Goal: Book appointment/travel/reservation

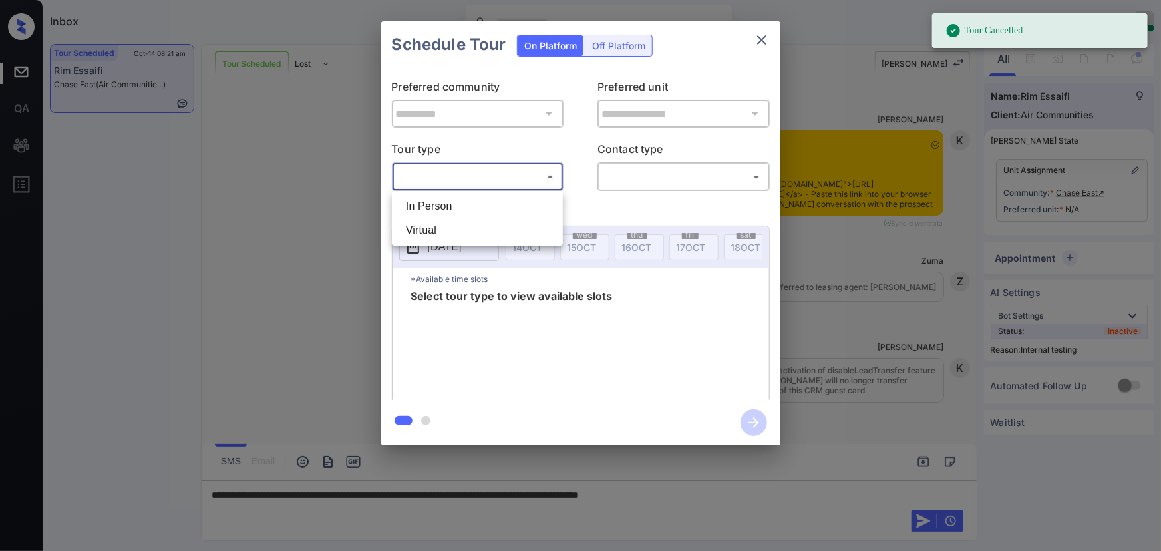
scroll to position [15070, 0]
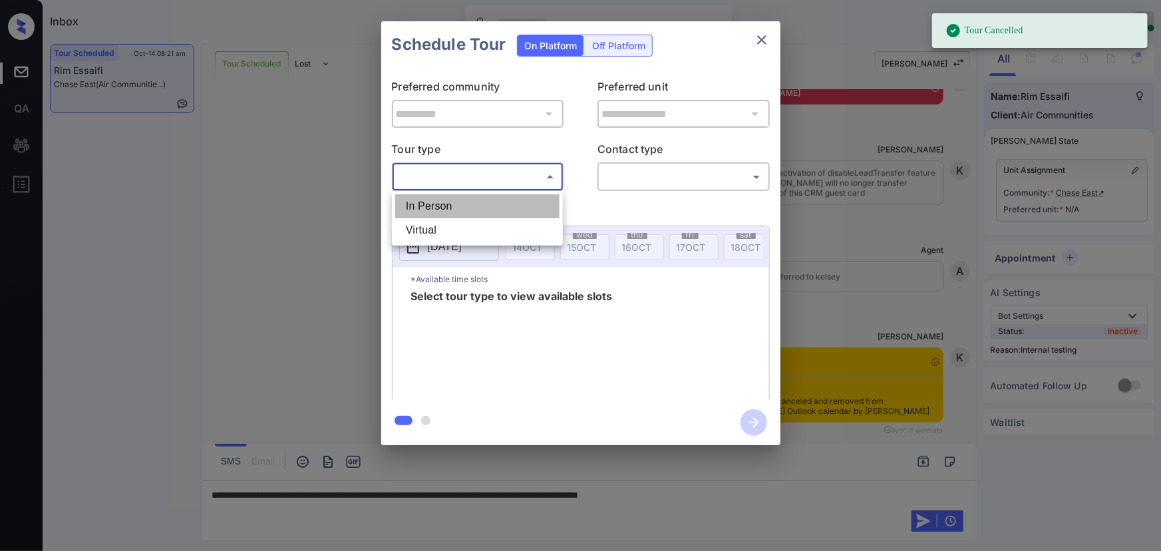
click at [466, 202] on li "In Person" at bounding box center [477, 206] width 164 height 24
type input "********"
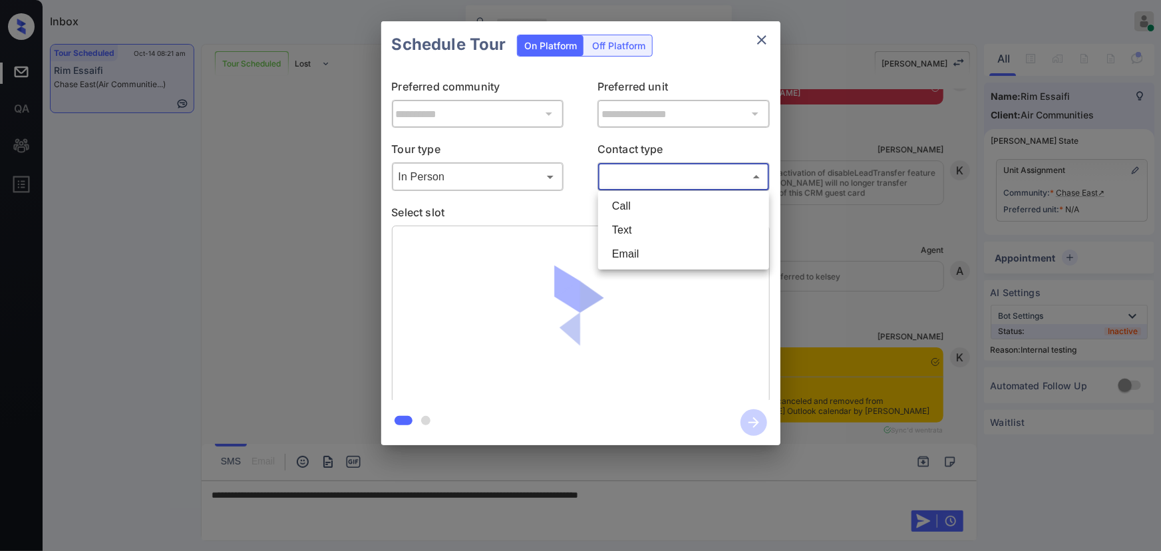
click at [663, 182] on body "Tour Cancelled Inbox Kenneth Umali Online Set yourself offline Set yourself on …" at bounding box center [580, 275] width 1161 height 551
click at [637, 231] on li "Text" at bounding box center [683, 230] width 164 height 24
type input "****"
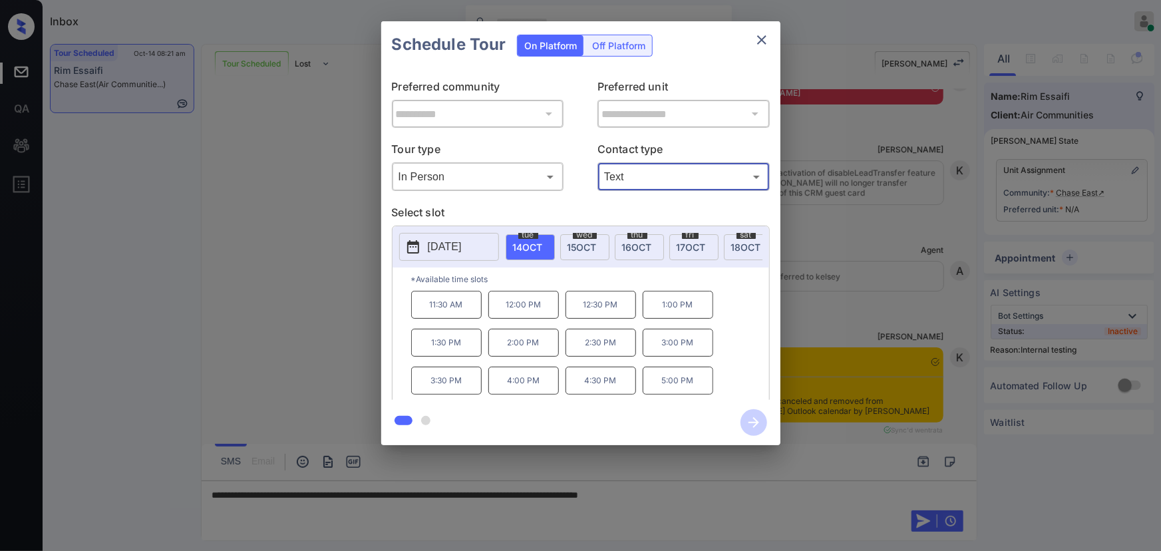
click at [519, 347] on p "2:00 PM" at bounding box center [523, 343] width 71 height 28
click at [913, 285] on div "**********" at bounding box center [580, 233] width 1161 height 466
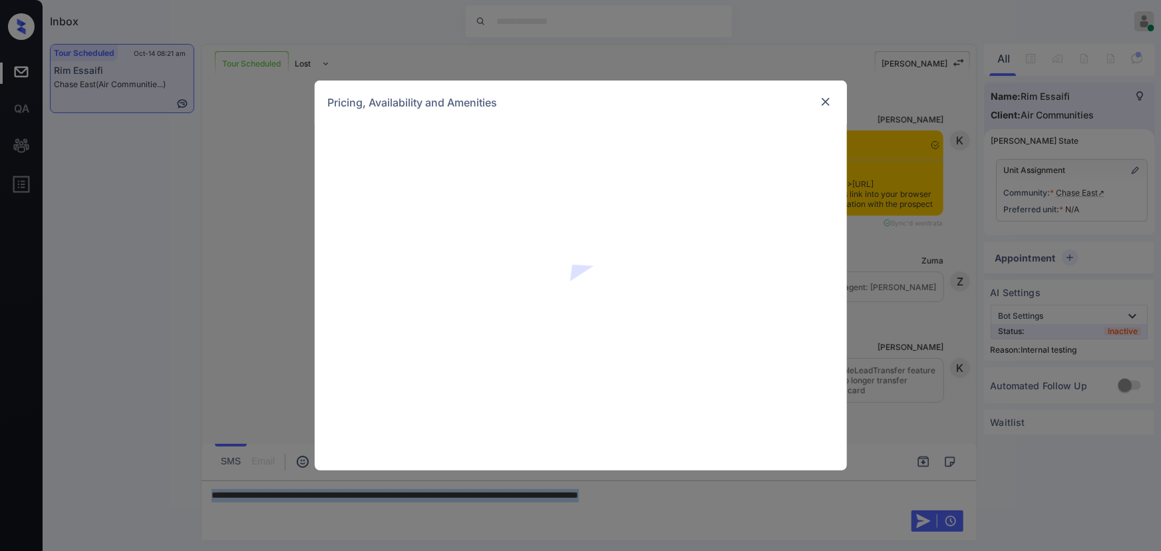
scroll to position [14309, 0]
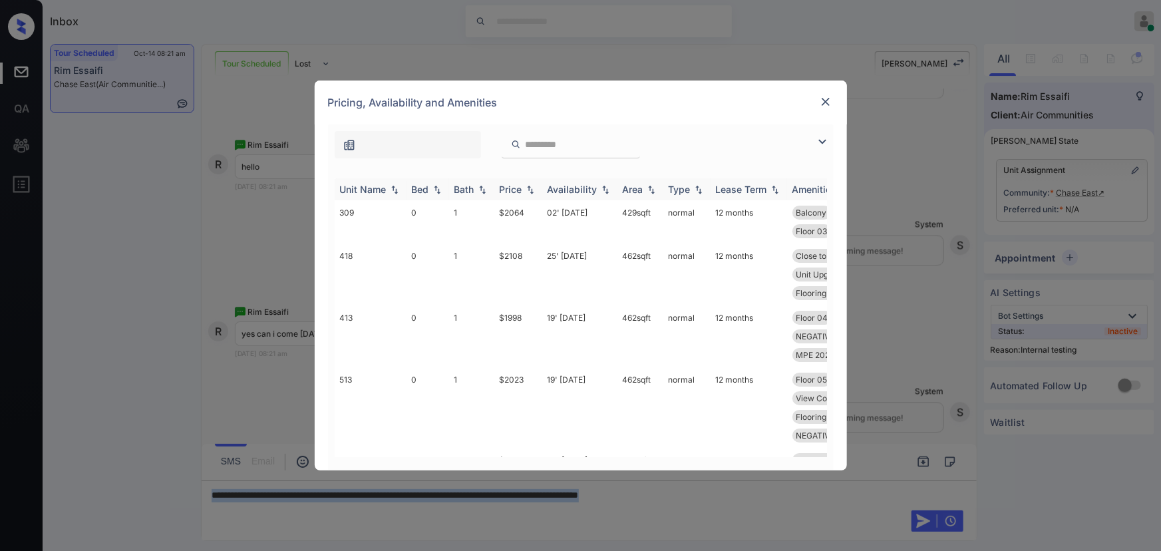
click at [823, 141] on img at bounding box center [822, 142] width 16 height 16
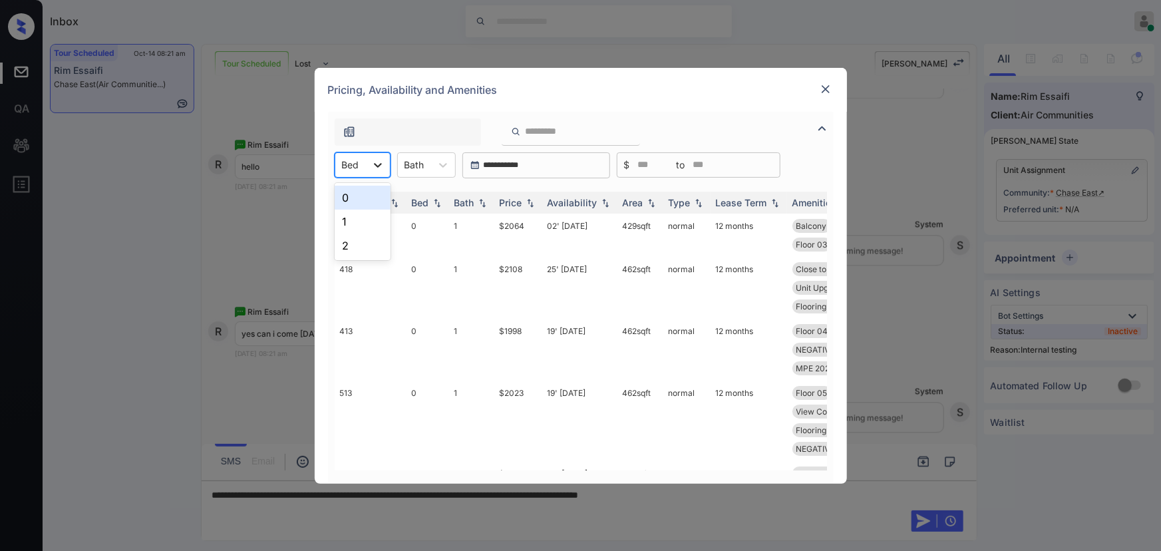
click at [376, 161] on icon at bounding box center [377, 164] width 13 height 13
click at [358, 218] on div "1" at bounding box center [363, 222] width 56 height 24
click at [442, 168] on icon at bounding box center [442, 164] width 13 height 13
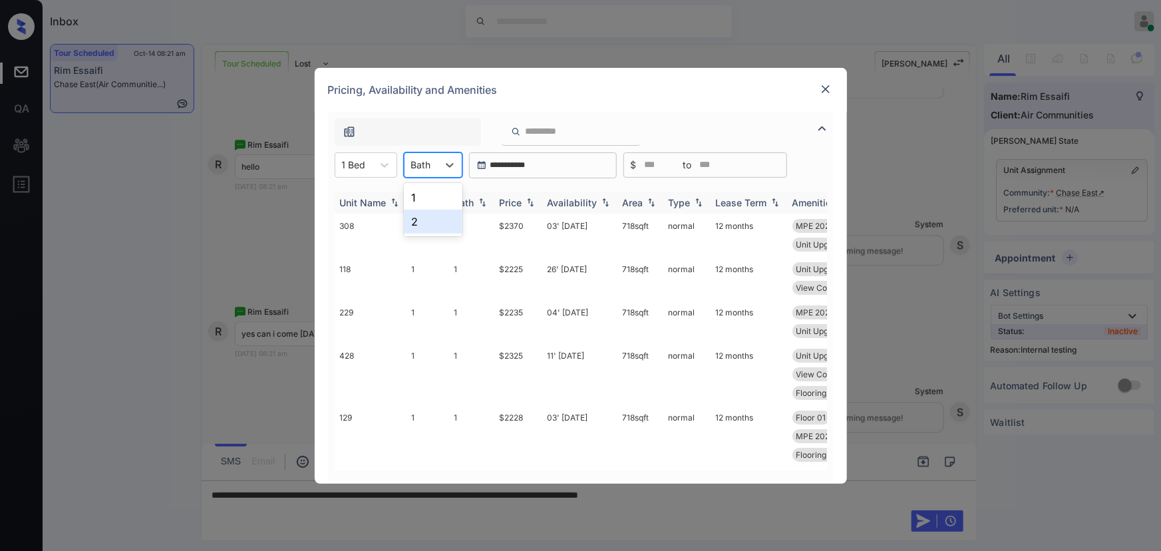
click at [421, 200] on div "1" at bounding box center [433, 198] width 59 height 24
click at [521, 205] on div "Price" at bounding box center [511, 202] width 23 height 11
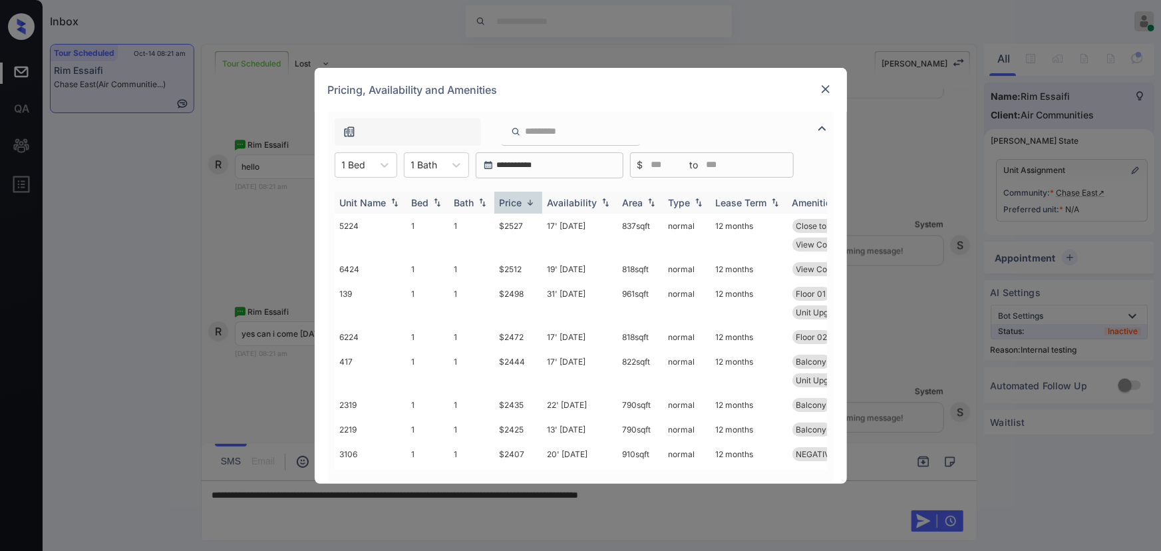
click at [521, 205] on div "Price" at bounding box center [511, 202] width 23 height 11
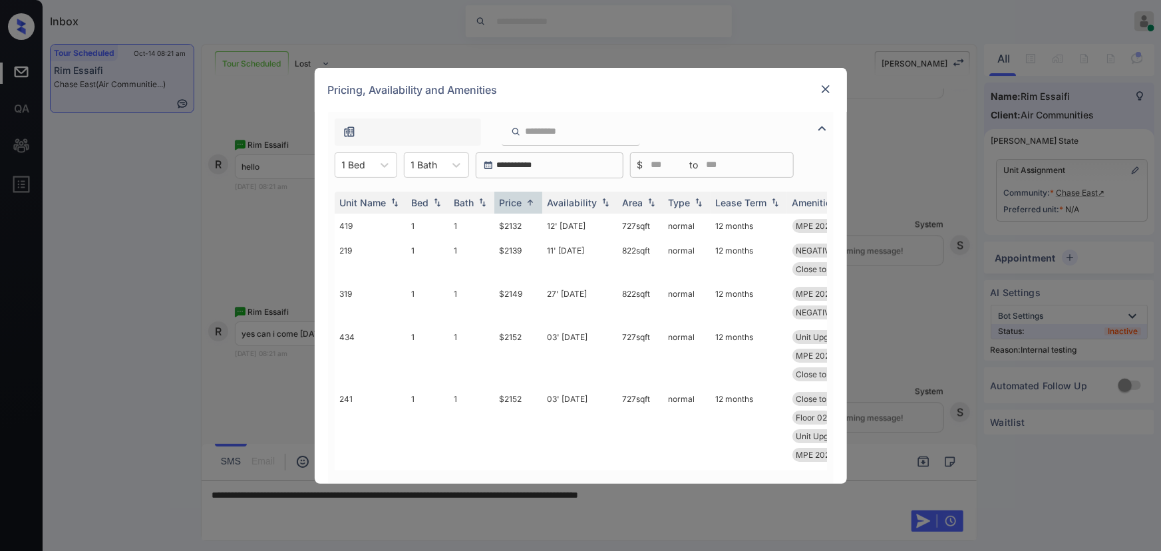
click at [518, 225] on td "$2132" at bounding box center [518, 226] width 48 height 25
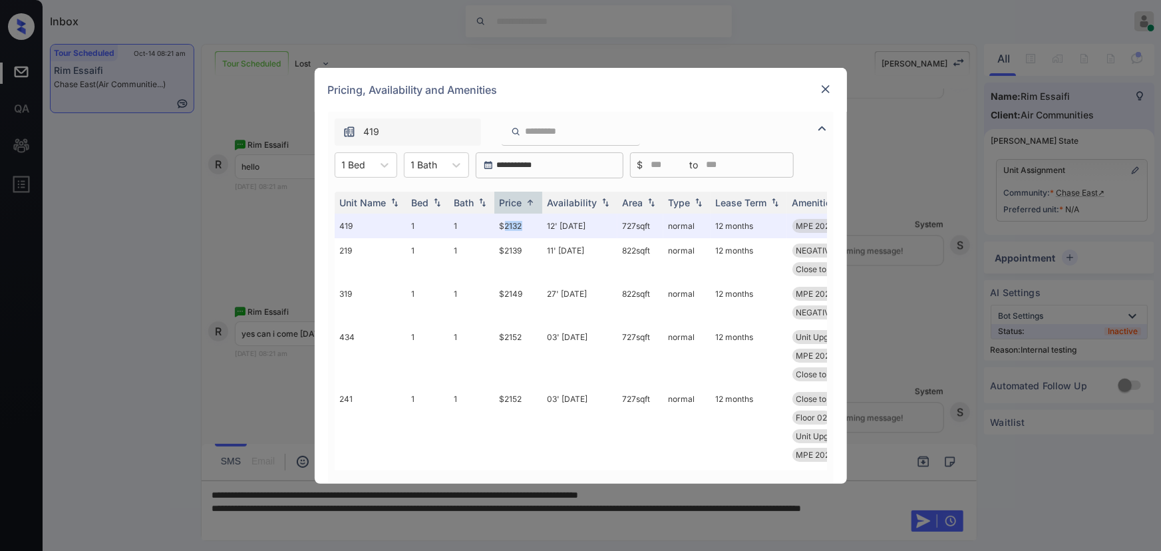
click at [825, 85] on img at bounding box center [825, 88] width 13 height 13
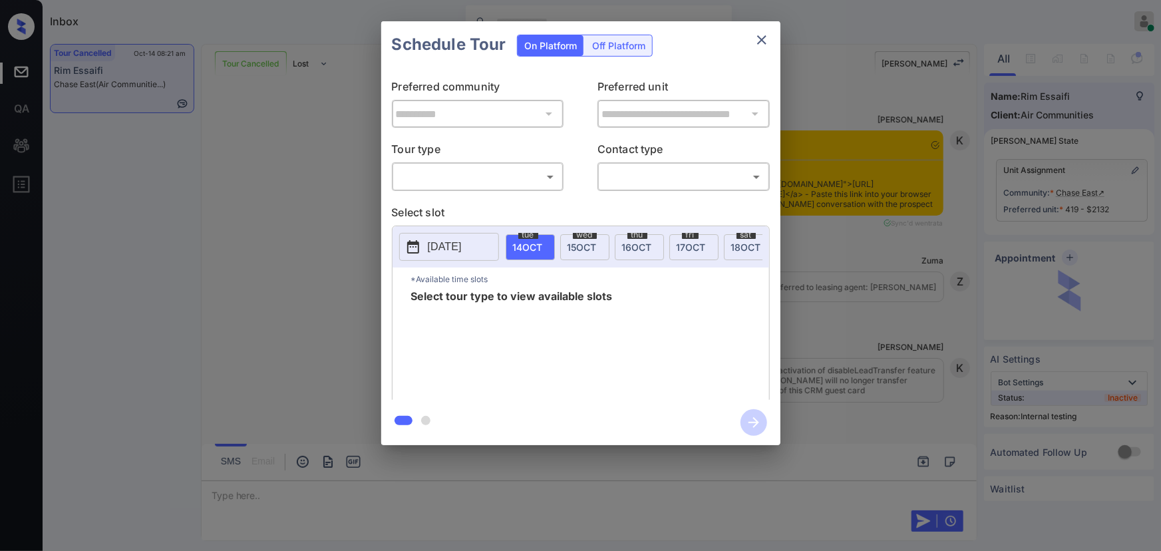
scroll to position [15334, 0]
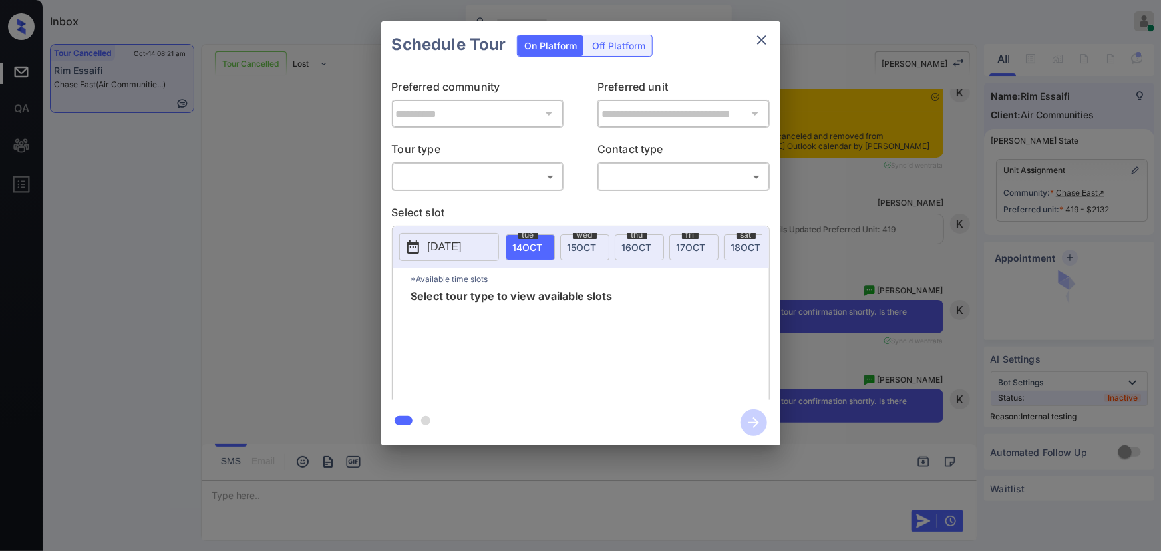
click at [502, 180] on body "Inbox Kenneth Umali Online Set yourself offline Set yourself on break Profile S…" at bounding box center [580, 275] width 1161 height 551
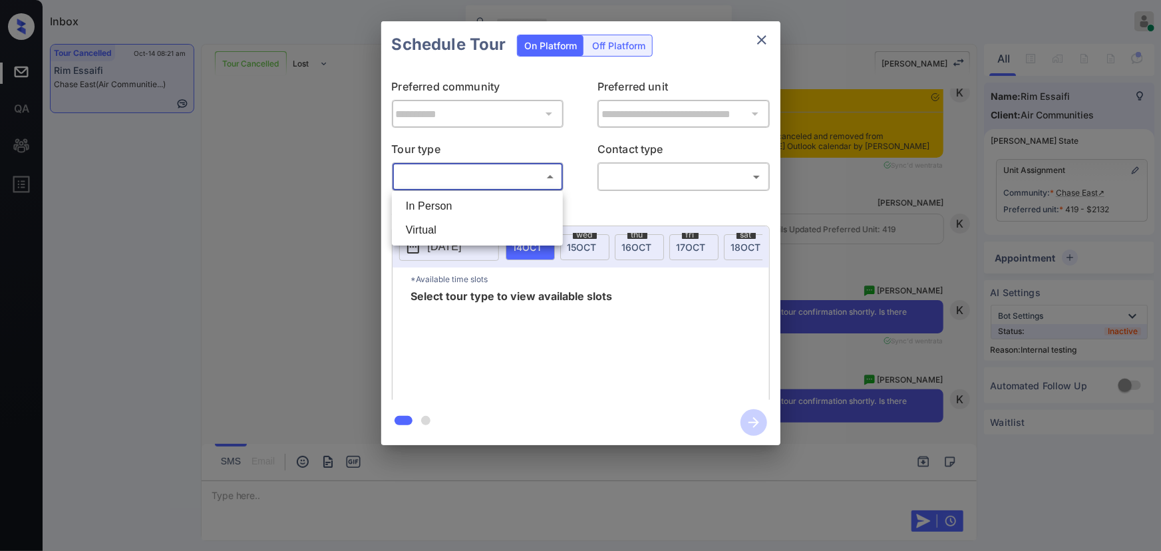
click at [469, 204] on li "In Person" at bounding box center [477, 206] width 164 height 24
type input "********"
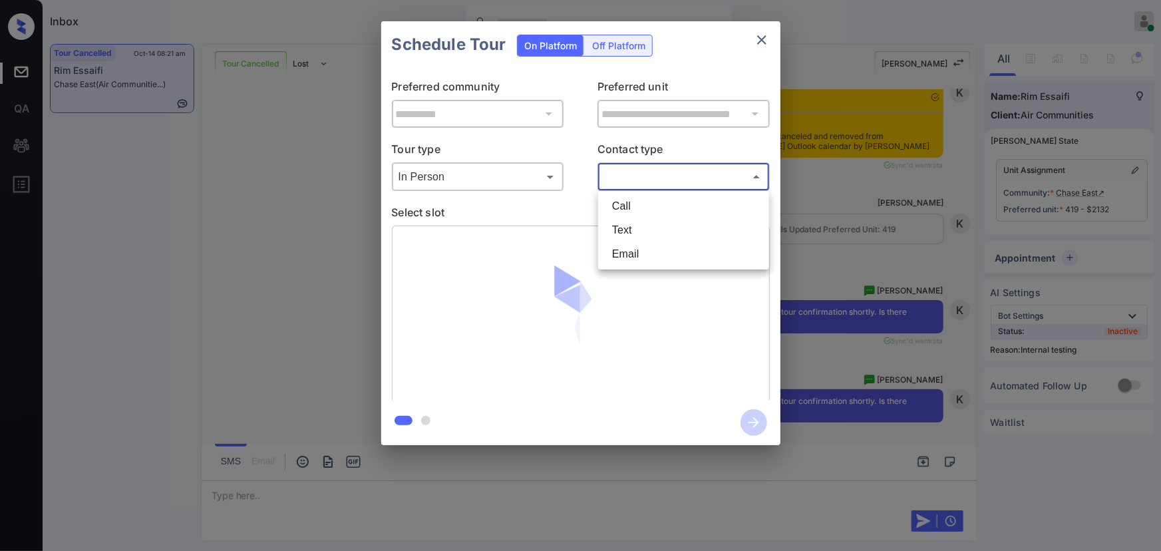
click at [665, 184] on body "Inbox Kenneth Umali Online Set yourself offline Set yourself on break Profile S…" at bounding box center [580, 275] width 1161 height 551
click at [631, 227] on li "Text" at bounding box center [683, 230] width 164 height 24
type input "****"
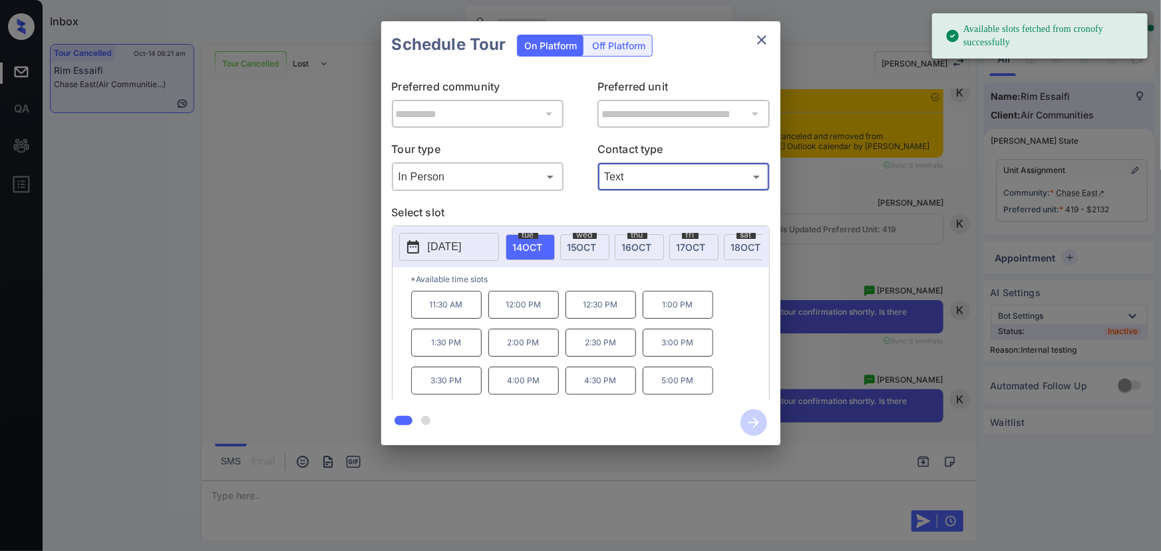
click at [532, 246] on span "14 OCT" at bounding box center [528, 246] width 30 height 11
click at [516, 349] on p "2:00 PM" at bounding box center [523, 343] width 71 height 28
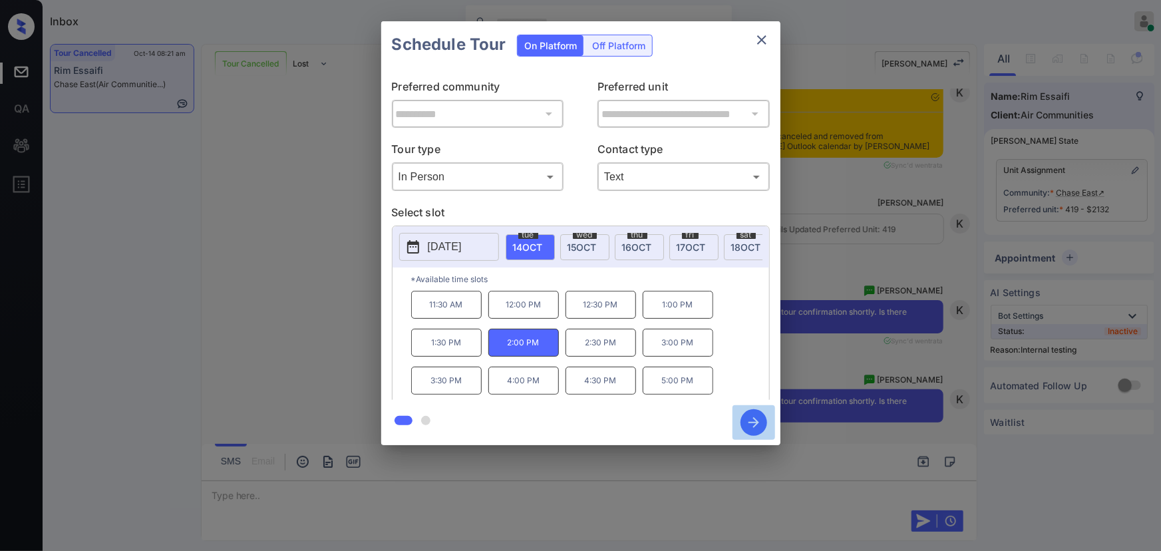
click at [748, 418] on icon "button" at bounding box center [753, 422] width 27 height 27
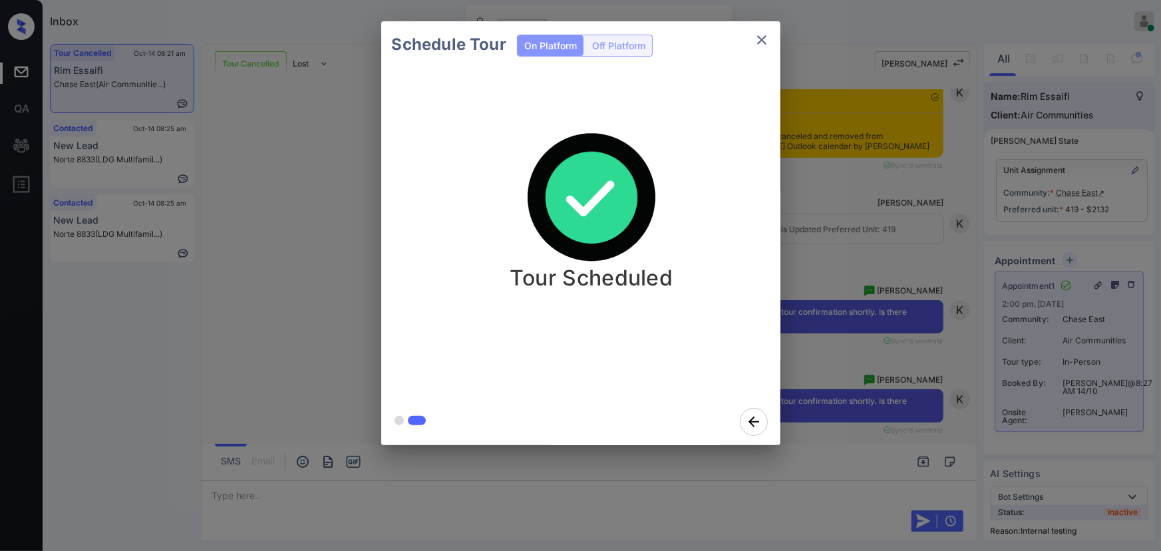
click at [125, 58] on div "Schedule Tour On Platform Off Platform Tour Scheduled" at bounding box center [580, 233] width 1161 height 466
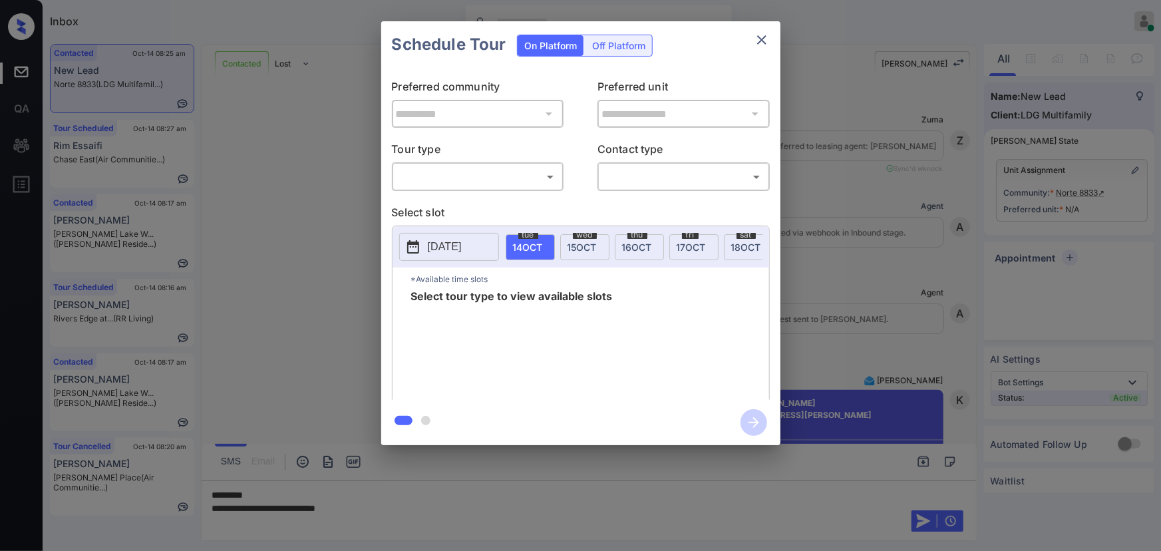
scroll to position [1065, 0]
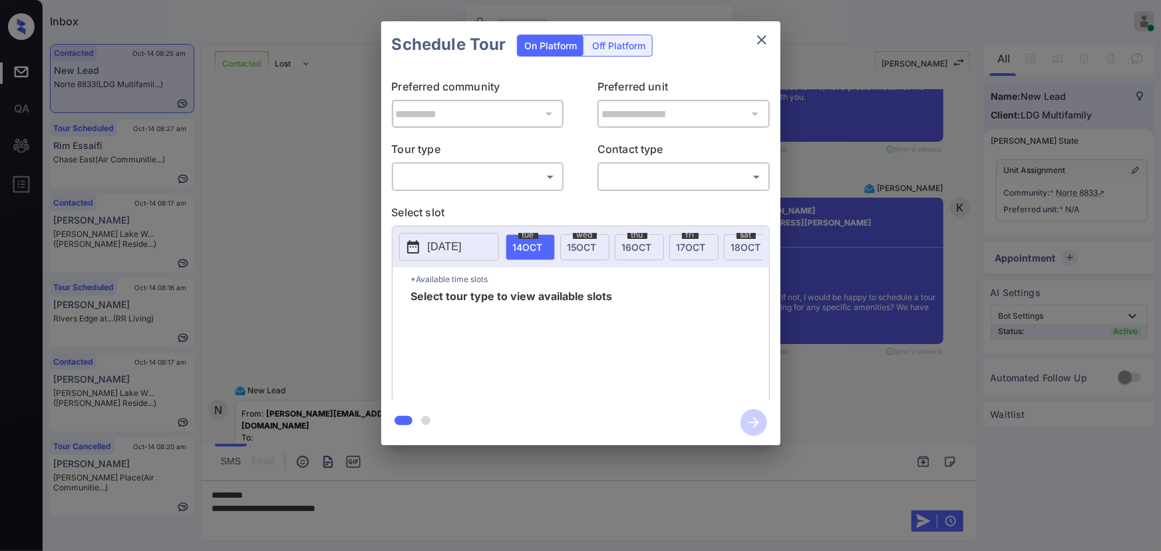
click at [463, 173] on body "Inbox [PERSON_NAME] Online Set yourself offline Set yourself on break Profile S…" at bounding box center [580, 275] width 1161 height 551
drag, startPoint x: 456, startPoint y: 206, endPoint x: 633, endPoint y: 194, distance: 177.3
click at [471, 202] on li "In Person" at bounding box center [477, 206] width 164 height 24
type input "********"
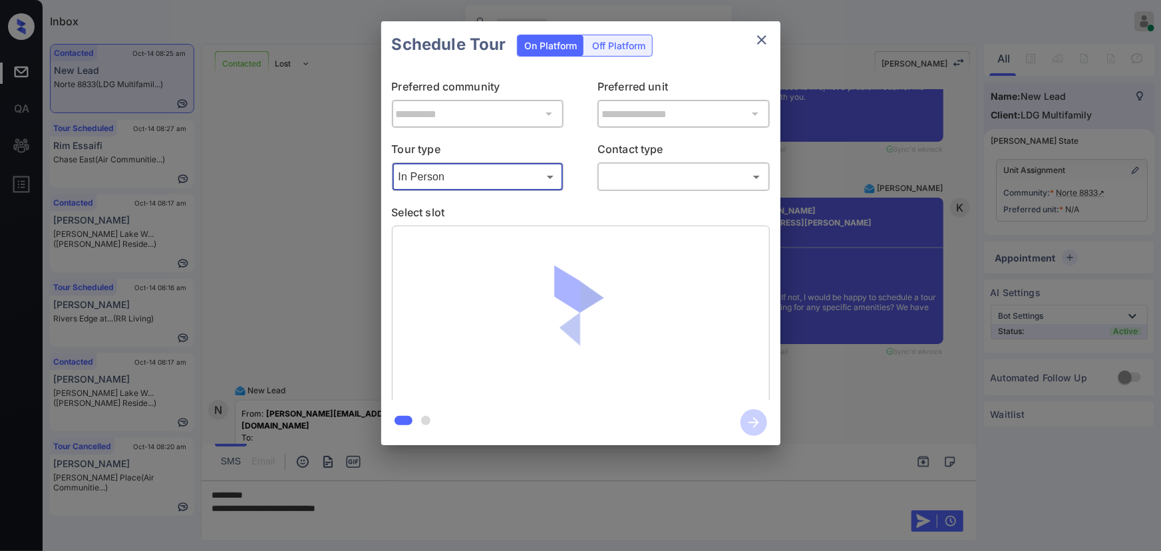
click at [663, 182] on body "Inbox [PERSON_NAME] Online Set yourself offline Set yourself on break Profile S…" at bounding box center [580, 275] width 1161 height 551
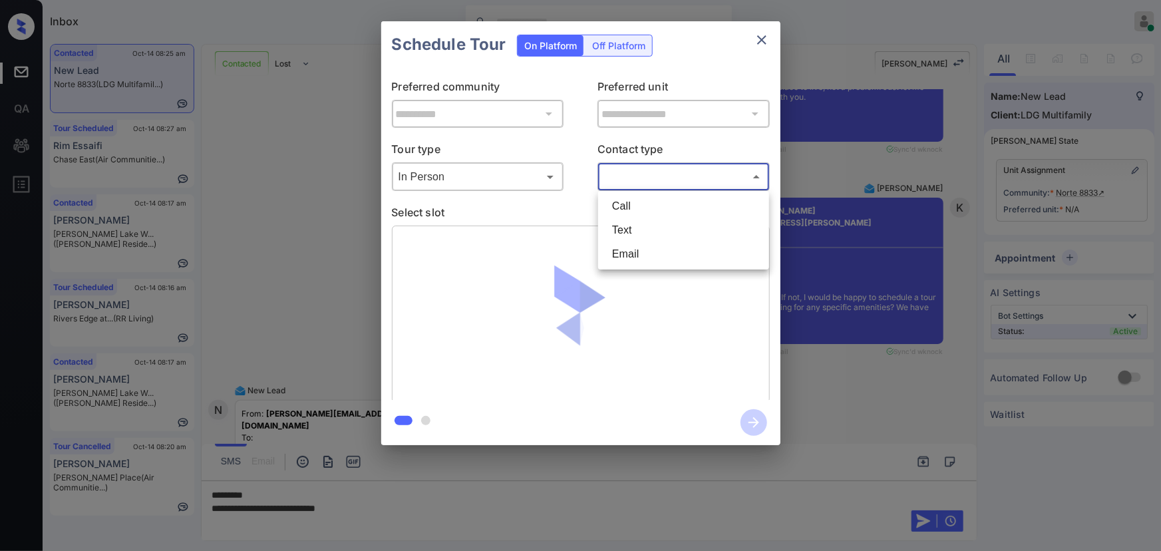
click at [649, 229] on li "Text" at bounding box center [683, 230] width 164 height 24
type input "****"
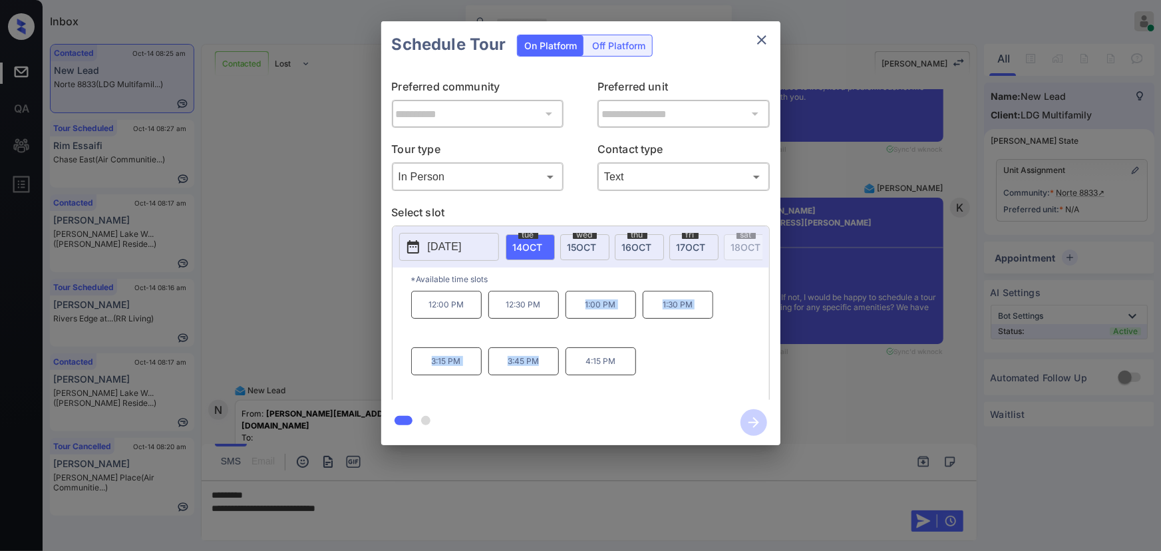
drag, startPoint x: 541, startPoint y: 366, endPoint x: 571, endPoint y: 327, distance: 49.8
click at [571, 327] on div "12:00 PM 12:30 PM 1:00 PM 1:30 PM 3:15 PM 3:45 PM 4:15 PM" at bounding box center [590, 344] width 358 height 106
copy div "1:00 PM 1:30 PM 3:15 PM 3:45 PM"
click at [418, 502] on div at bounding box center [580, 275] width 1161 height 551
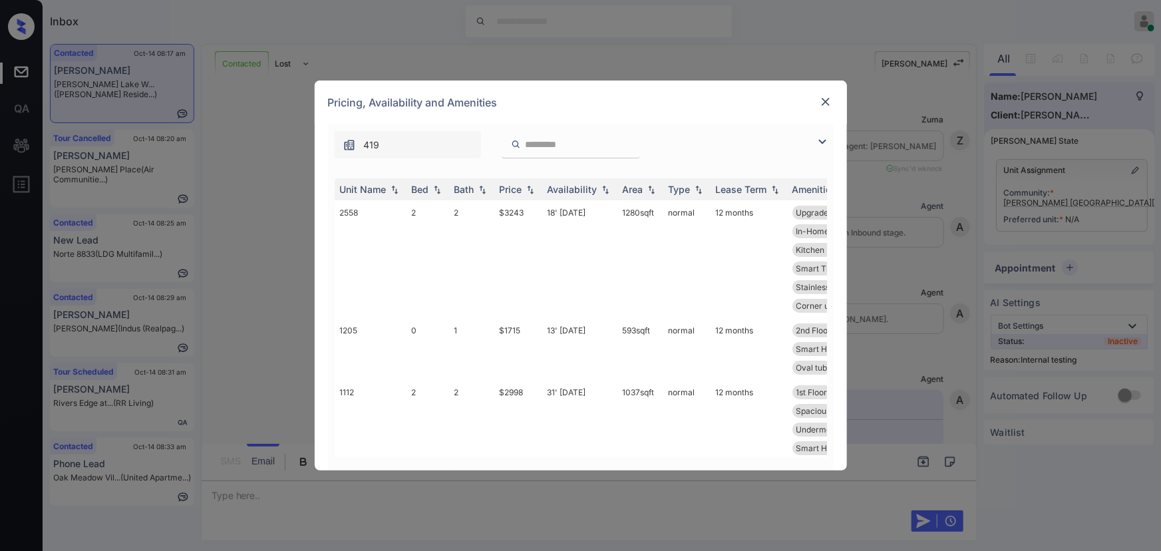
scroll to position [1171, 0]
click at [820, 135] on img at bounding box center [822, 142] width 16 height 16
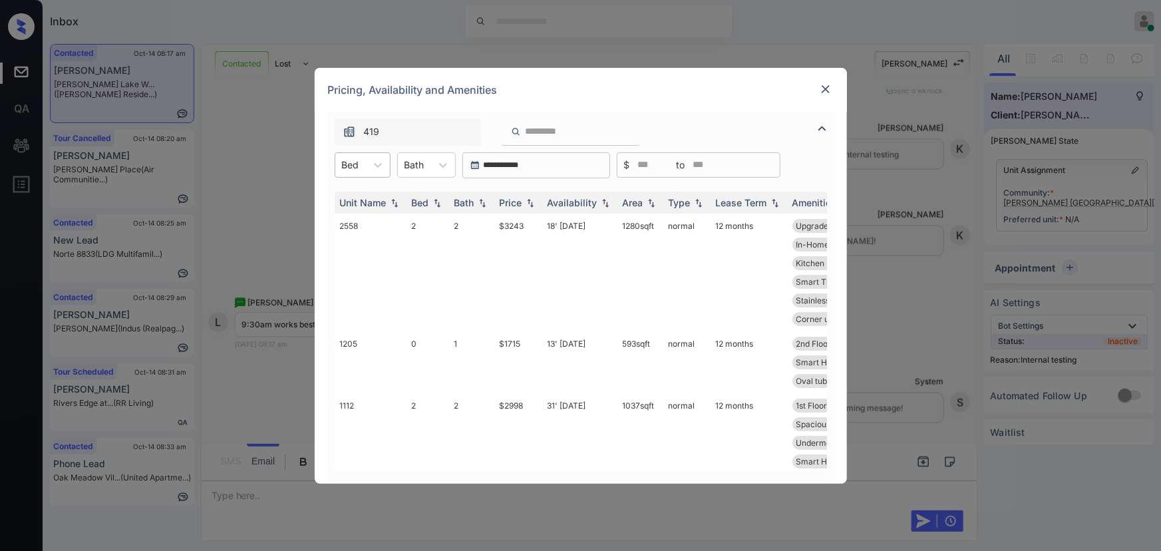
click at [365, 170] on div "Bed" at bounding box center [350, 164] width 31 height 19
click at [351, 216] on div "1" at bounding box center [363, 222] width 56 height 24
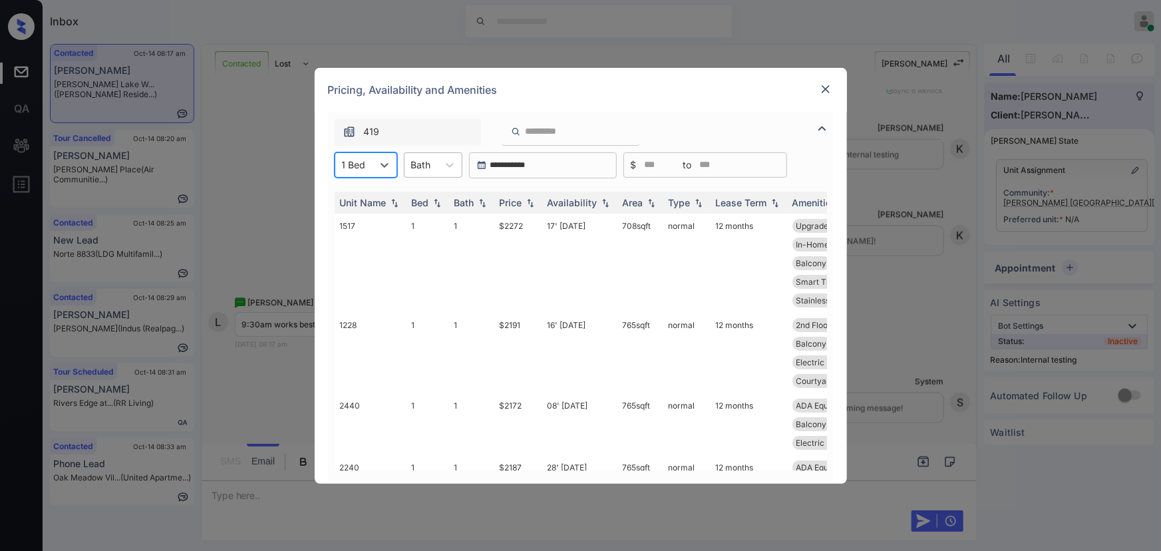
click at [434, 165] on div "Bath" at bounding box center [420, 164] width 33 height 19
click at [426, 196] on div "1" at bounding box center [433, 198] width 59 height 24
click at [517, 200] on div "Price" at bounding box center [511, 202] width 23 height 11
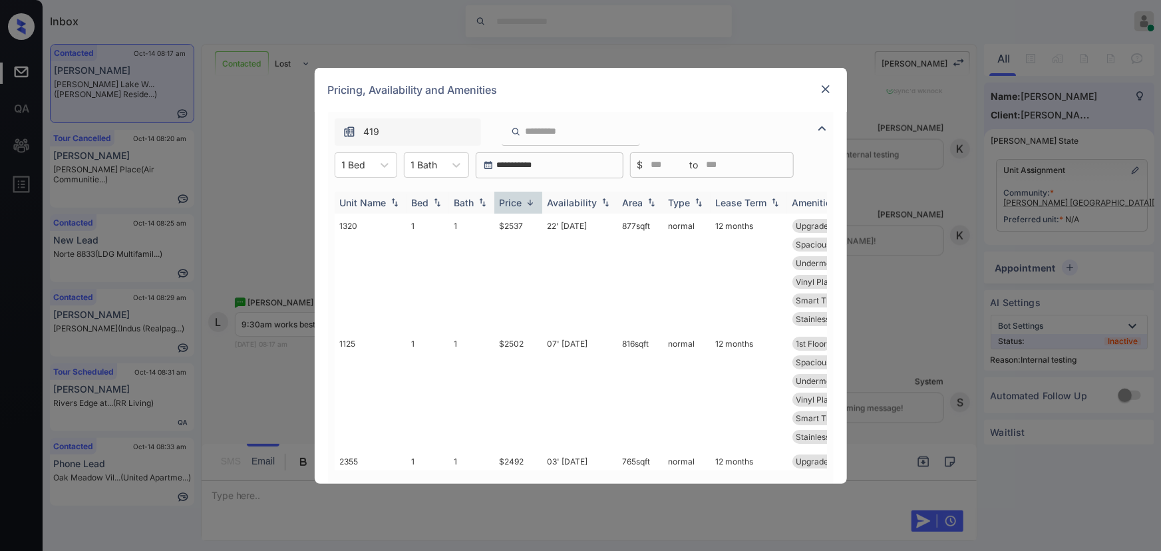
click at [517, 200] on div "Price" at bounding box center [511, 202] width 23 height 11
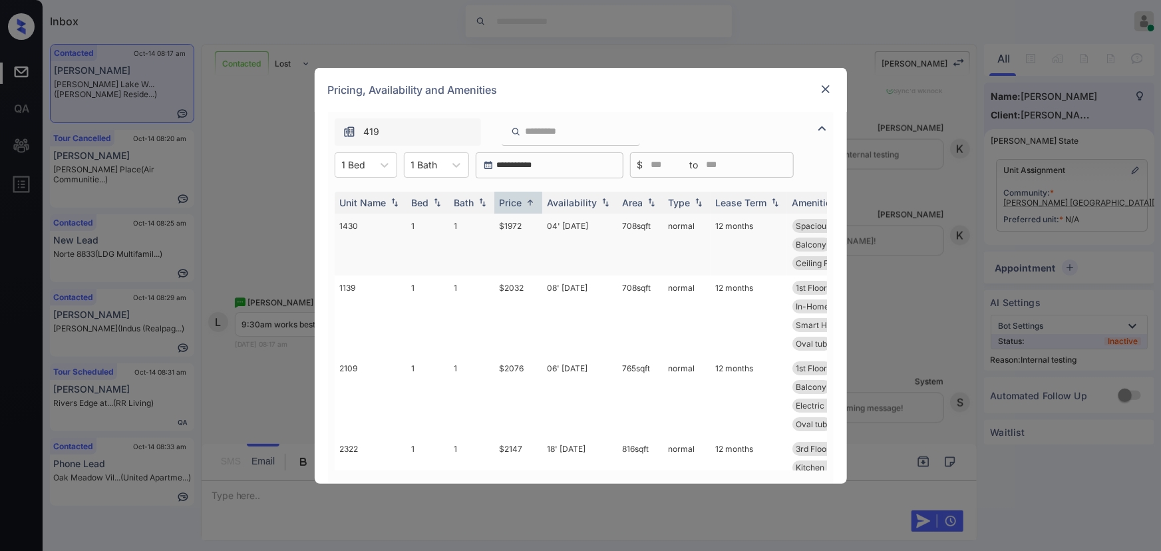
click at [516, 222] on td "$1972" at bounding box center [518, 245] width 48 height 62
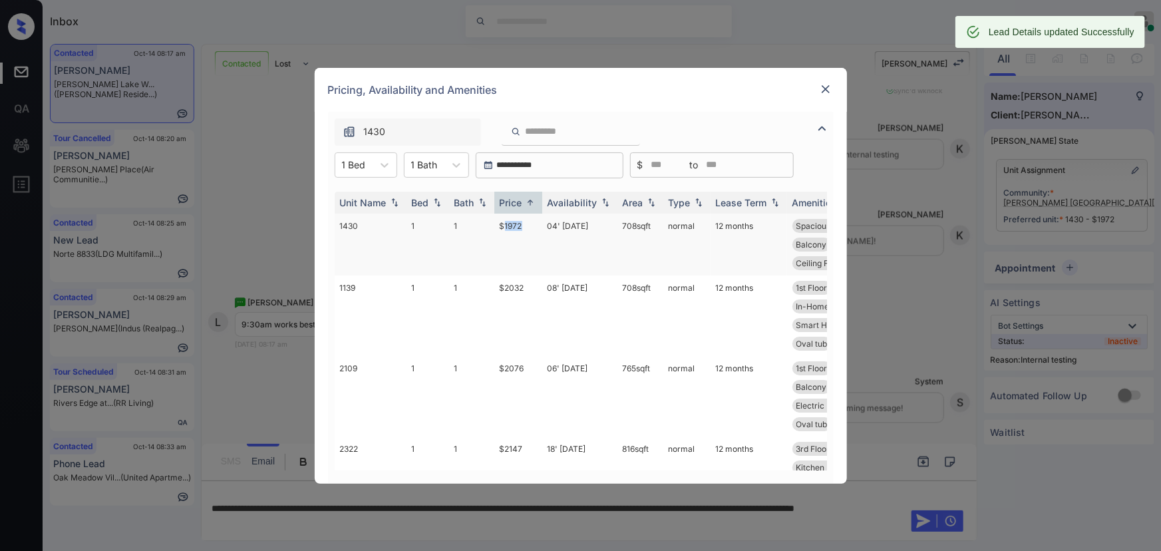
copy tr "708 sqft"
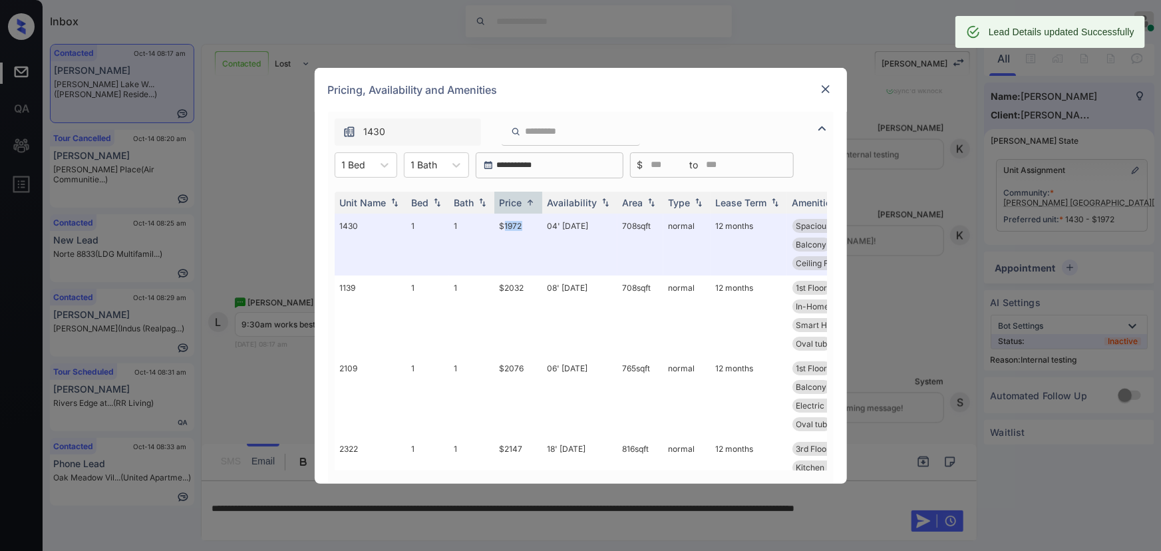
drag, startPoint x: 649, startPoint y: 224, endPoint x: 778, endPoint y: 159, distance: 144.0
click at [618, 223] on td "708 sqft" at bounding box center [640, 245] width 46 height 62
click at [825, 88] on img at bounding box center [825, 88] width 13 height 13
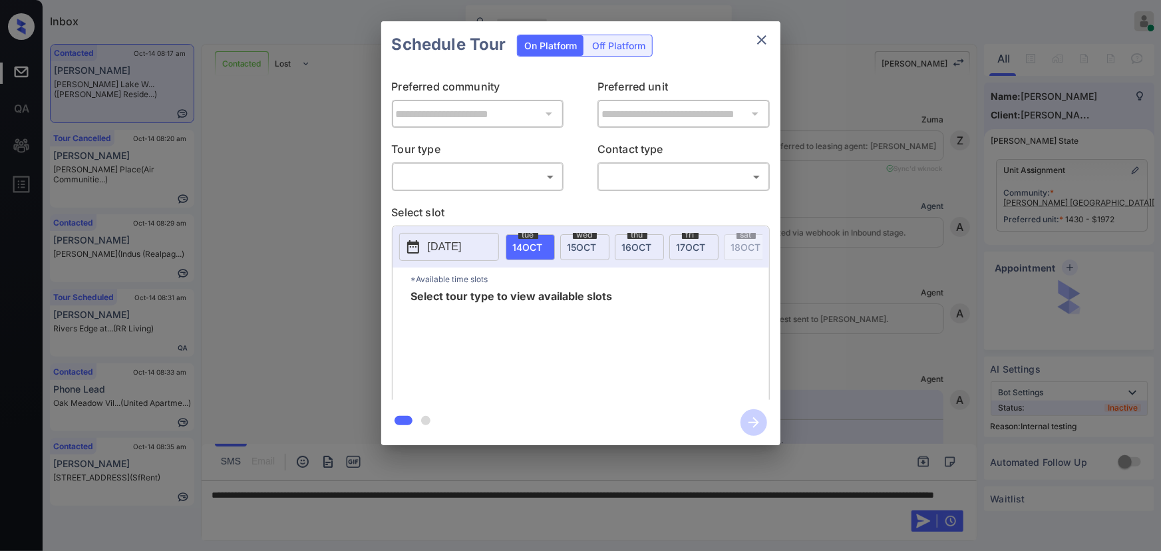
scroll to position [1984, 0]
click at [463, 189] on div "​ ​" at bounding box center [478, 176] width 172 height 29
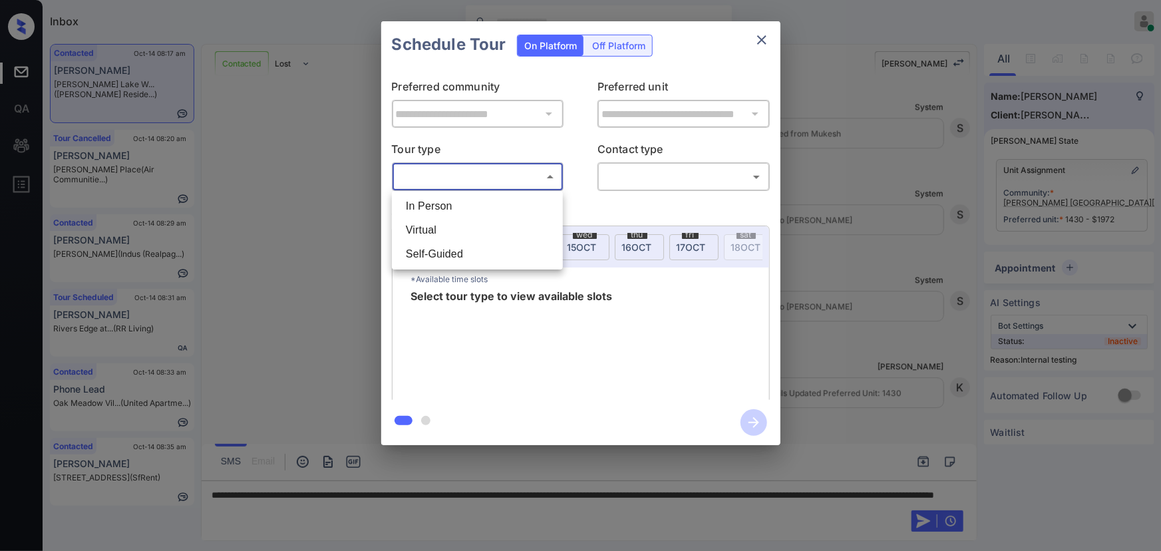
click at [462, 180] on body "Inbox Kenneth Umali Online Set yourself offline Set yourself on break Profile S…" at bounding box center [580, 275] width 1161 height 551
click at [454, 206] on li "In Person" at bounding box center [477, 206] width 164 height 24
type input "********"
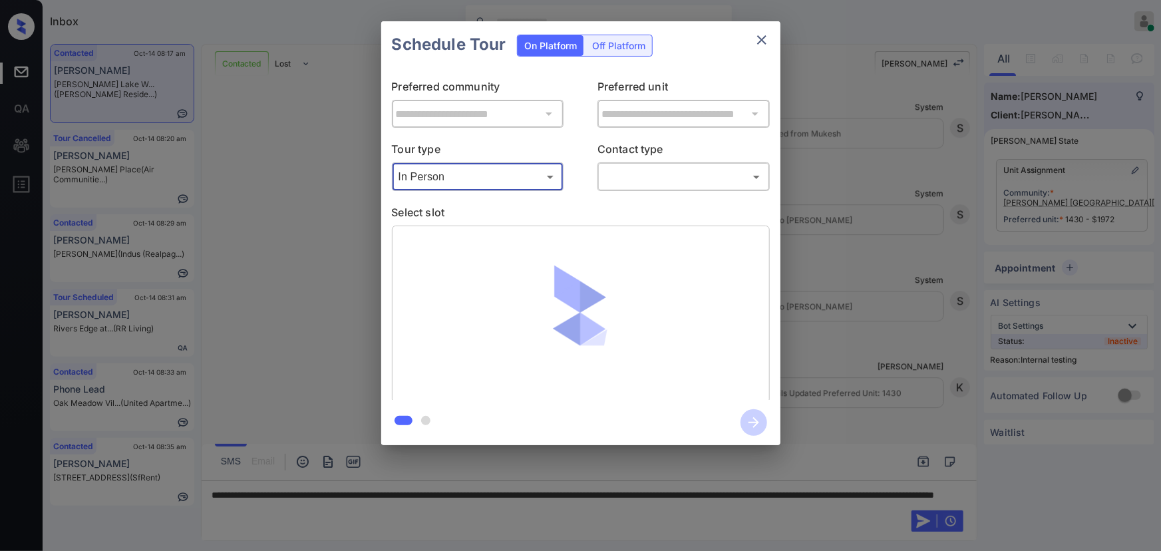
click at [657, 179] on body "Inbox Kenneth Umali Online Set yourself offline Set yourself on break Profile S…" at bounding box center [580, 275] width 1161 height 551
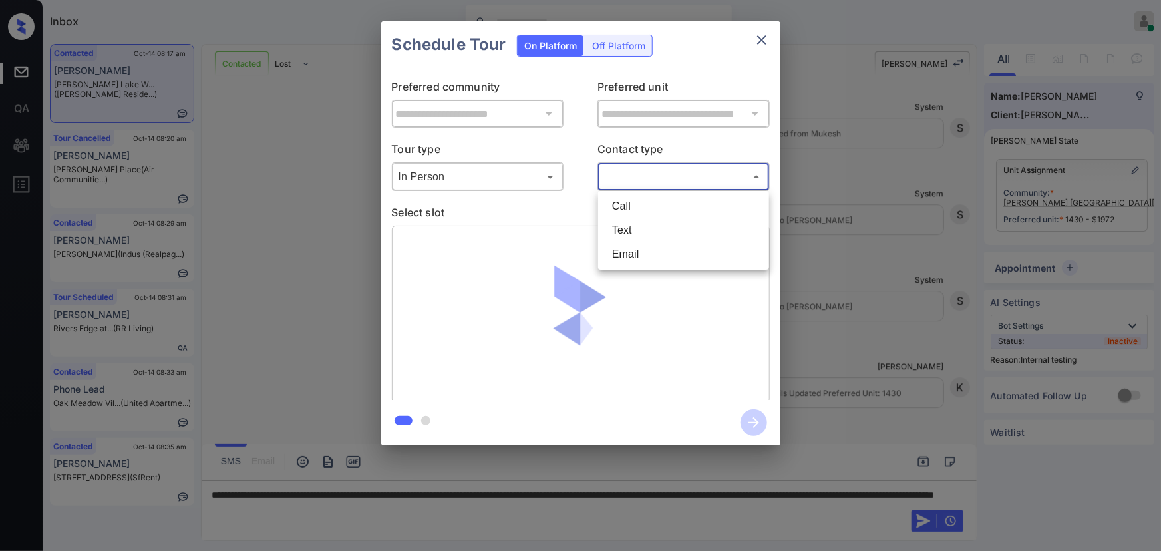
click at [635, 231] on li "Text" at bounding box center [683, 230] width 164 height 24
type input "****"
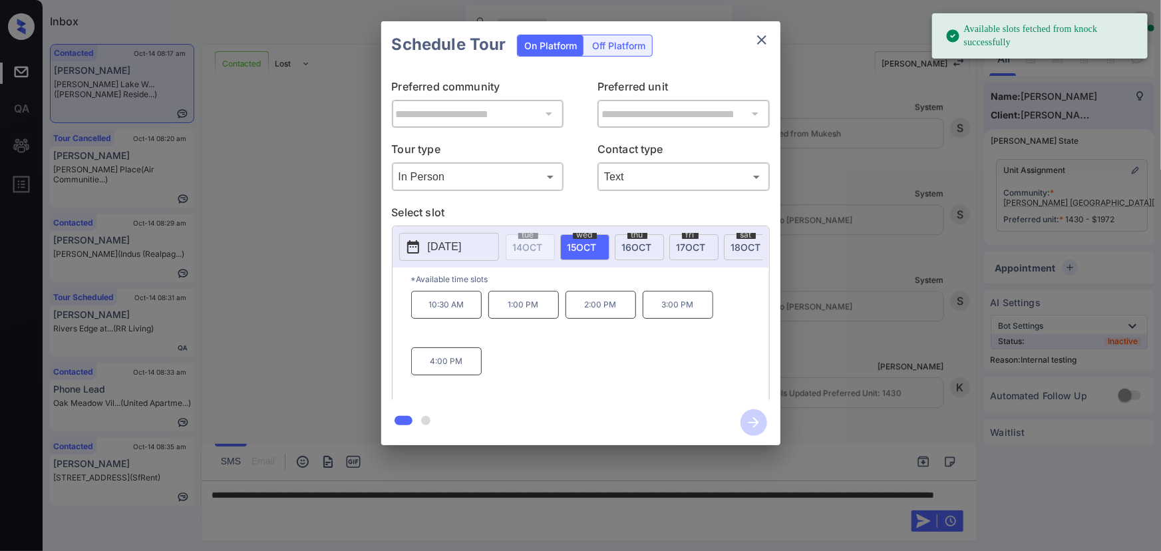
click at [645, 244] on span "[DATE]" at bounding box center [637, 246] width 30 height 11
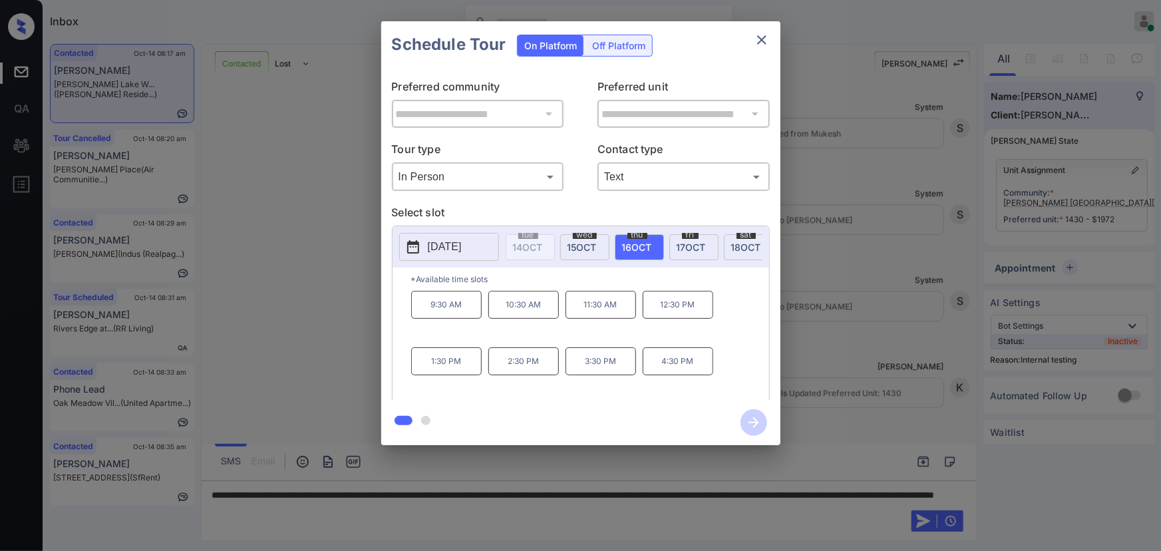
click at [465, 316] on p "9:30 AM" at bounding box center [446, 305] width 71 height 28
click at [541, 505] on div at bounding box center [580, 275] width 1161 height 551
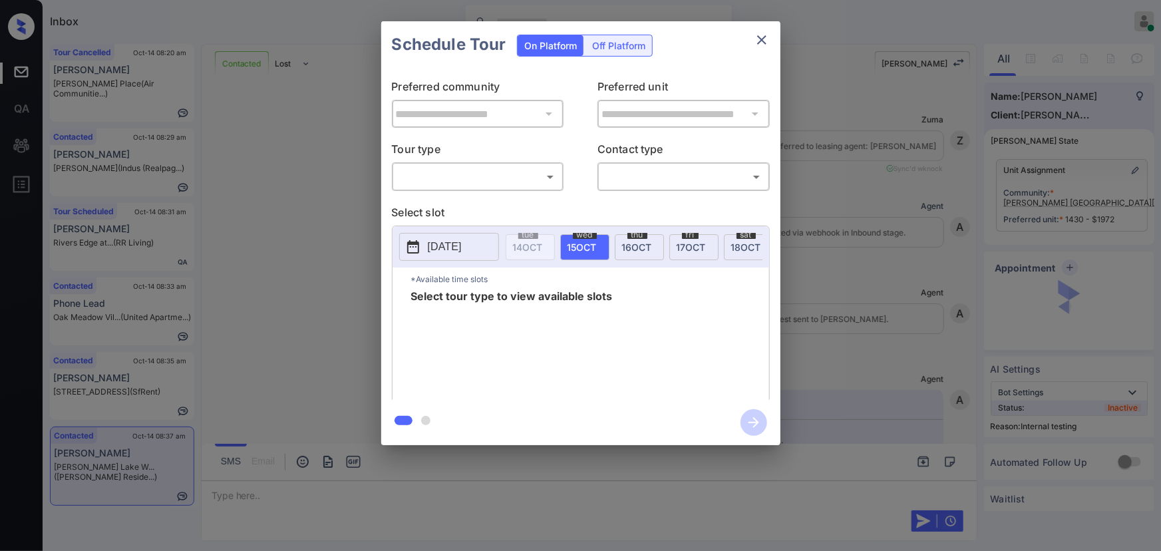
scroll to position [1057, 0]
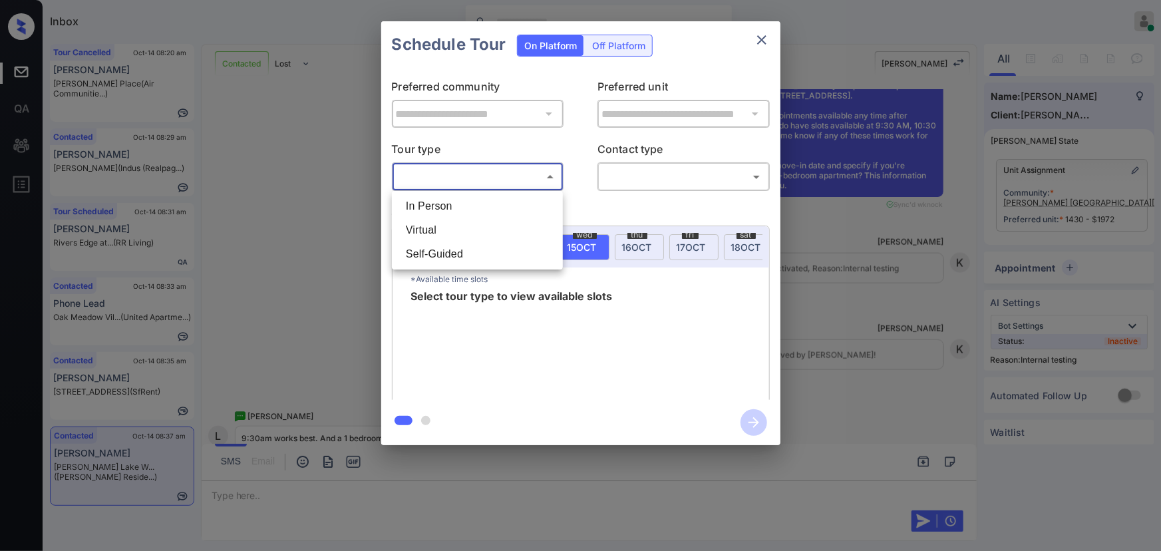
click at [484, 176] on body "Inbox [PERSON_NAME] Online Set yourself offline Set yourself on break Profile S…" at bounding box center [580, 275] width 1161 height 551
click at [461, 206] on li "In Person" at bounding box center [477, 206] width 164 height 24
type input "********"
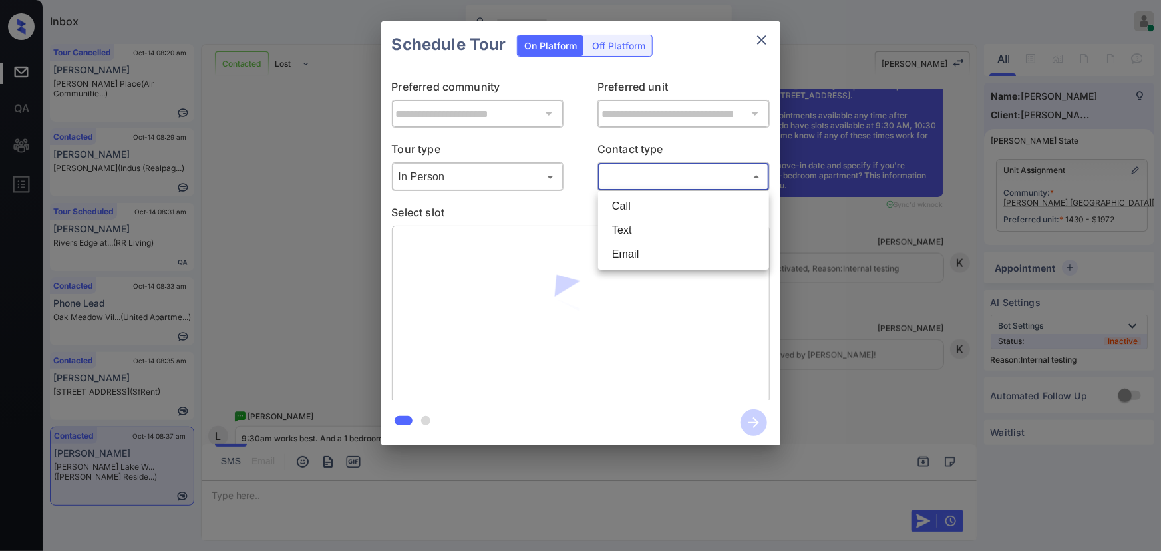
click at [661, 180] on body "Inbox Kenneth Umali Online Set yourself offline Set yourself on break Profile S…" at bounding box center [580, 275] width 1161 height 551
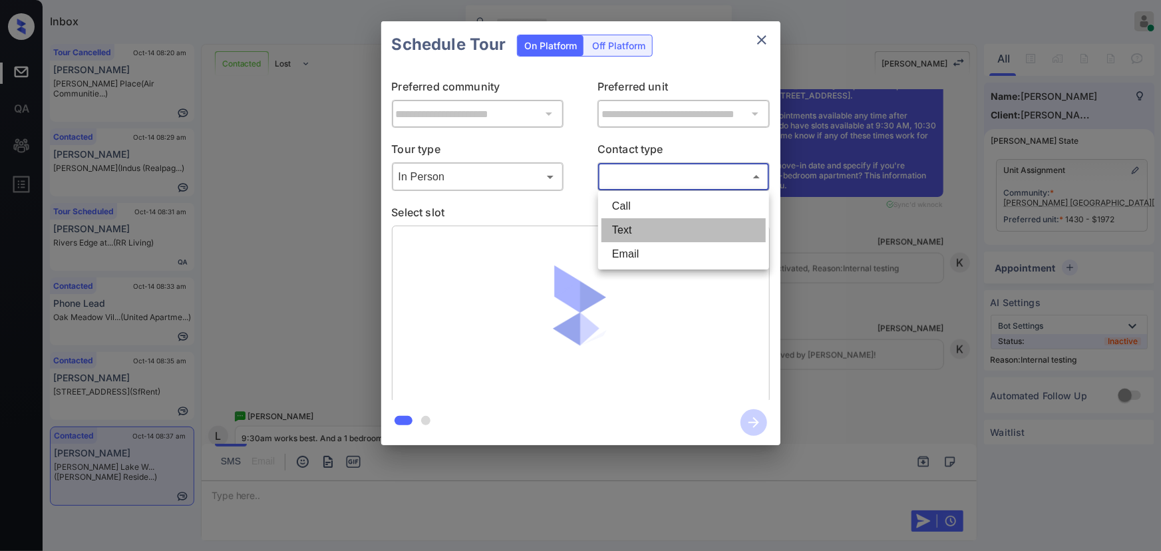
click at [629, 227] on li "Text" at bounding box center [683, 230] width 164 height 24
type input "****"
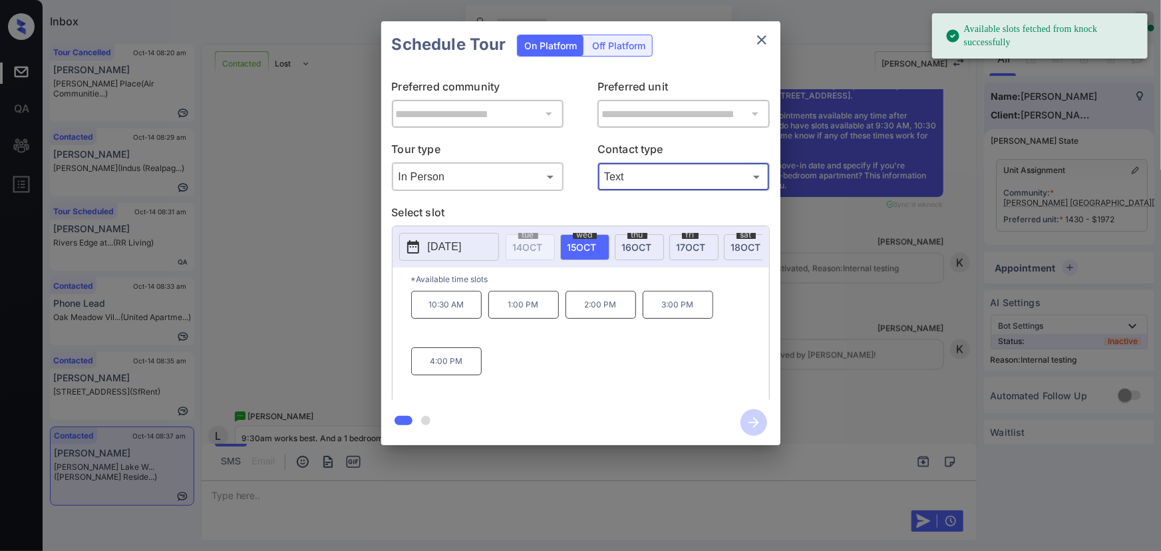
click at [627, 241] on span "16 OCT" at bounding box center [637, 246] width 30 height 11
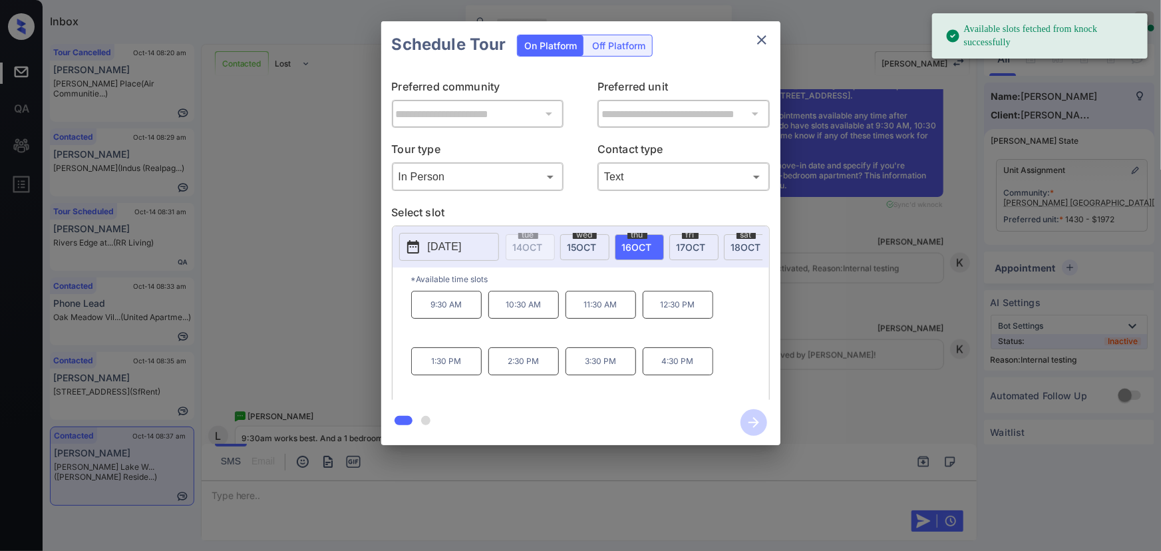
click at [445, 315] on p "9:30 AM" at bounding box center [446, 305] width 71 height 28
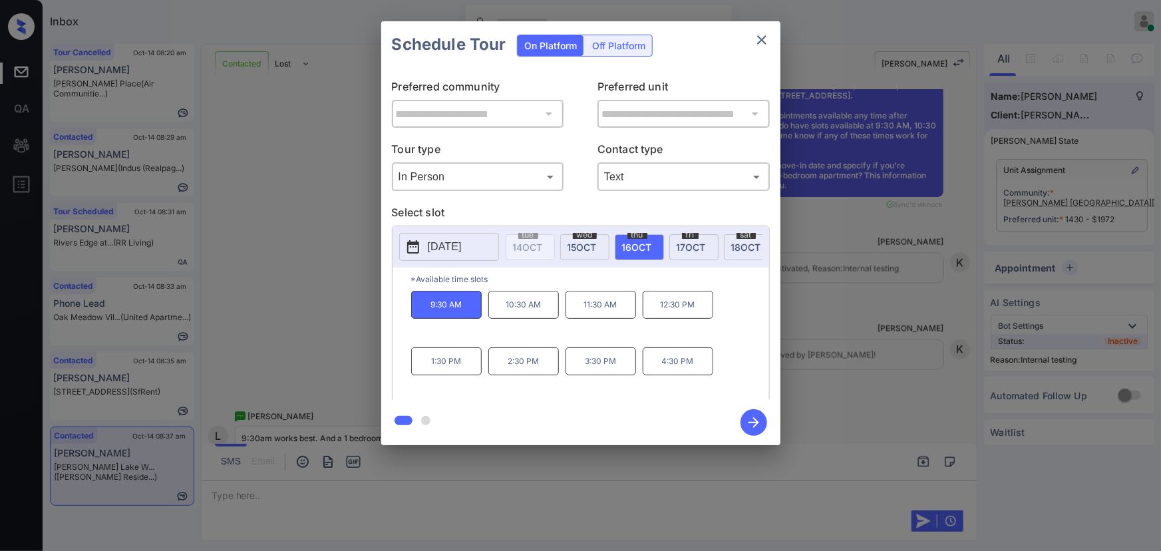
click at [756, 419] on icon "button" at bounding box center [753, 422] width 27 height 27
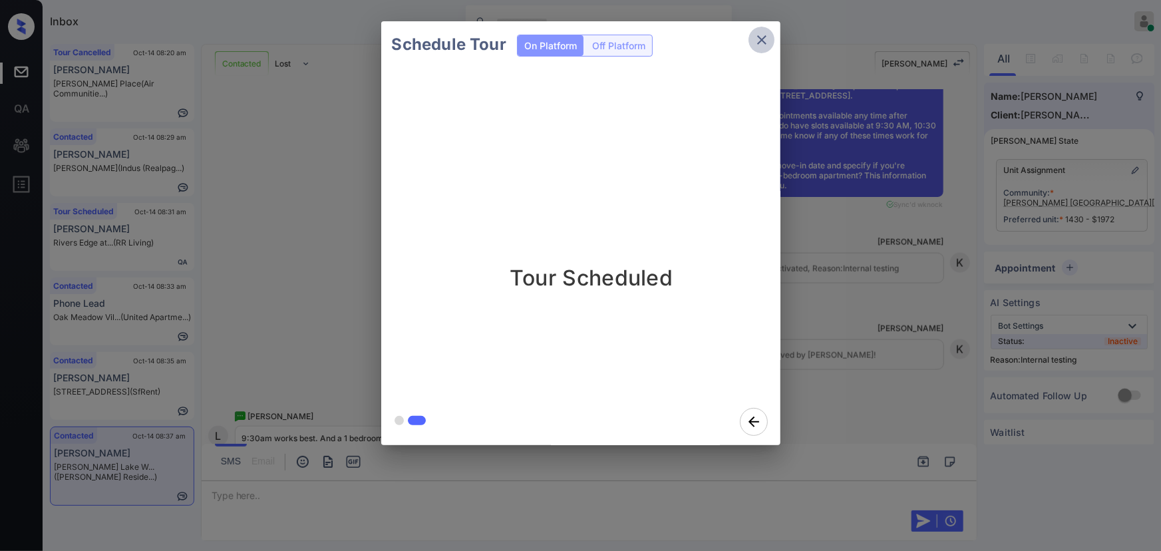
click at [762, 43] on icon "close" at bounding box center [762, 40] width 16 height 16
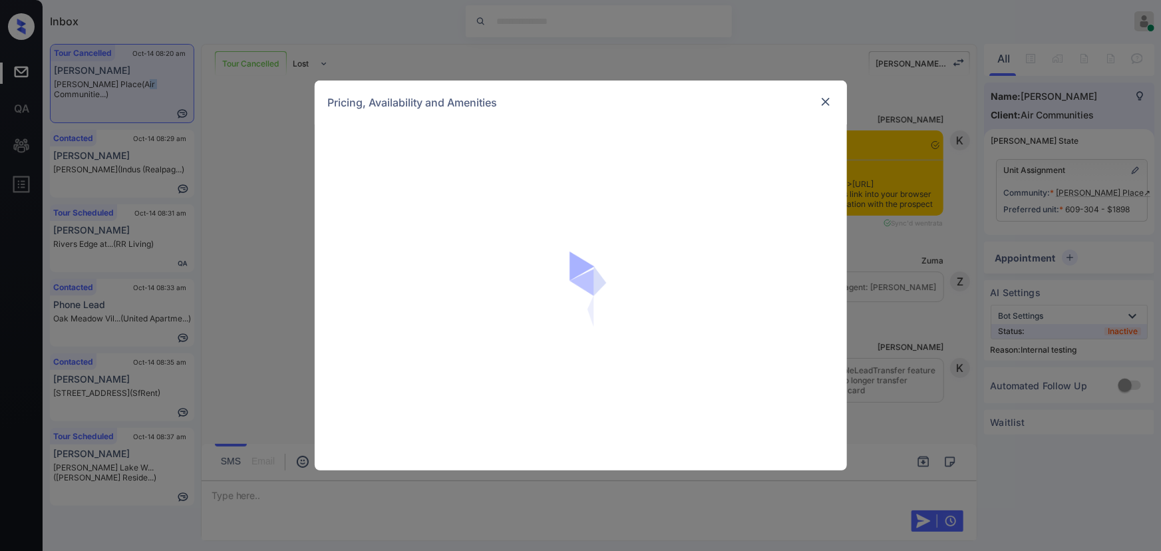
scroll to position [11087, 0]
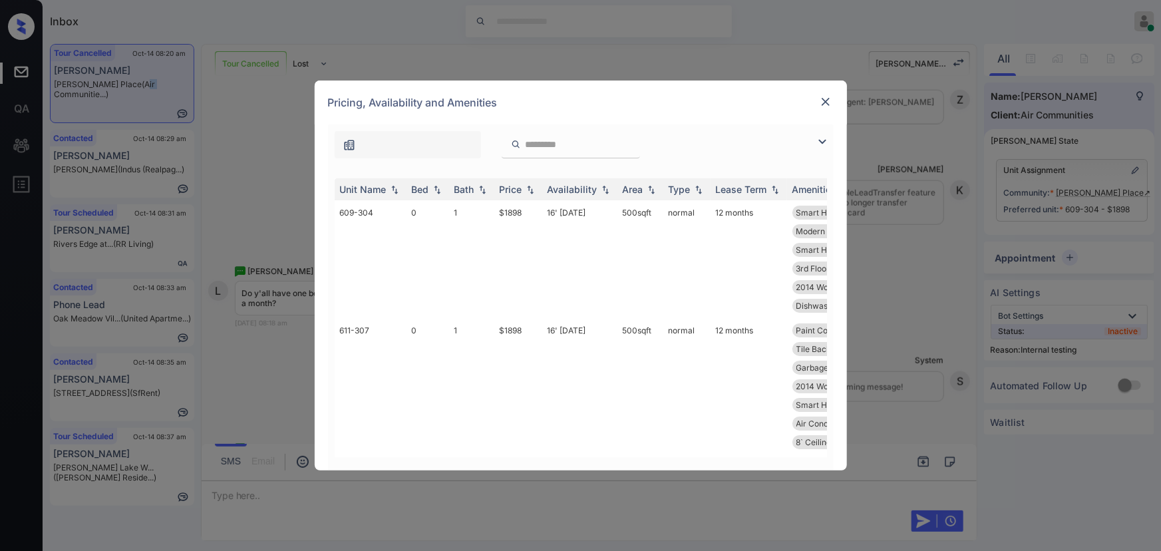
click at [824, 140] on img at bounding box center [822, 142] width 16 height 16
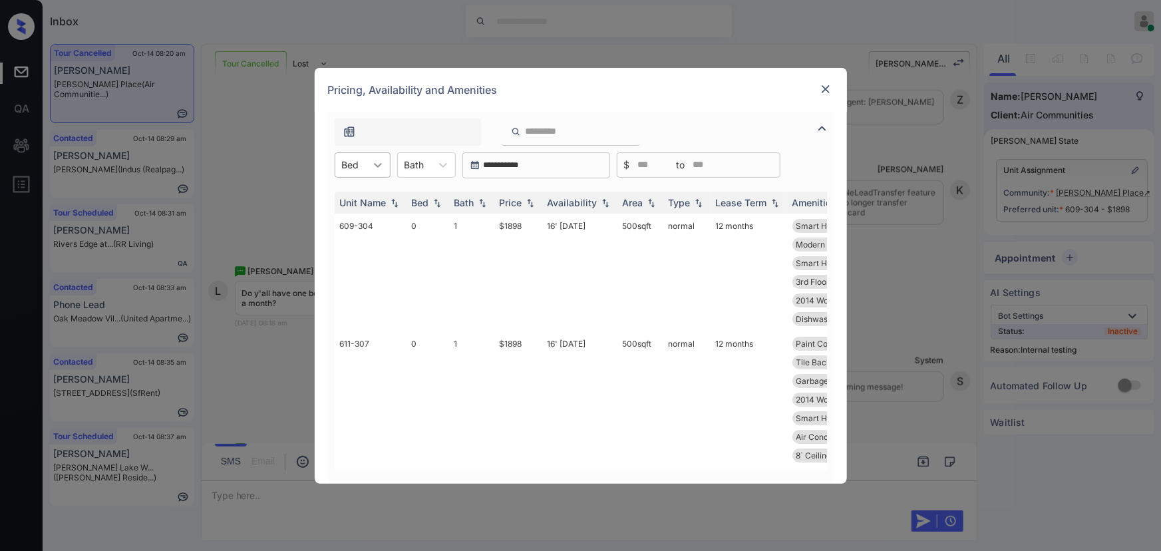
click at [368, 166] on div at bounding box center [378, 165] width 24 height 24
click at [362, 216] on div "1" at bounding box center [363, 222] width 56 height 24
click at [444, 164] on icon at bounding box center [449, 164] width 13 height 13
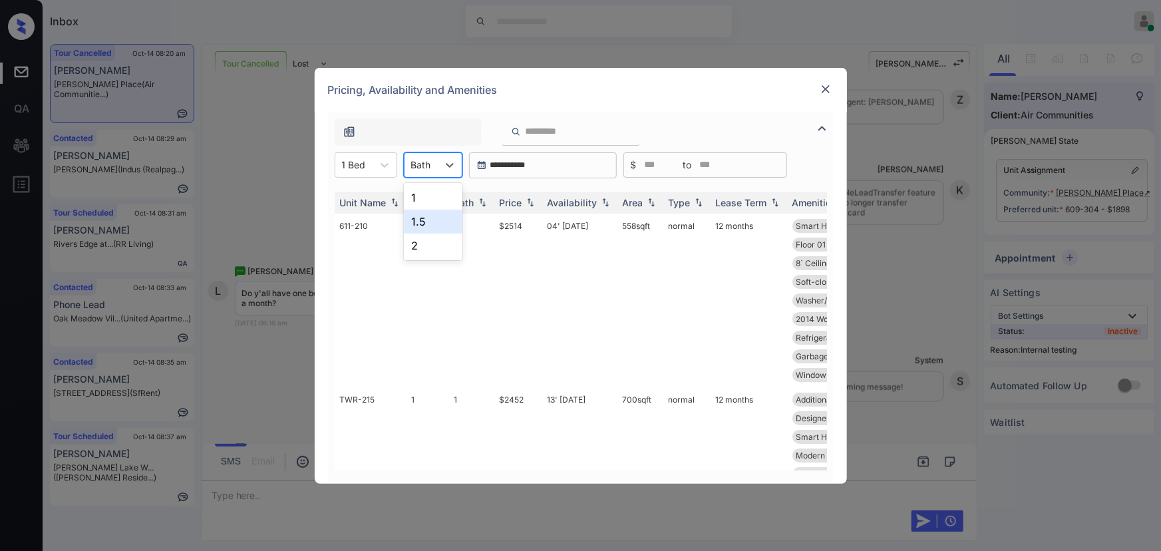
click at [422, 197] on div "1" at bounding box center [433, 198] width 59 height 24
click at [524, 205] on img at bounding box center [529, 202] width 13 height 9
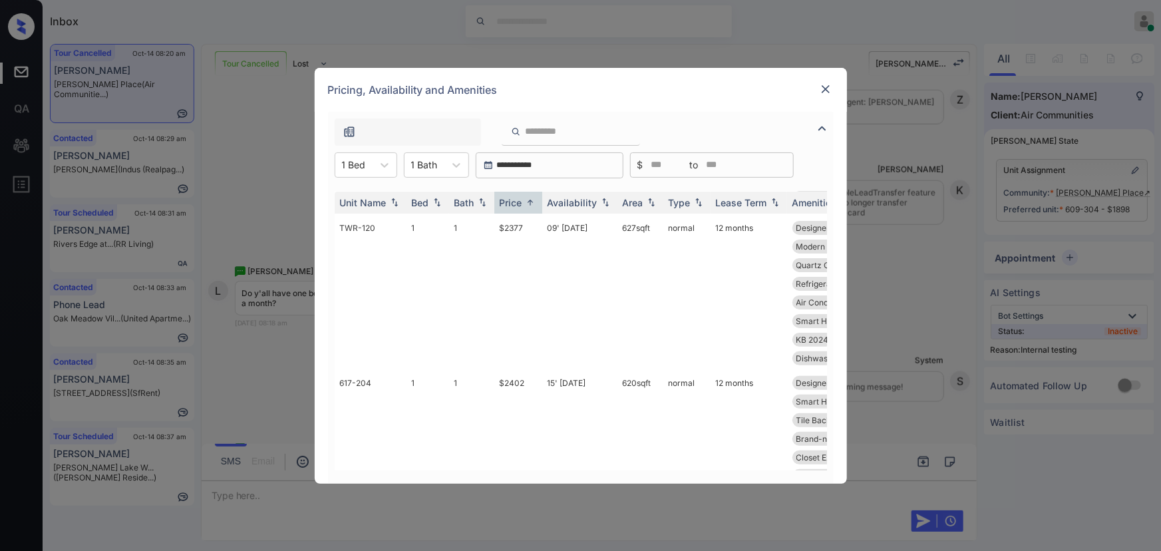
scroll to position [0, 0]
click at [519, 199] on div "Price" at bounding box center [511, 202] width 23 height 11
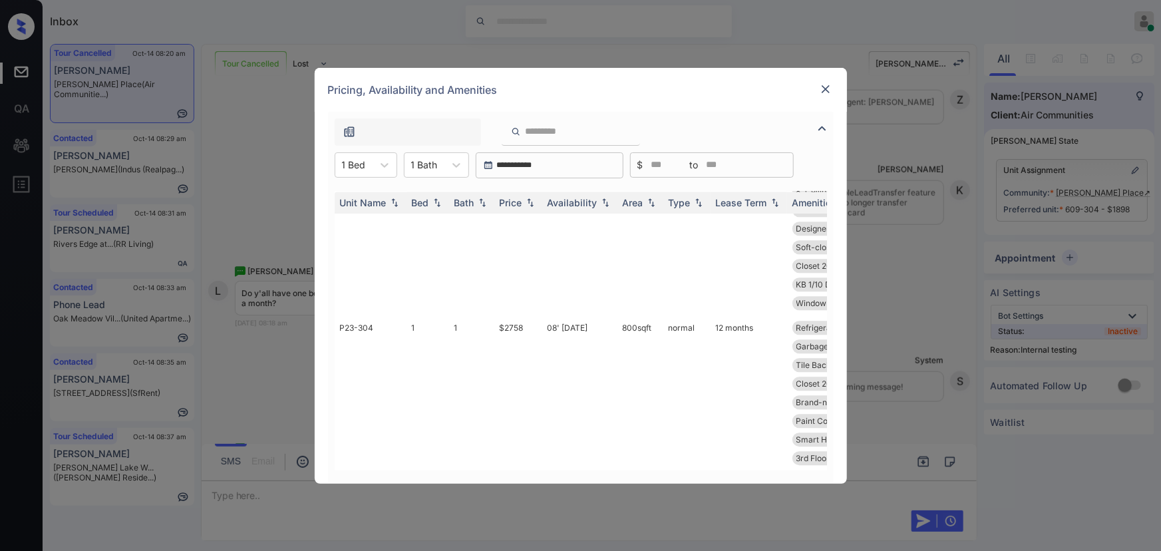
scroll to position [1853, 0]
click at [940, 234] on div "**********" at bounding box center [580, 275] width 1161 height 551
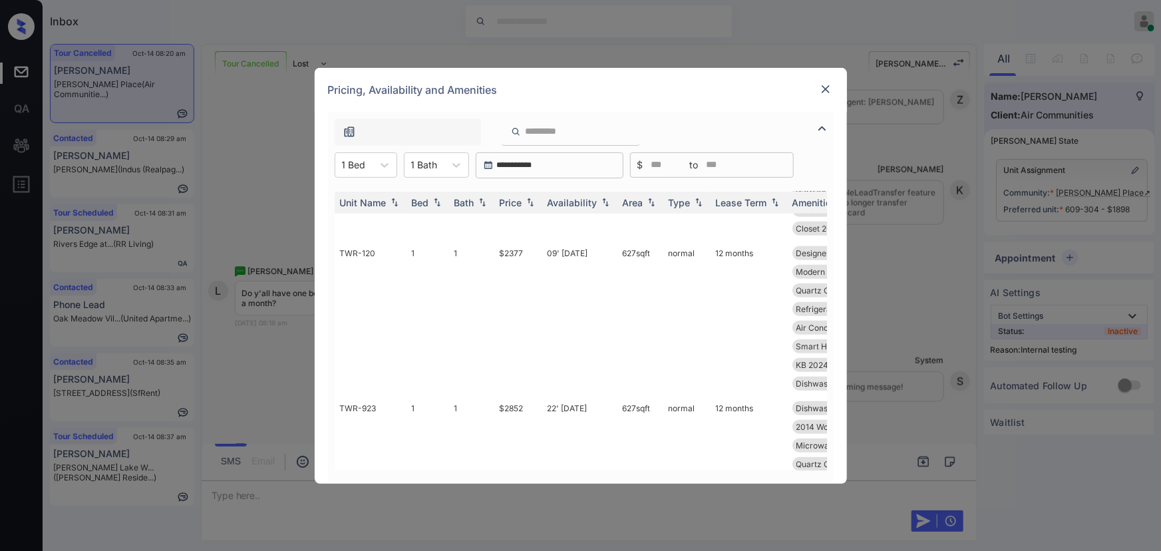
scroll to position [0, 0]
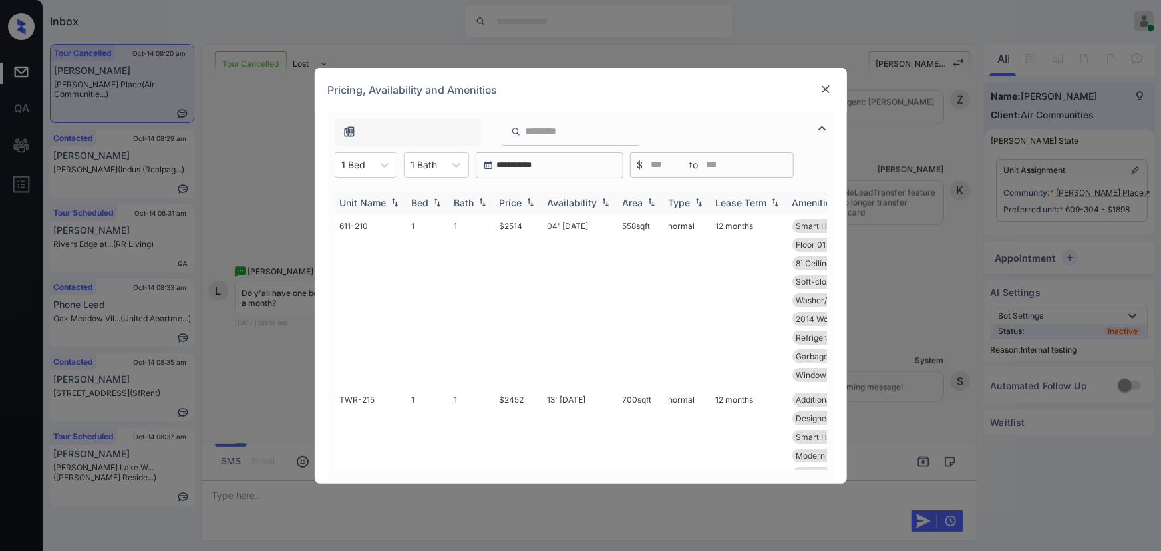
click at [534, 202] on img at bounding box center [529, 202] width 13 height 9
click at [534, 202] on img at bounding box center [529, 203] width 13 height 10
click at [519, 227] on td "$2377" at bounding box center [518, 301] width 48 height 174
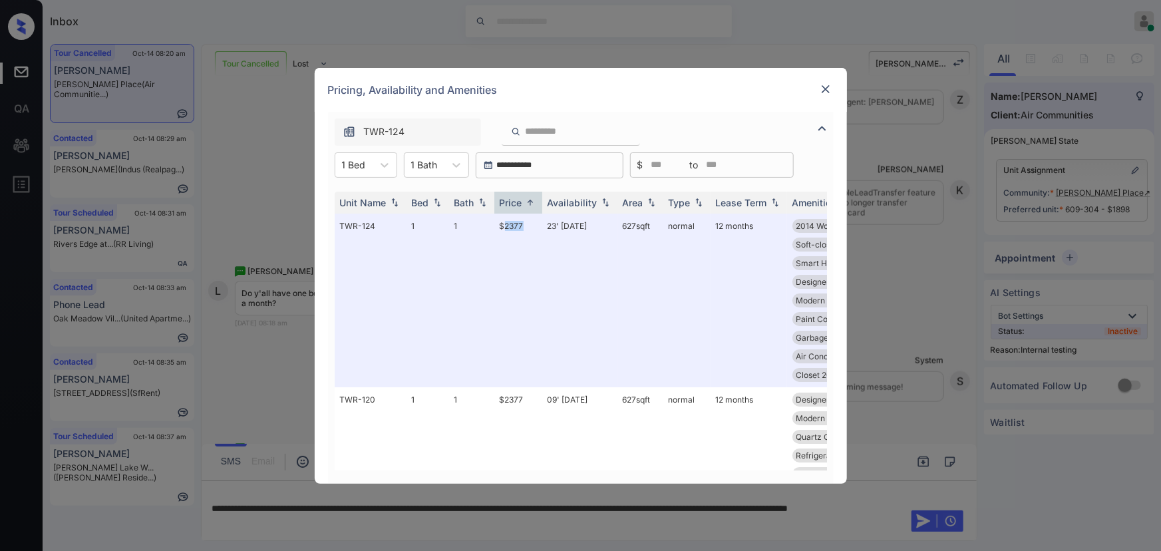
click at [825, 89] on img at bounding box center [825, 88] width 13 height 13
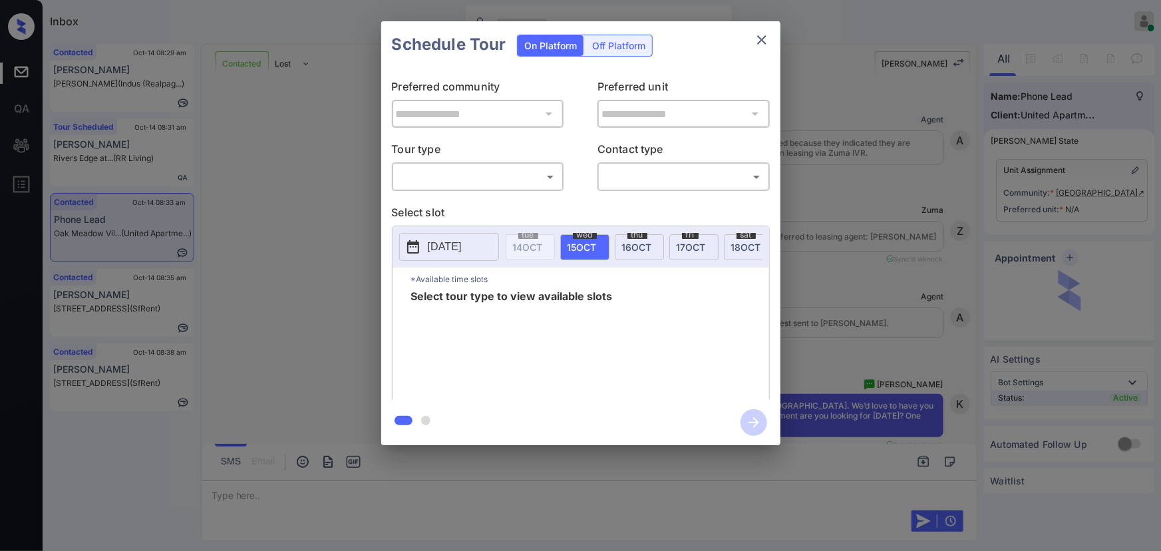
scroll to position [3456, 0]
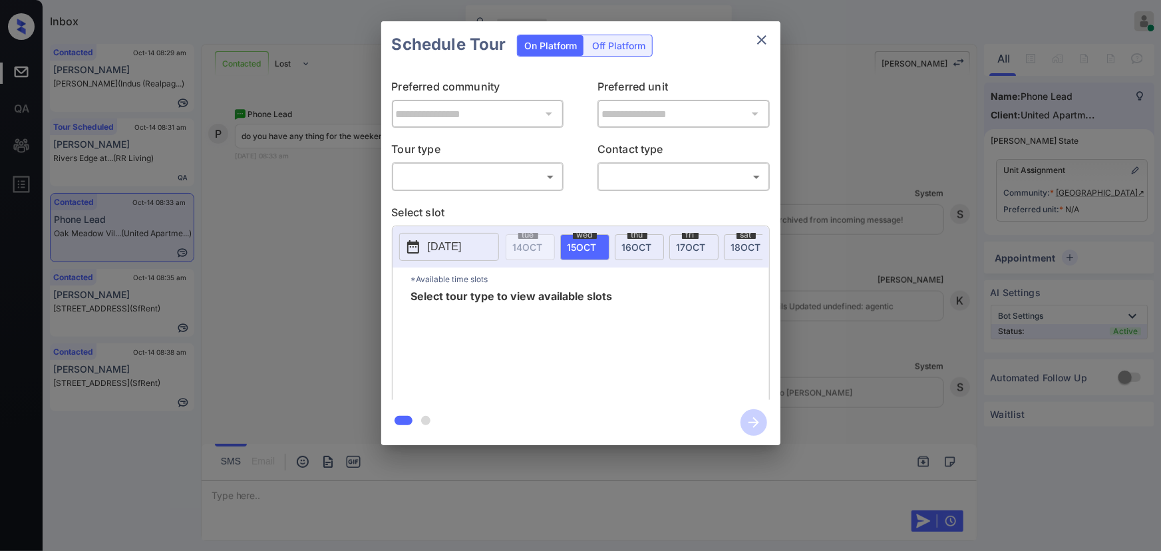
click at [512, 180] on body "Inbox Kenneth Umali Online Set yourself offline Set yourself on break Profile S…" at bounding box center [580, 275] width 1161 height 551
drag, startPoint x: 480, startPoint y: 200, endPoint x: 690, endPoint y: 206, distance: 210.3
click at [485, 202] on li "In Person" at bounding box center [477, 206] width 164 height 24
type input "********"
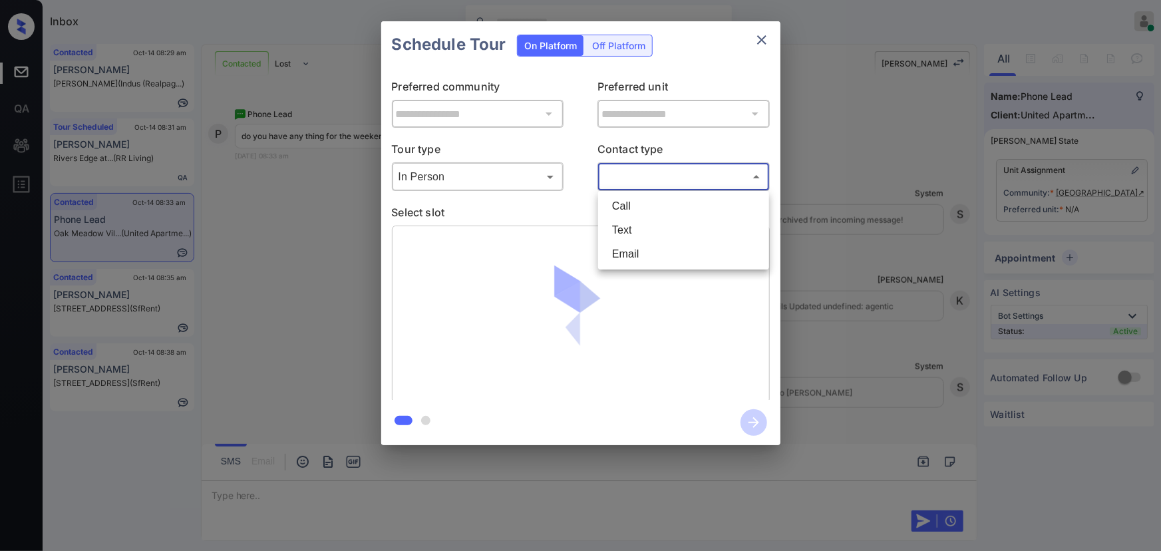
click at [692, 176] on body "Inbox Kenneth Umali Online Set yourself offline Set yourself on break Profile S…" at bounding box center [580, 275] width 1161 height 551
click at [659, 226] on li "Text" at bounding box center [683, 230] width 164 height 24
type input "****"
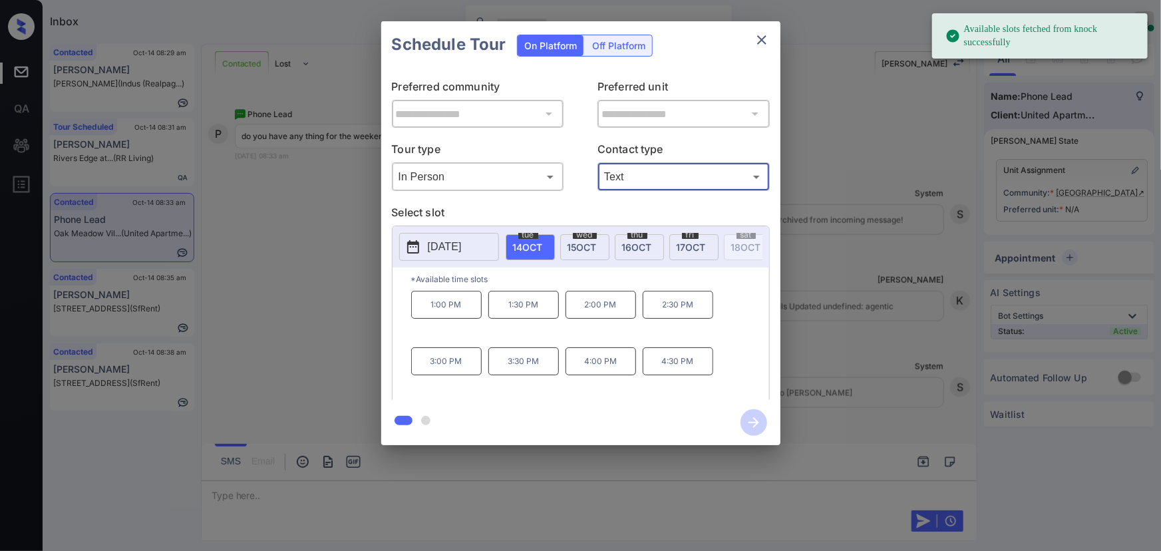
click at [456, 244] on p "2025-10-14" at bounding box center [445, 247] width 34 height 16
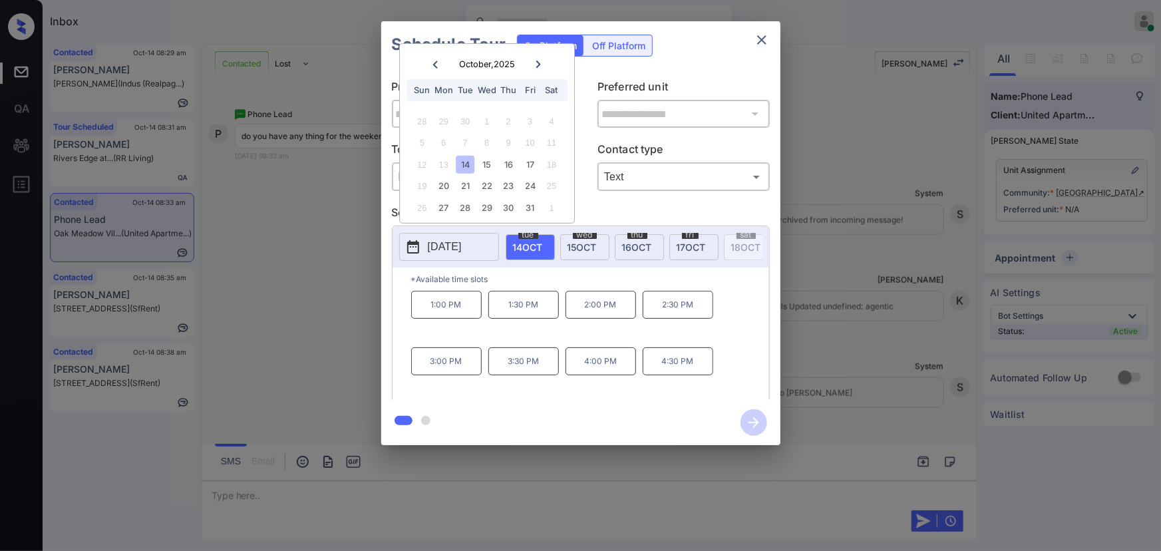
click at [539, 61] on icon at bounding box center [538, 65] width 8 height 8
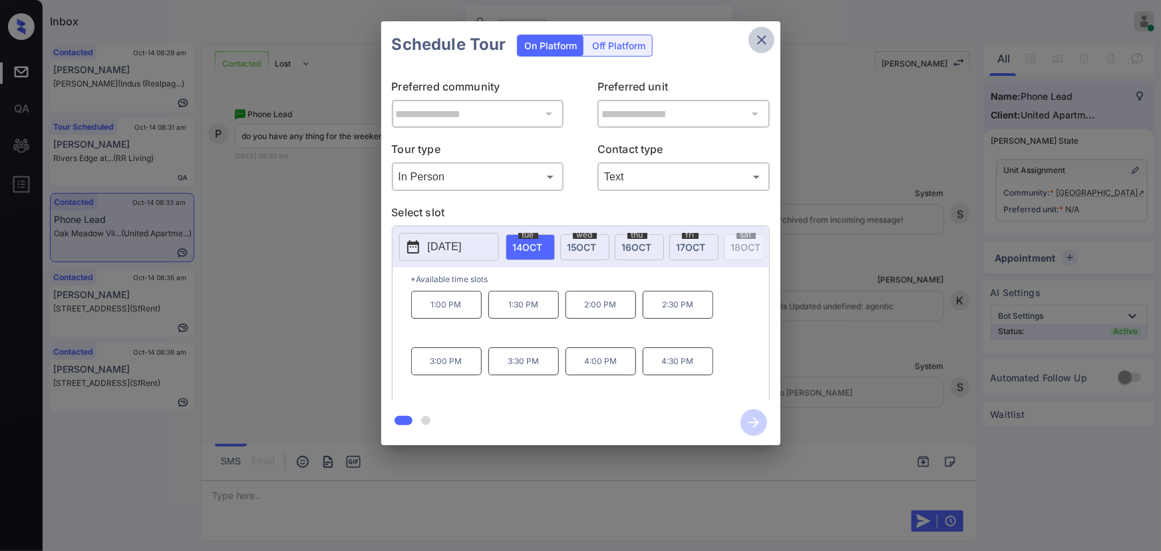
click at [768, 41] on icon "close" at bounding box center [762, 40] width 16 height 16
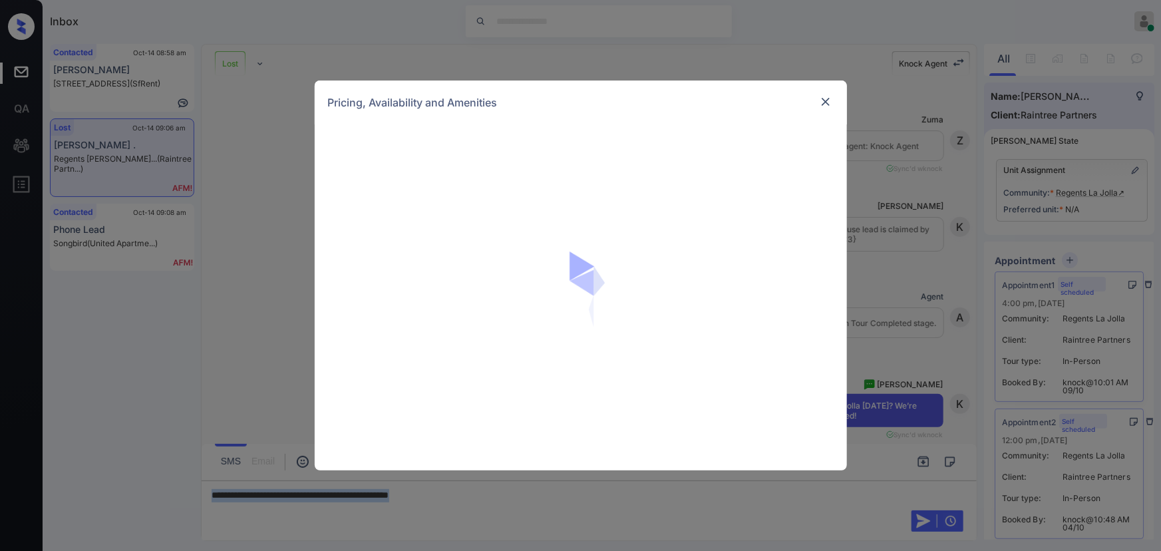
scroll to position [9716, 0]
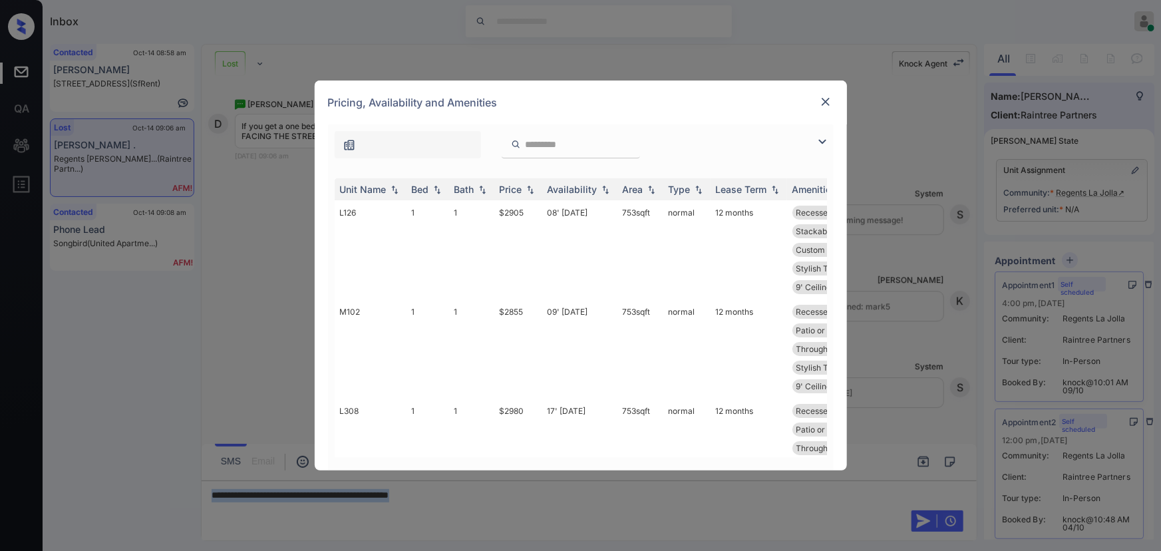
click at [827, 139] on img at bounding box center [822, 142] width 16 height 16
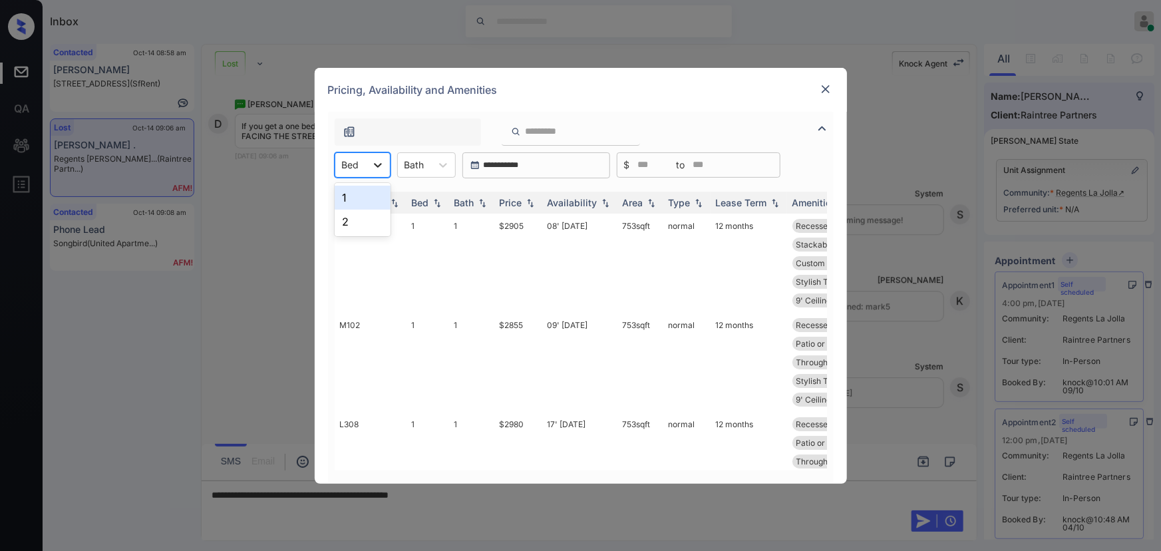
click at [378, 166] on icon at bounding box center [378, 165] width 8 height 5
click at [360, 194] on div "1" at bounding box center [363, 198] width 56 height 24
click at [438, 164] on div at bounding box center [450, 165] width 24 height 24
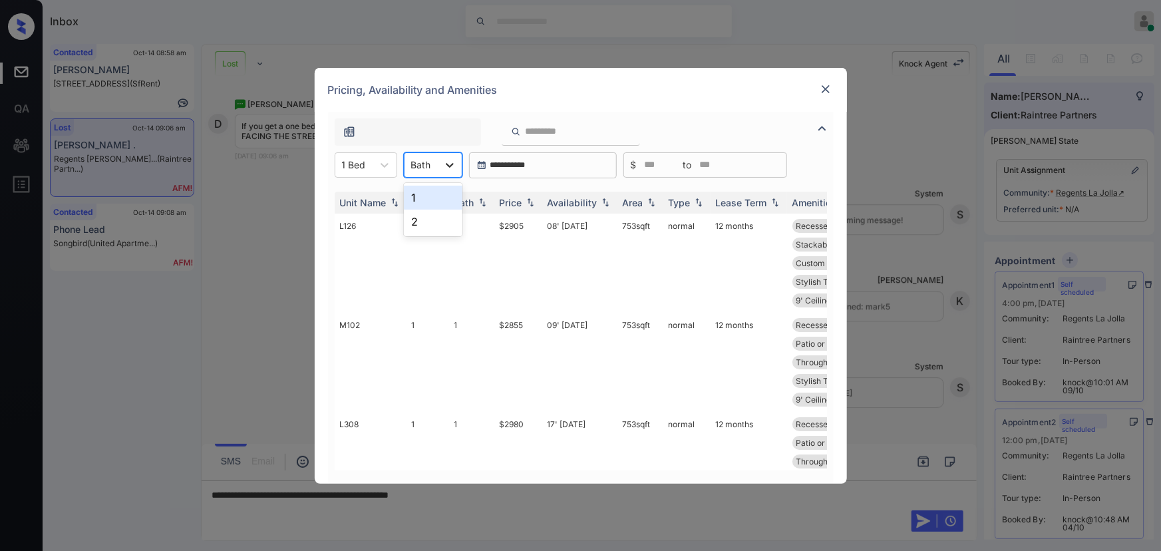
click at [418, 197] on div "1" at bounding box center [433, 198] width 59 height 24
click at [524, 203] on img at bounding box center [529, 202] width 13 height 9
click at [525, 203] on img at bounding box center [529, 203] width 13 height 10
click at [825, 88] on img at bounding box center [825, 88] width 13 height 13
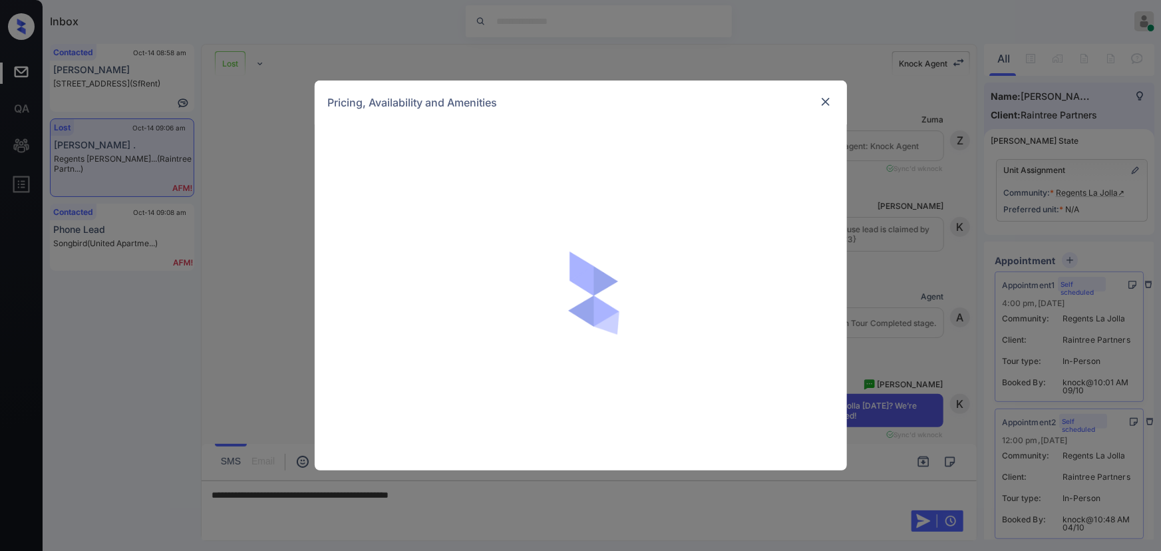
scroll to position [9716, 0]
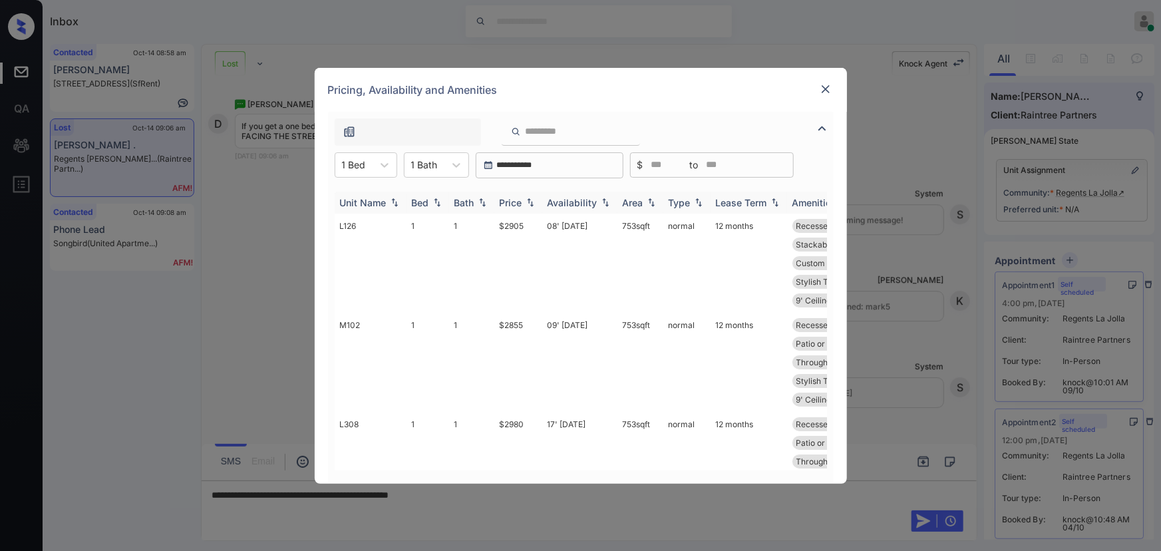
click at [521, 201] on div "Price" at bounding box center [511, 202] width 23 height 11
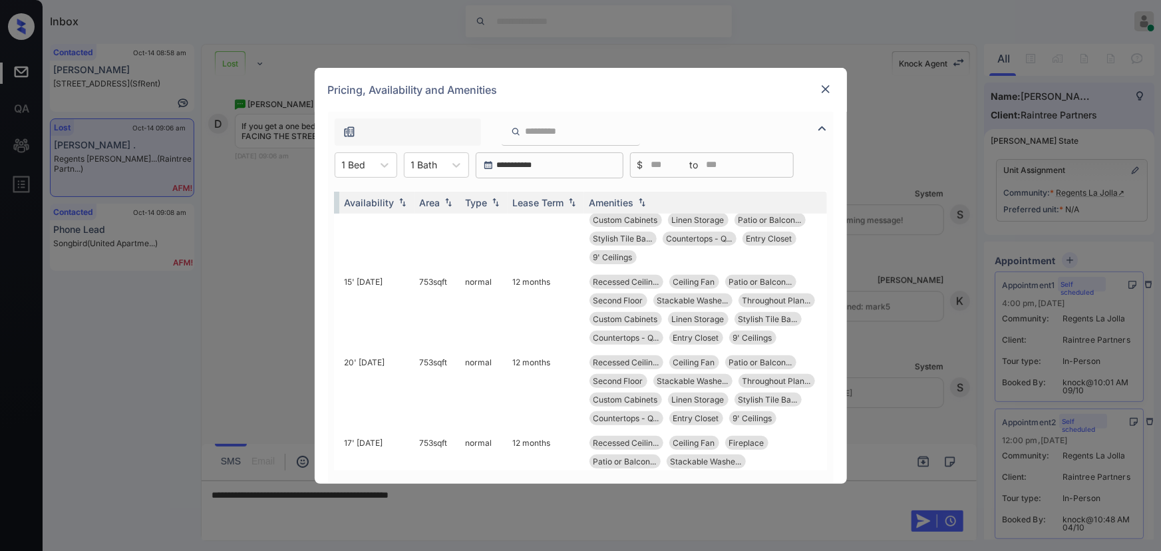
scroll to position [241, 212]
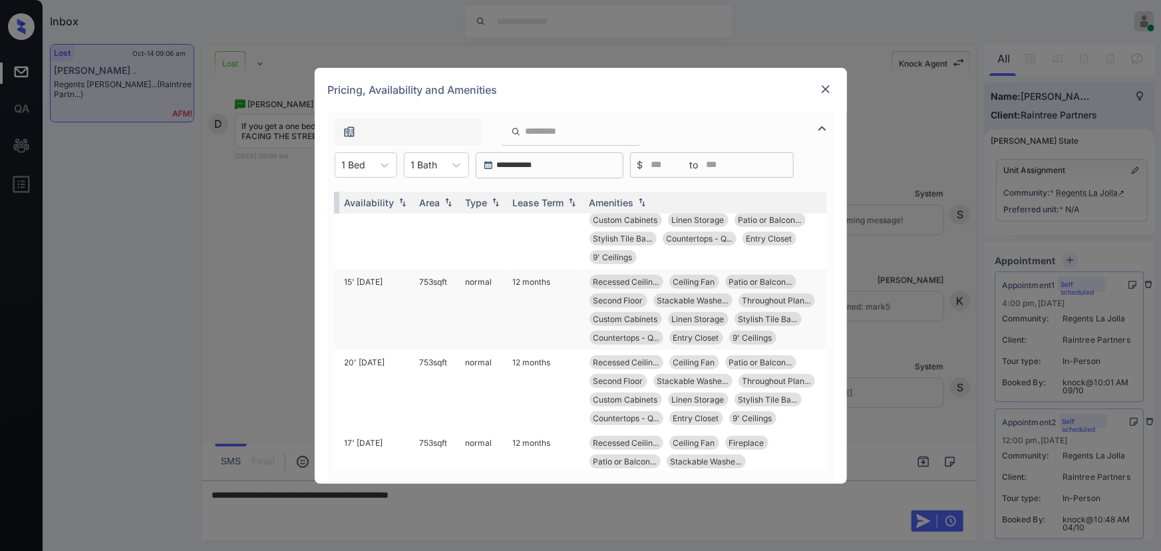
click at [439, 281] on td "753 sqft" at bounding box center [437, 309] width 46 height 80
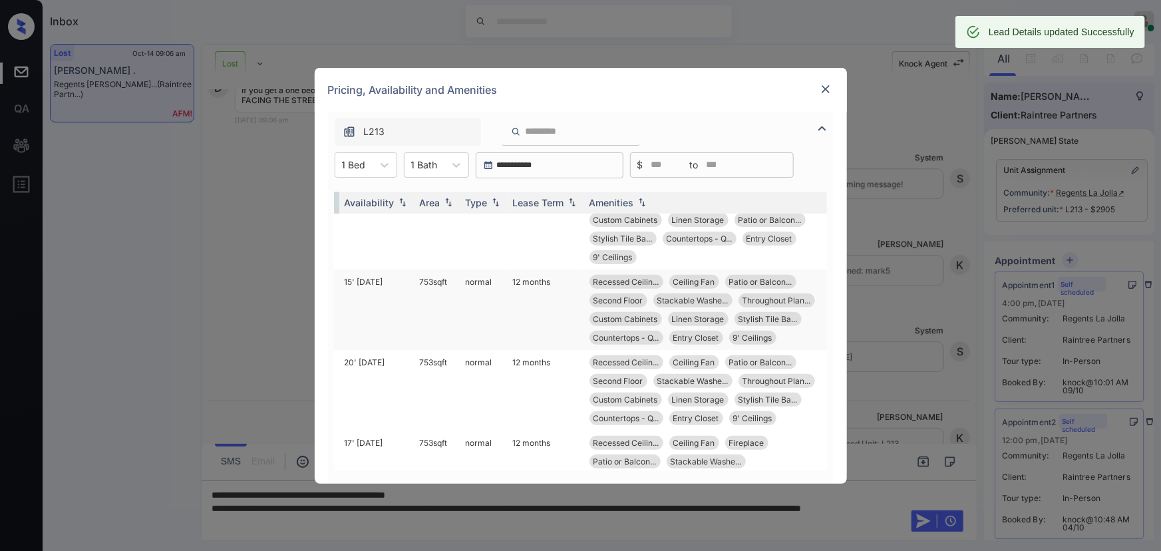
drag, startPoint x: 441, startPoint y: 281, endPoint x: 498, endPoint y: 287, distance: 57.5
click at [498, 287] on tr "L213 1 1 $2905 15' Nov 25 753 sqft normal 12 months Recessed Ceilin... Ceiling …" at bounding box center [479, 309] width 695 height 80
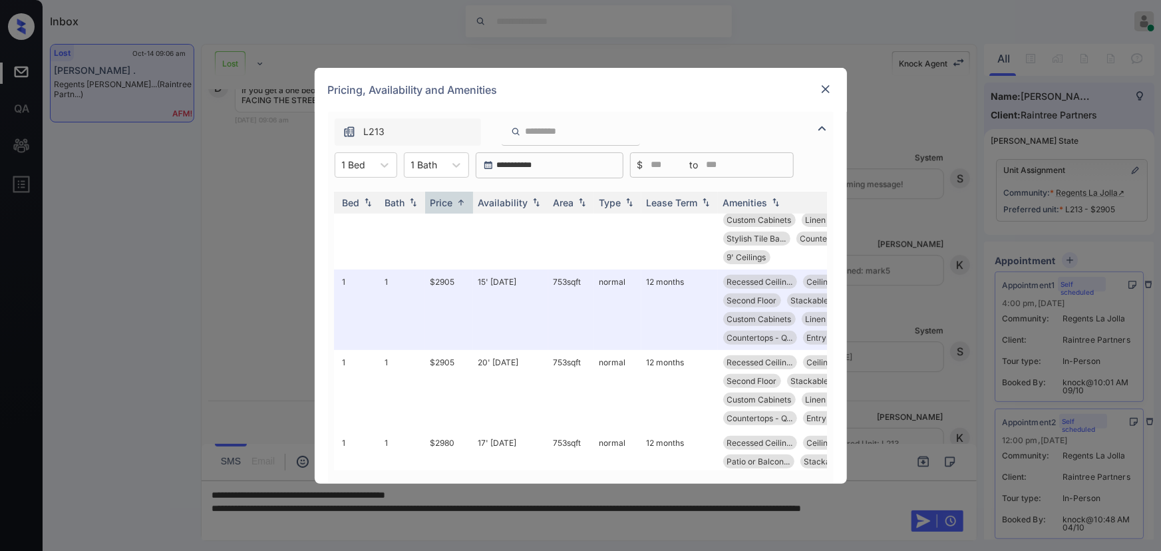
scroll to position [241, 0]
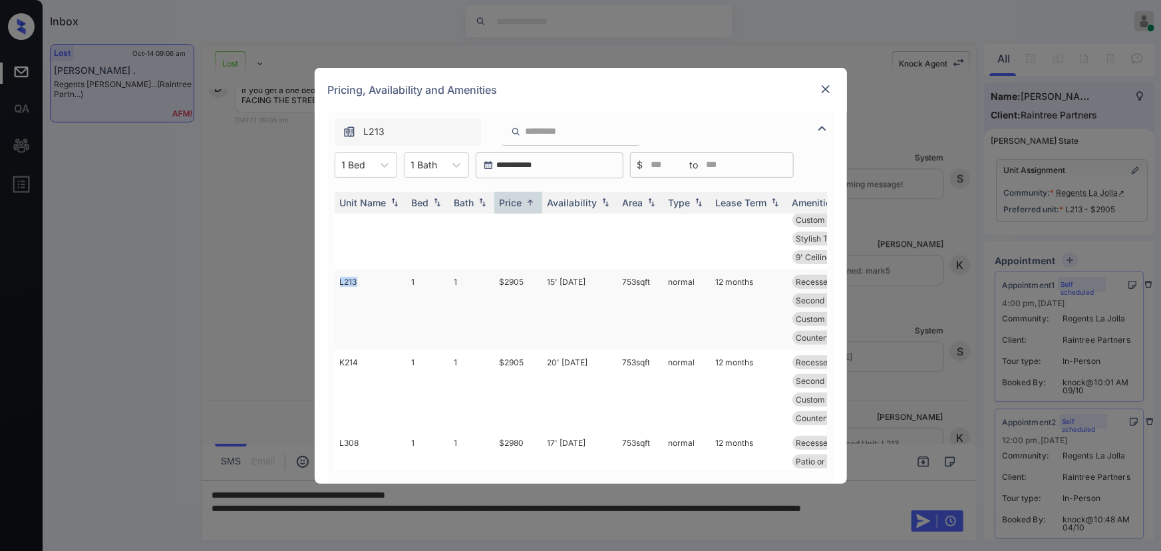
copy td "L213"
drag, startPoint x: 362, startPoint y: 283, endPoint x: 338, endPoint y: 277, distance: 24.9
click at [338, 277] on td "L213" at bounding box center [371, 309] width 72 height 80
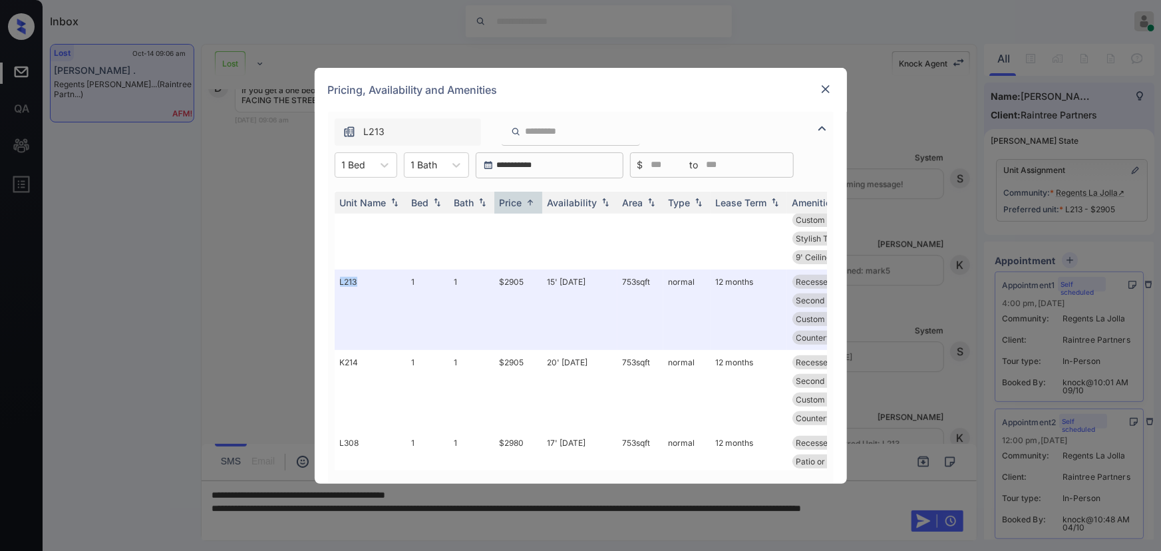
click at [825, 90] on img at bounding box center [825, 88] width 13 height 13
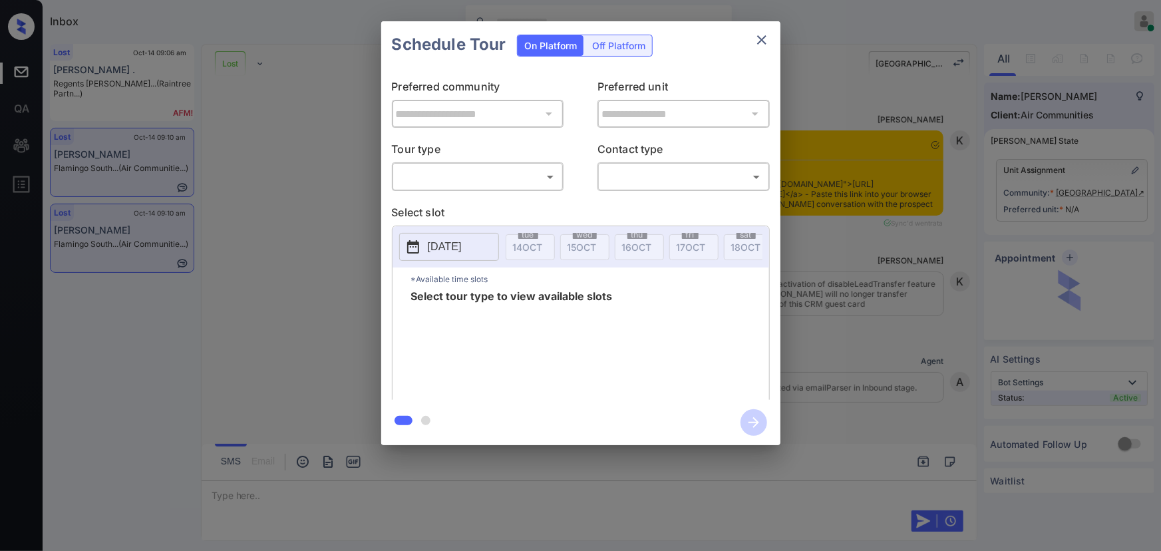
scroll to position [4171, 0]
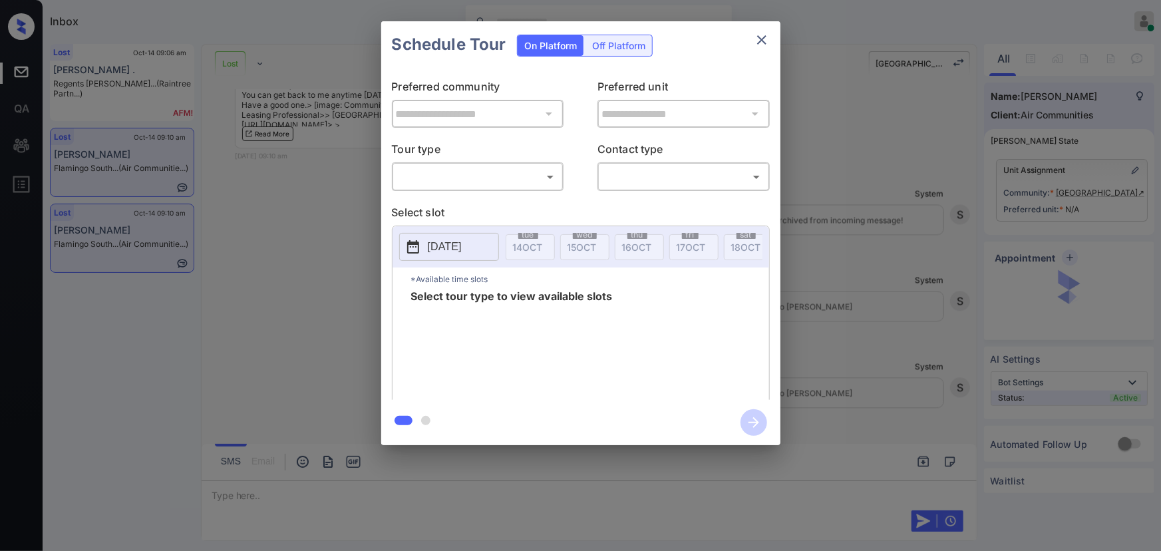
click at [458, 180] on body "Inbox [PERSON_NAME] Online Set yourself offline Set yourself on break Profile S…" at bounding box center [580, 275] width 1161 height 551
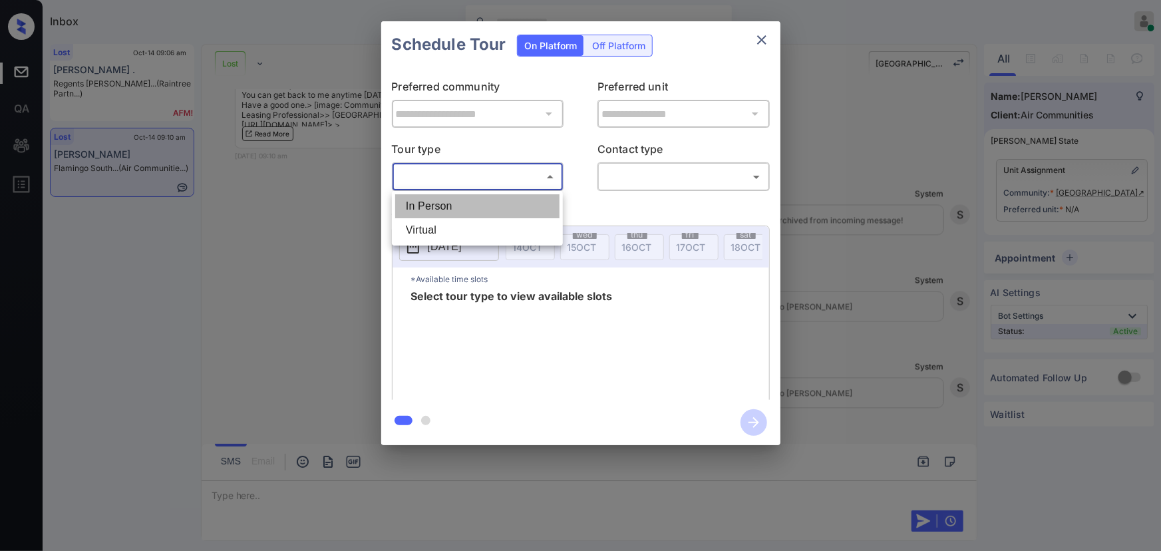
drag, startPoint x: 444, startPoint y: 210, endPoint x: 530, endPoint y: 197, distance: 86.8
click at [446, 210] on li "In Person" at bounding box center [477, 206] width 164 height 24
type input "********"
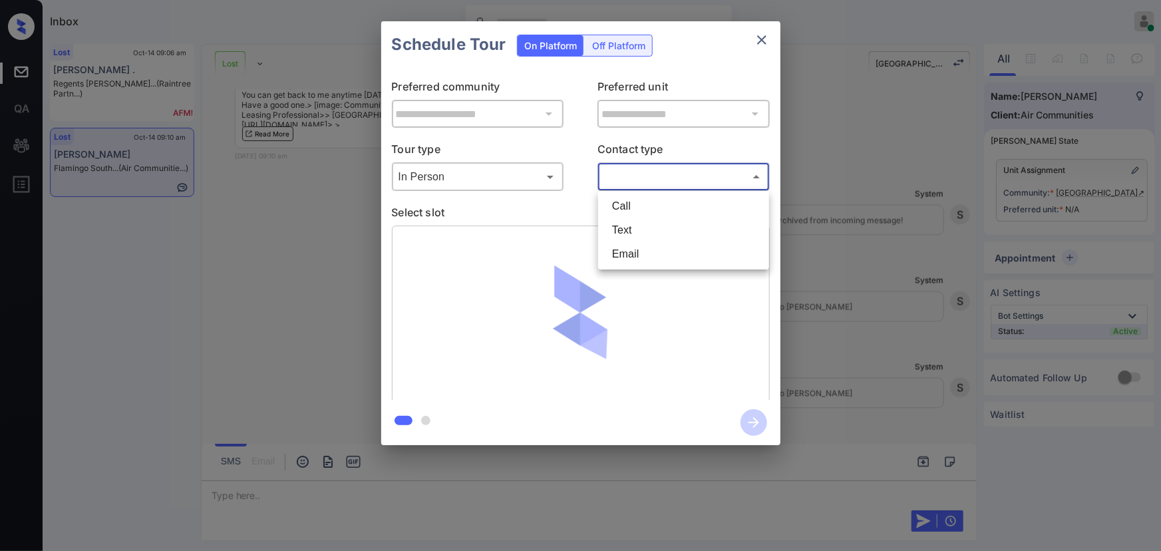
click at [702, 186] on body "Inbox [PERSON_NAME] Online Set yourself offline Set yourself on break Profile S…" at bounding box center [580, 275] width 1161 height 551
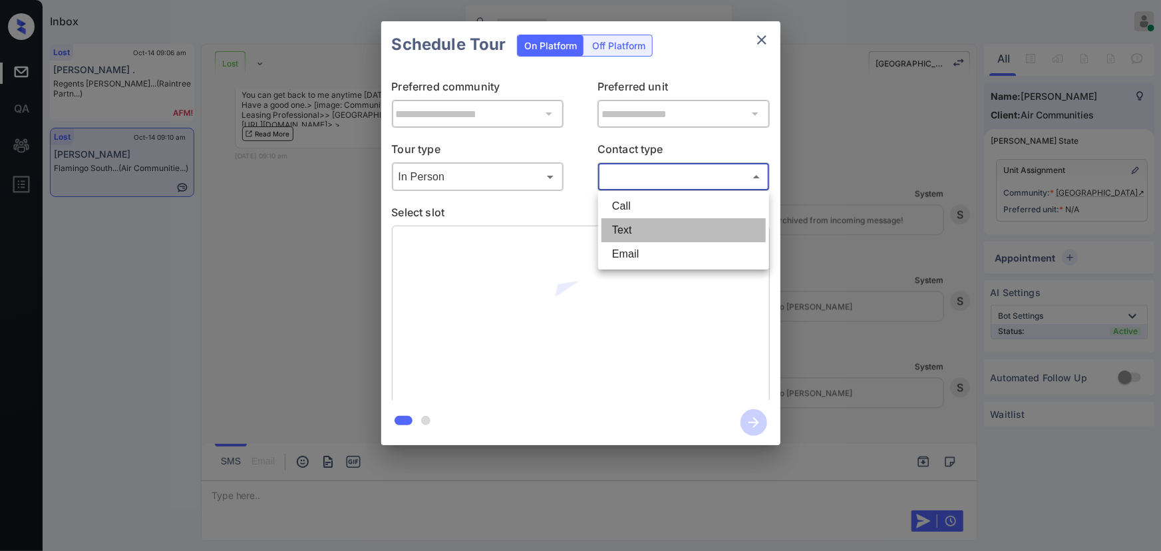
click at [623, 230] on li "Text" at bounding box center [683, 230] width 164 height 24
type input "****"
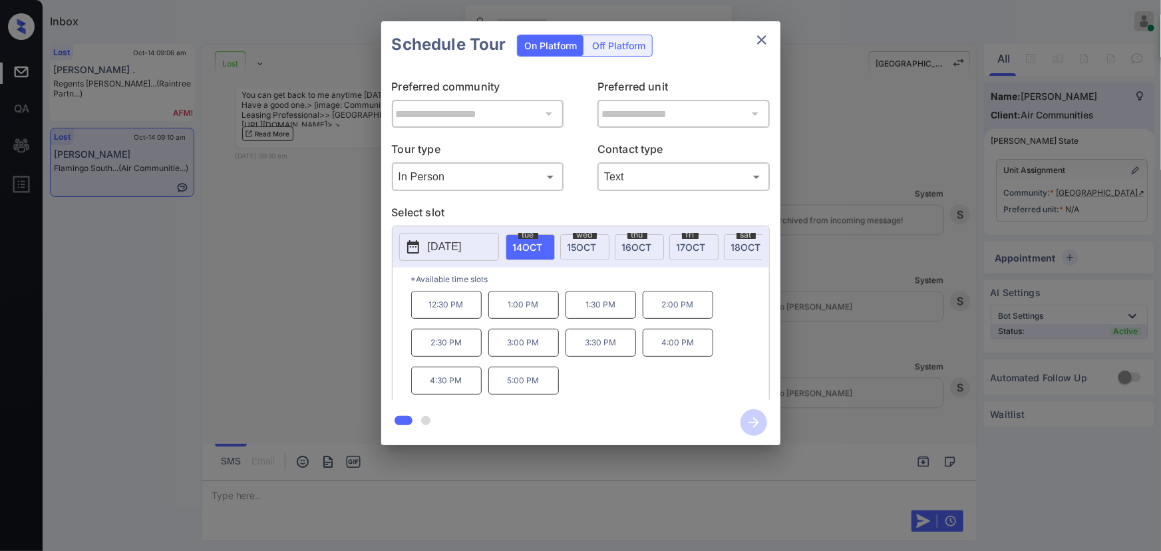
click at [462, 251] on p "2025-10-14" at bounding box center [445, 247] width 34 height 16
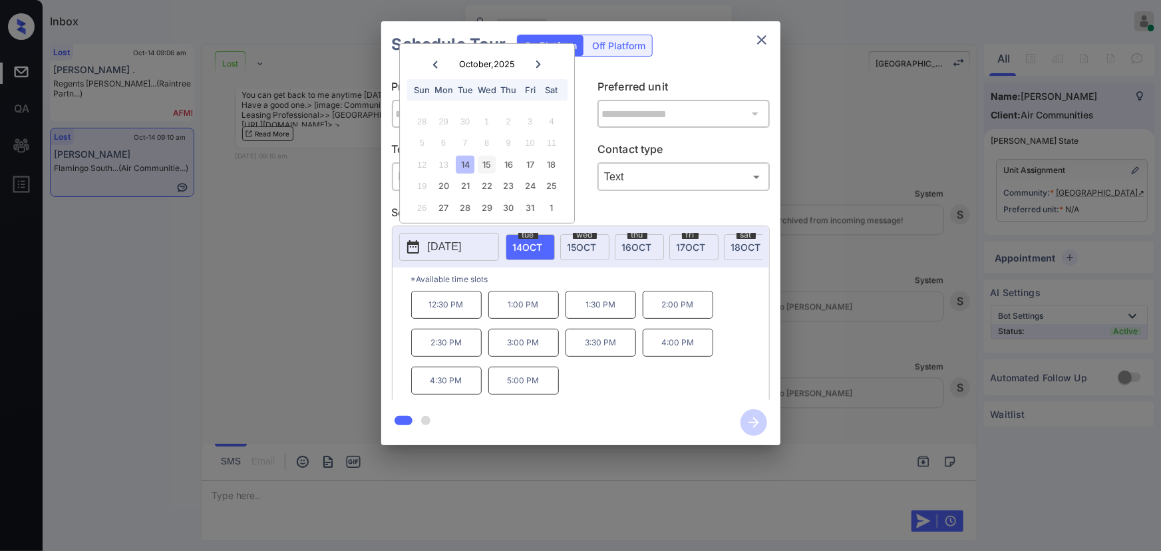
click at [486, 164] on div "15" at bounding box center [487, 165] width 18 height 18
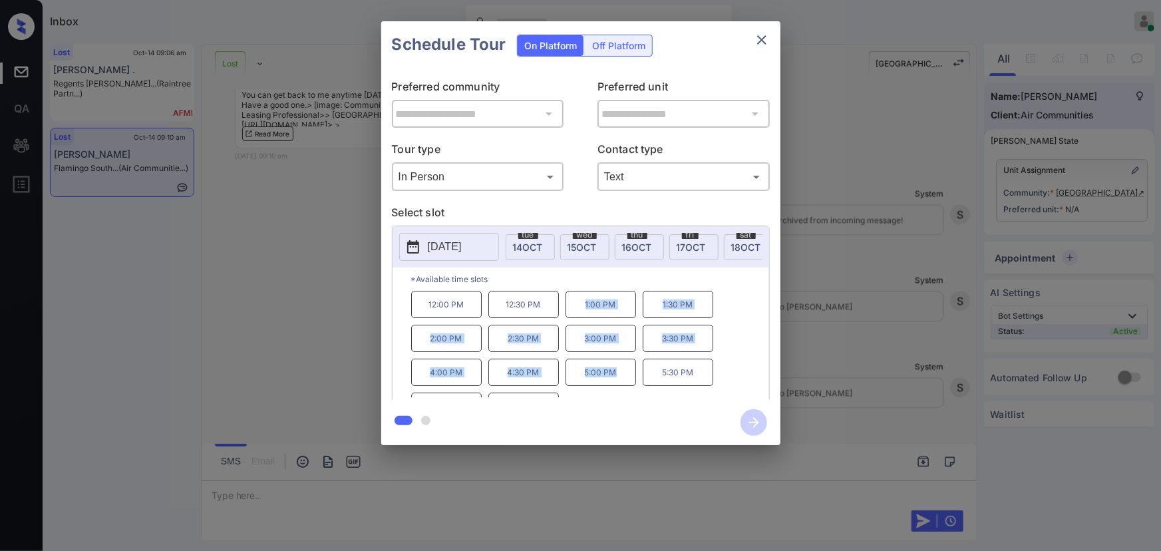
copy div "1:00 PM 1:30 PM 2:00 PM 2:30 PM 3:00 PM 3:30 PM 4:00 PM 4:30 PM 5:00 PM"
drag, startPoint x: 506, startPoint y: 357, endPoint x: 575, endPoint y: 317, distance: 79.9
click at [575, 317] on div "12:00 PM 12:30 PM 1:00 PM 1:30 PM 2:00 PM 2:30 PM 3:00 PM 3:30 PM 4:00 PM 4:30 …" at bounding box center [590, 344] width 358 height 106
click at [448, 246] on p "2025-10-15" at bounding box center [445, 247] width 34 height 16
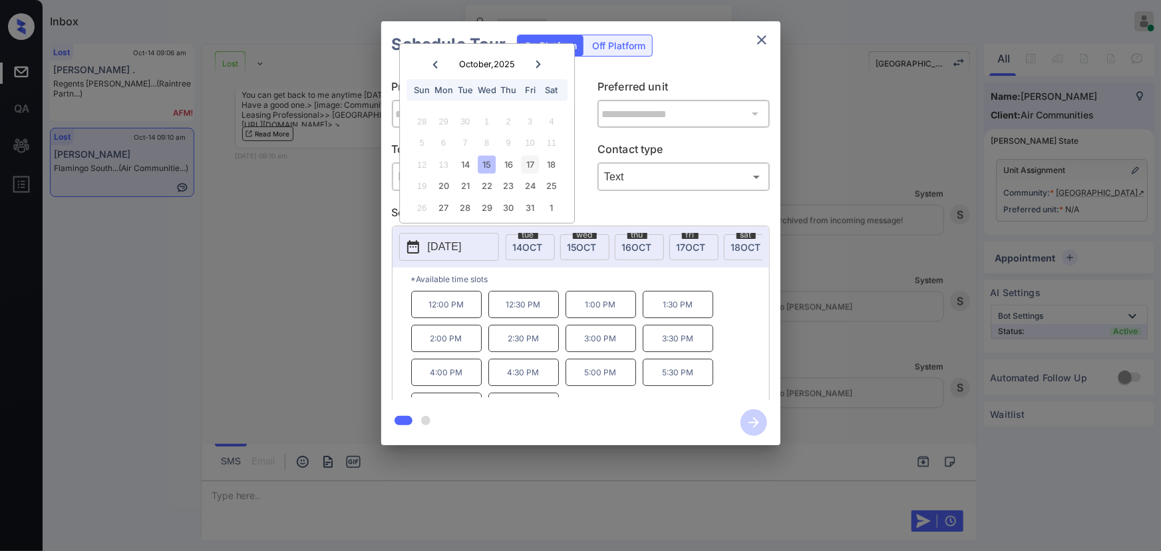
click at [532, 162] on div "17" at bounding box center [530, 165] width 18 height 18
click at [550, 159] on div "18" at bounding box center [552, 165] width 18 height 18
click at [532, 164] on div "17" at bounding box center [530, 165] width 18 height 18
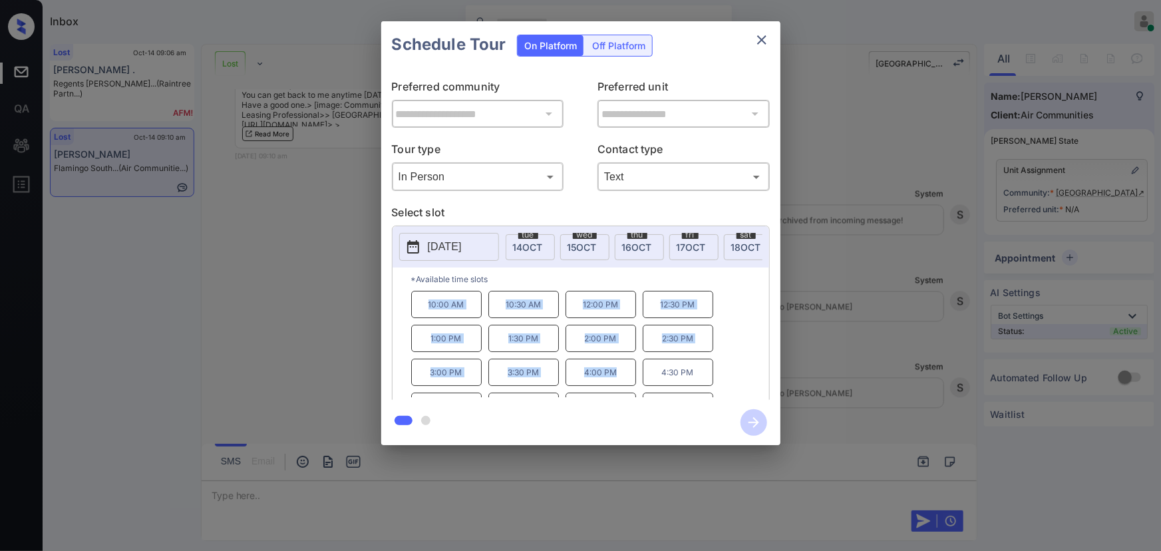
copy div "10:00 AM 10:30 AM 12:00 PM 12:30 PM 1:00 PM 1:30 PM 2:00 PM 2:30 PM 3:00 PM 3:3…"
drag, startPoint x: 620, startPoint y: 377, endPoint x: 426, endPoint y: 315, distance: 203.4
click at [426, 315] on div "10:00 AM 10:30 AM 12:00 PM 12:30 PM 1:00 PM 1:30 PM 2:00 PM 2:30 PM 3:00 PM 3:3…" at bounding box center [590, 344] width 358 height 106
click at [328, 495] on div at bounding box center [580, 275] width 1161 height 551
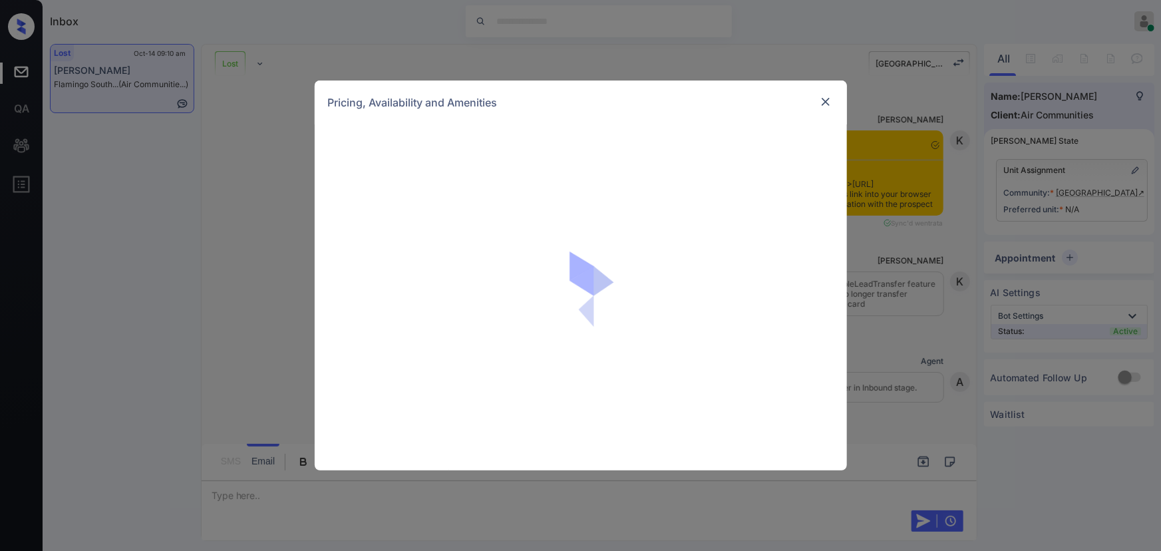
scroll to position [992, 0]
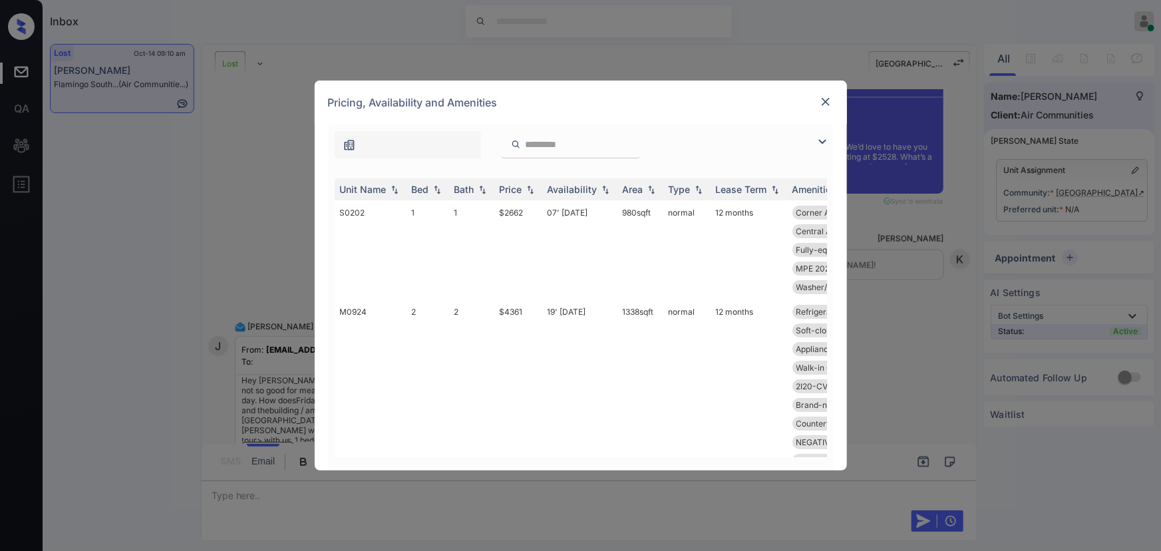
click at [823, 140] on img at bounding box center [822, 142] width 16 height 16
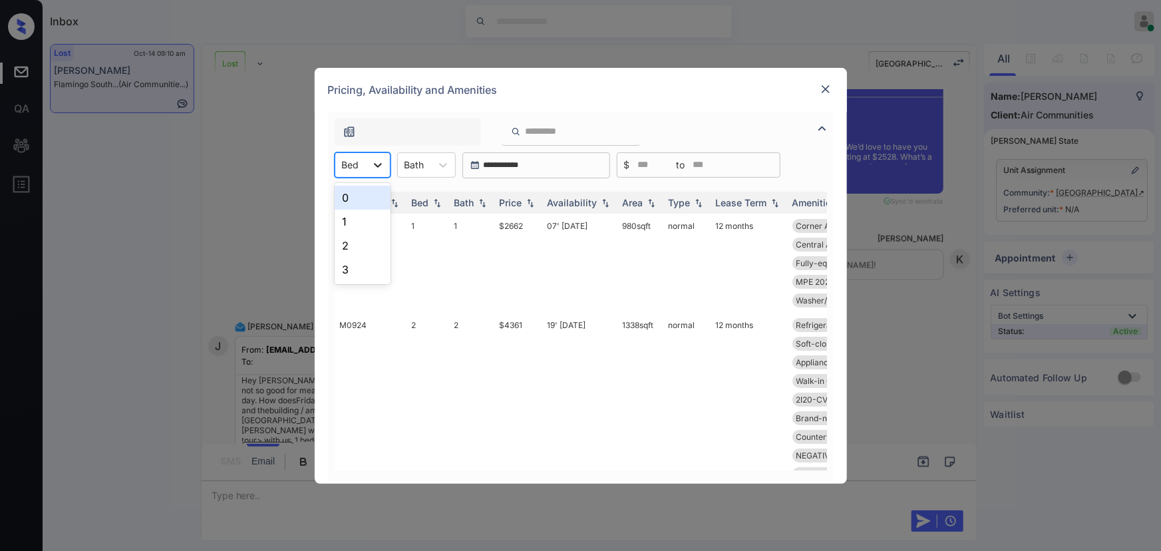
click at [379, 167] on icon at bounding box center [377, 164] width 13 height 13
click at [350, 217] on div "1" at bounding box center [363, 222] width 56 height 24
click at [444, 167] on icon at bounding box center [449, 164] width 13 height 13
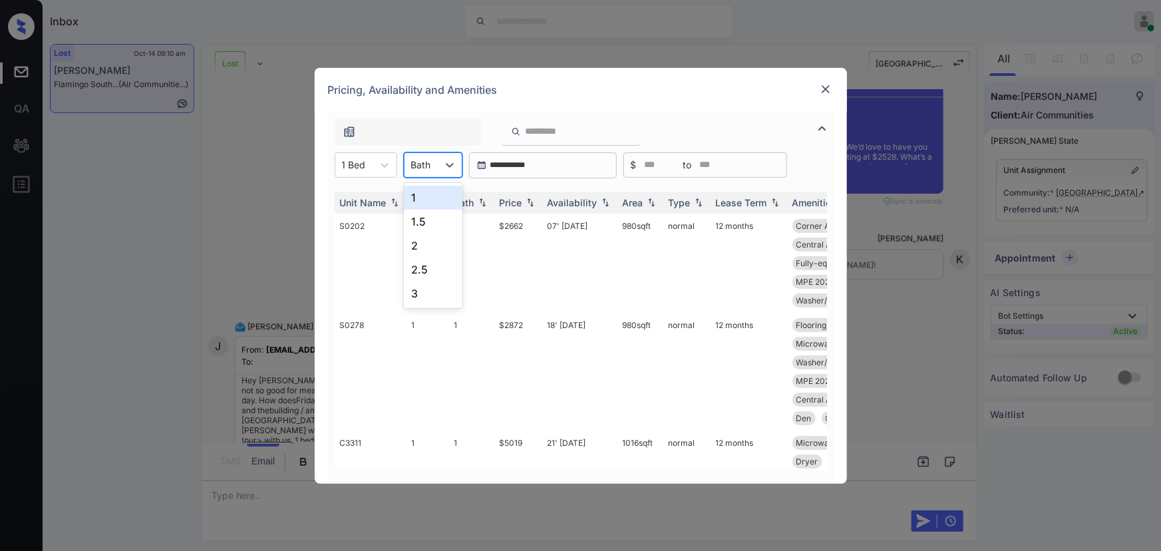
click at [430, 194] on div "1" at bounding box center [433, 198] width 59 height 24
click at [526, 206] on img at bounding box center [529, 202] width 13 height 9
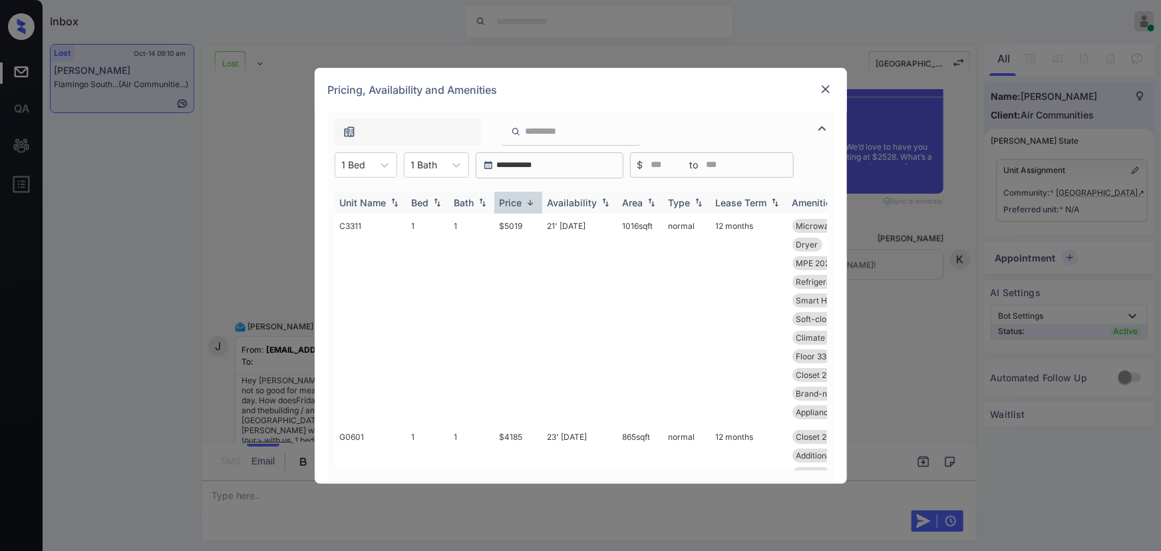
click at [526, 206] on img at bounding box center [529, 203] width 13 height 10
click at [521, 225] on td "$2662" at bounding box center [518, 263] width 48 height 99
click at [523, 225] on td "$2662" at bounding box center [518, 263] width 48 height 99
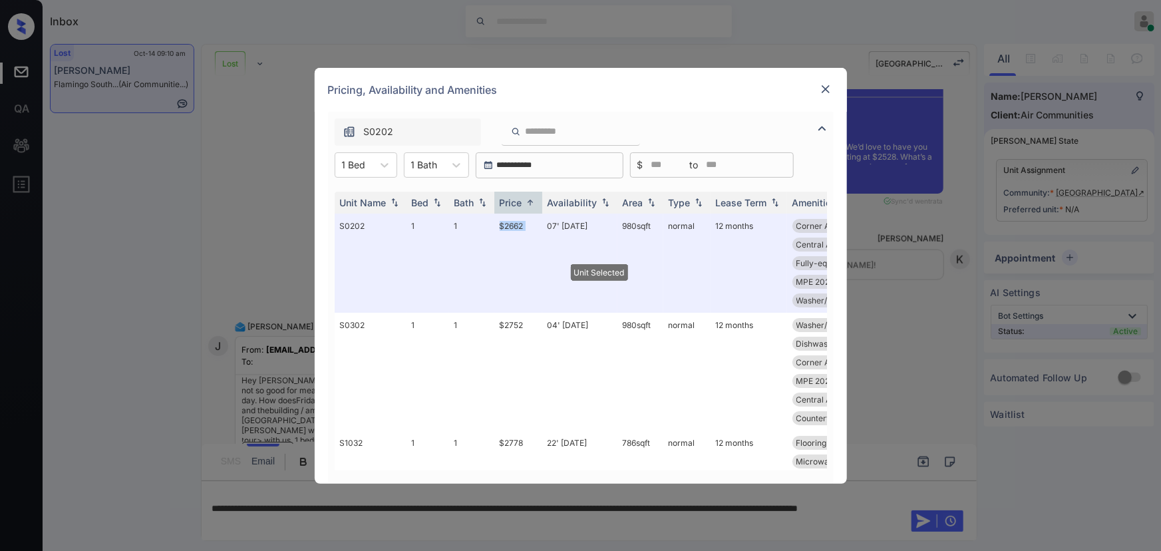
click at [828, 88] on img at bounding box center [825, 88] width 13 height 13
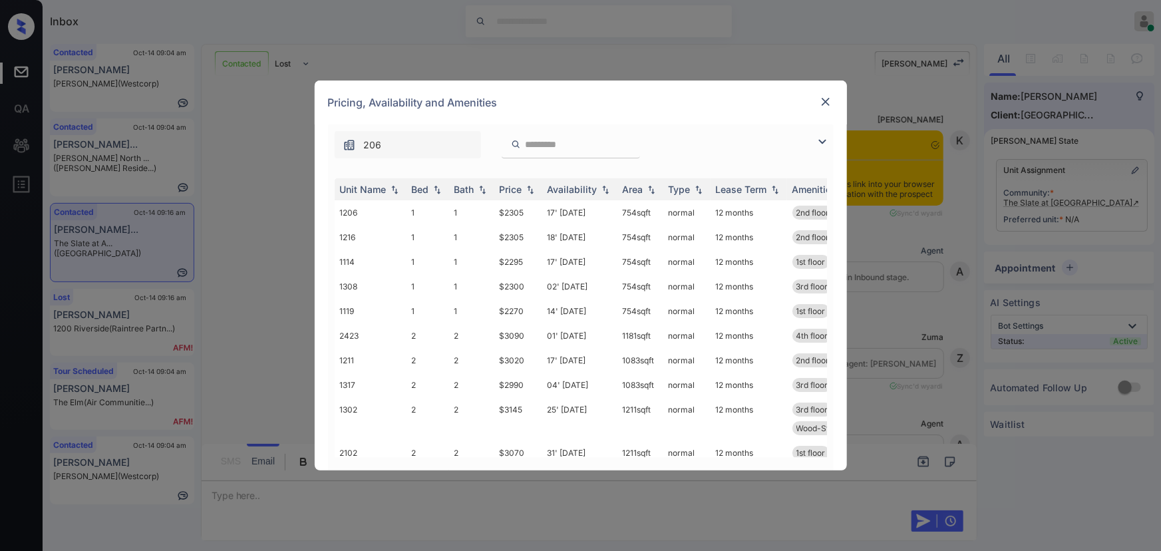
scroll to position [743, 0]
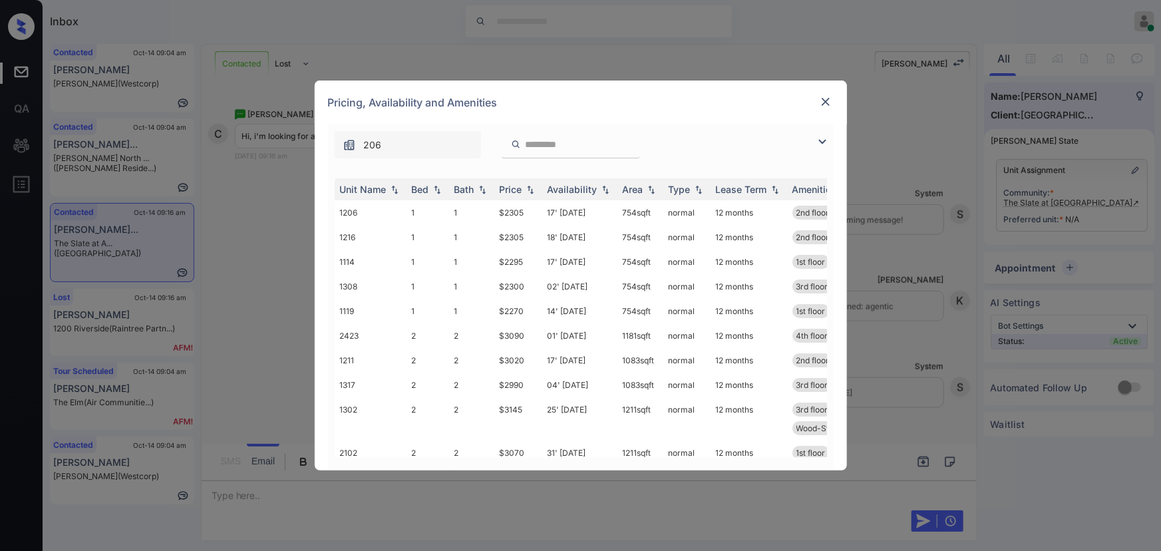
click at [822, 146] on img at bounding box center [822, 142] width 16 height 16
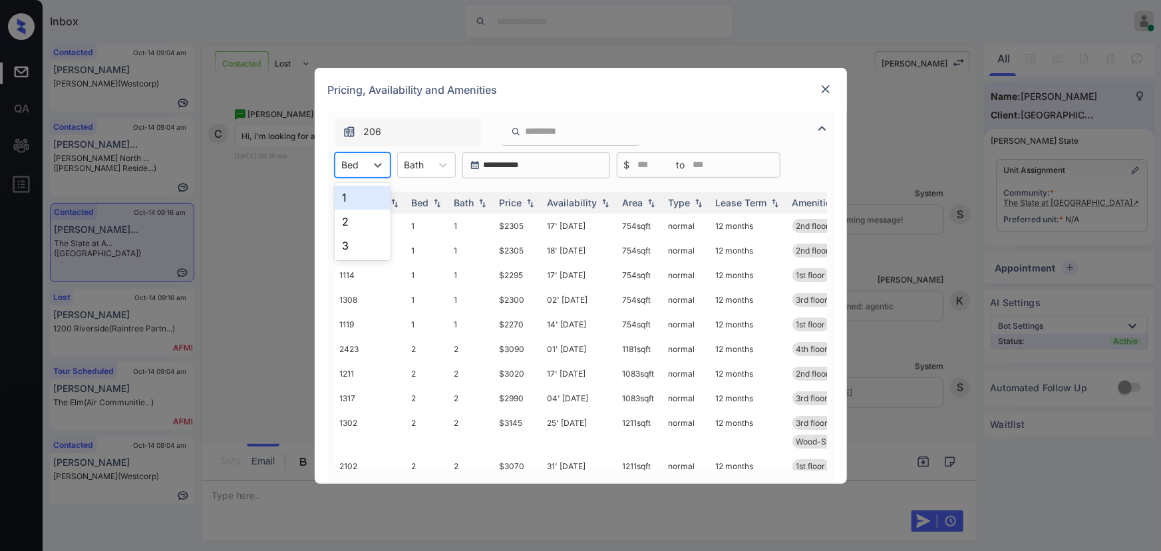
click at [359, 162] on div at bounding box center [350, 165] width 17 height 14
click at [363, 200] on div "1" at bounding box center [363, 198] width 56 height 24
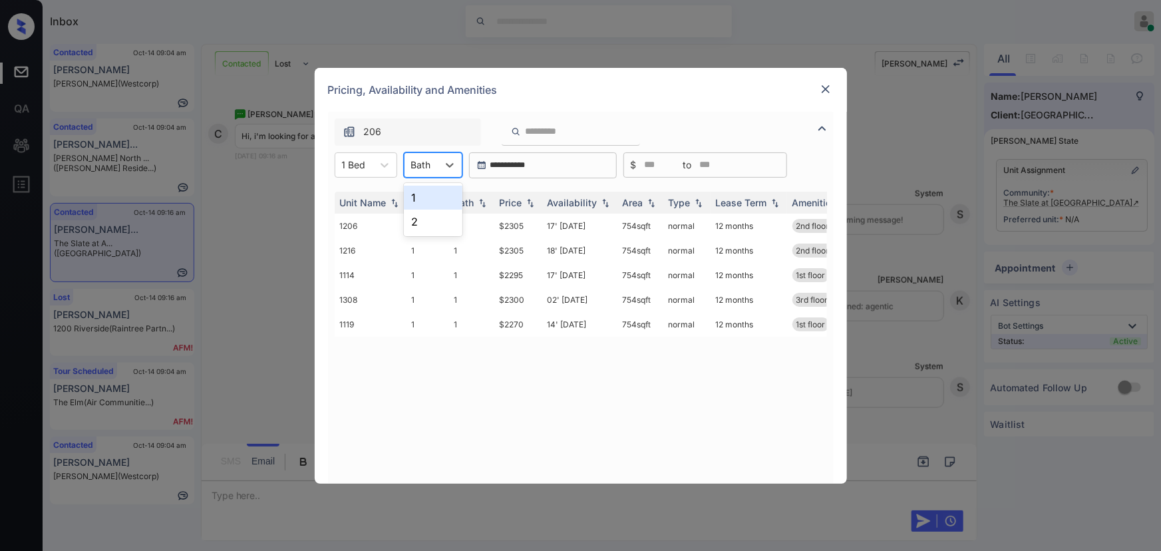
click at [417, 164] on div at bounding box center [421, 165] width 20 height 14
click at [418, 202] on div "1" at bounding box center [433, 198] width 59 height 24
click at [525, 204] on img at bounding box center [529, 202] width 13 height 9
click at [524, 204] on img at bounding box center [529, 203] width 13 height 10
click at [826, 88] on img at bounding box center [825, 88] width 13 height 13
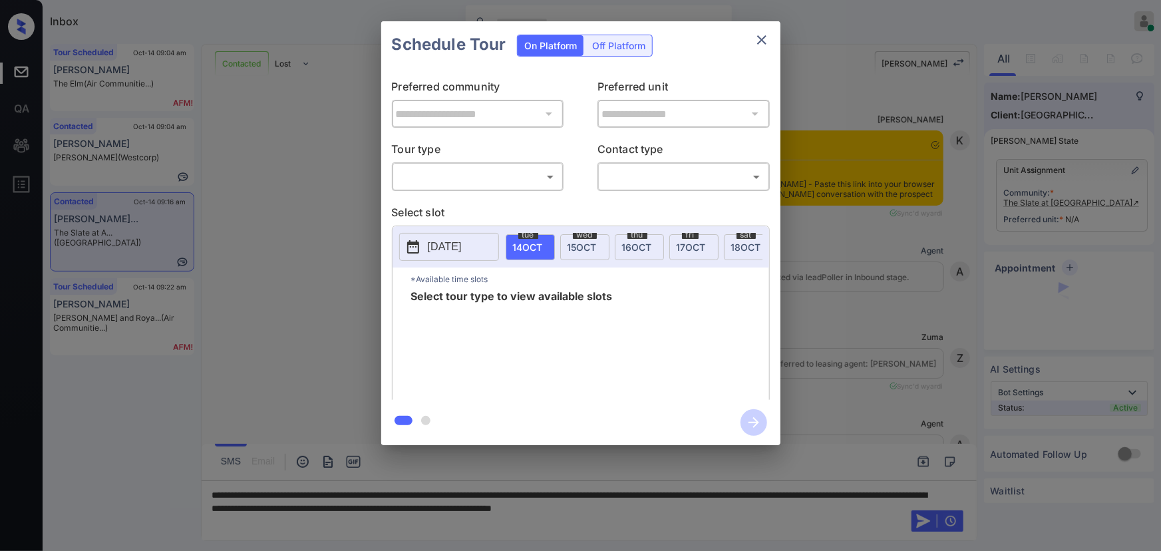
scroll to position [743, 0]
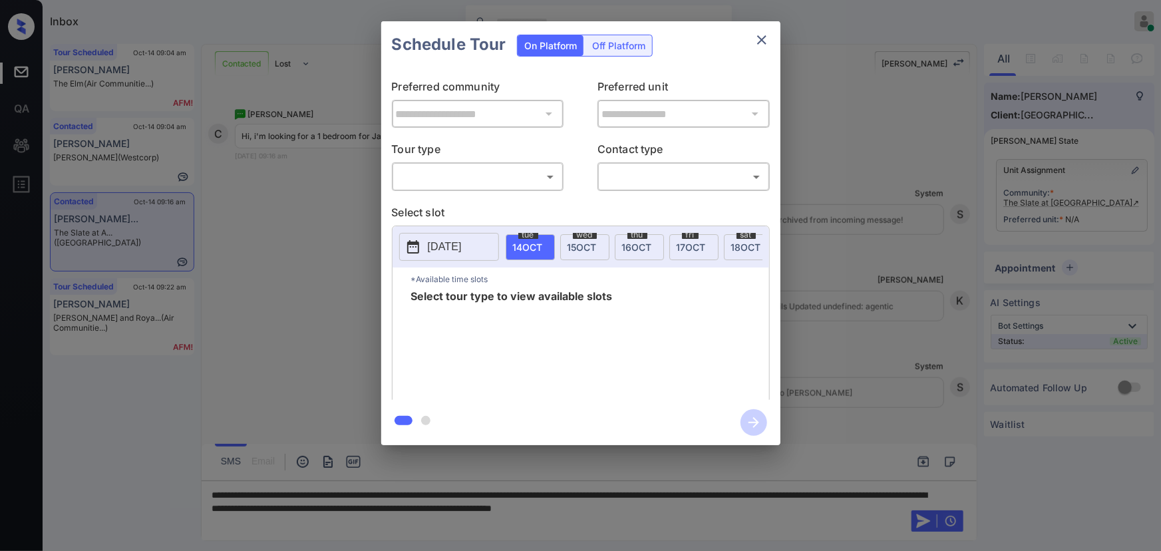
click at [758, 41] on icon "close" at bounding box center [762, 40] width 16 height 16
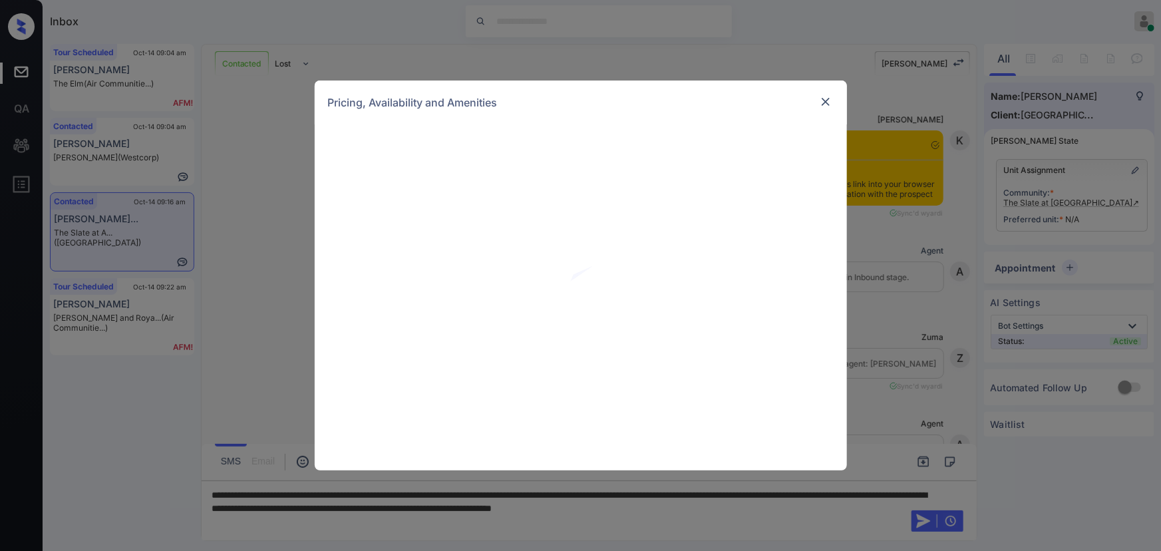
scroll to position [743, 0]
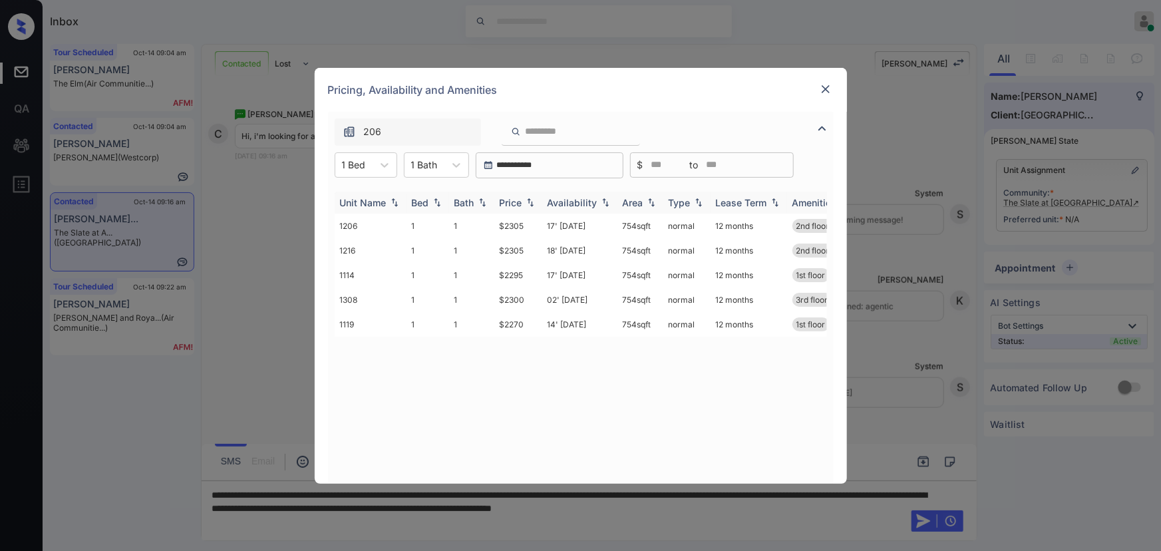
click at [532, 205] on img at bounding box center [529, 202] width 13 height 9
click at [532, 205] on img at bounding box center [529, 203] width 13 height 10
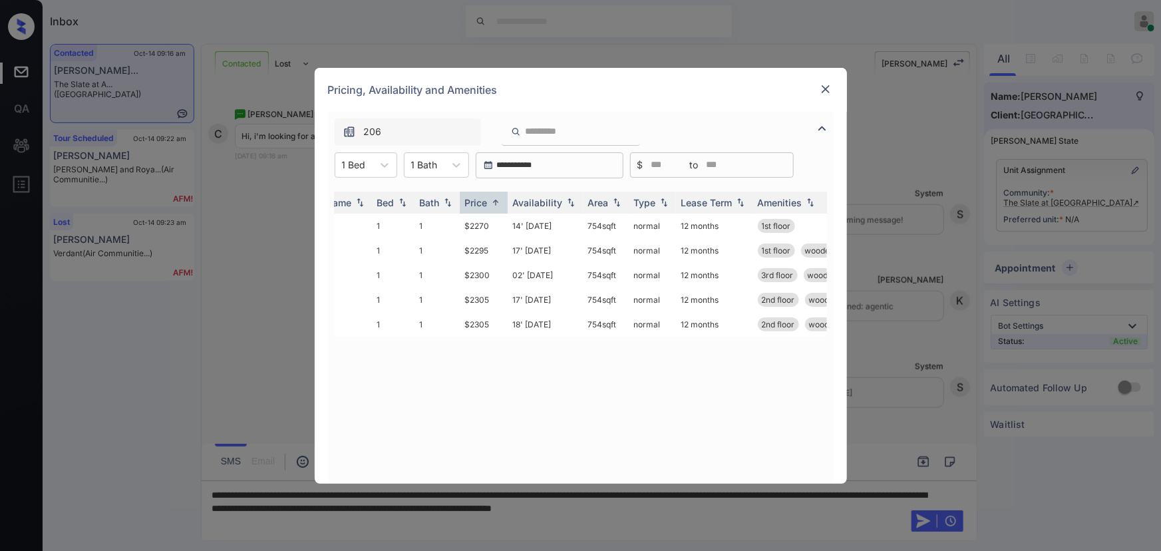
scroll to position [0, 0]
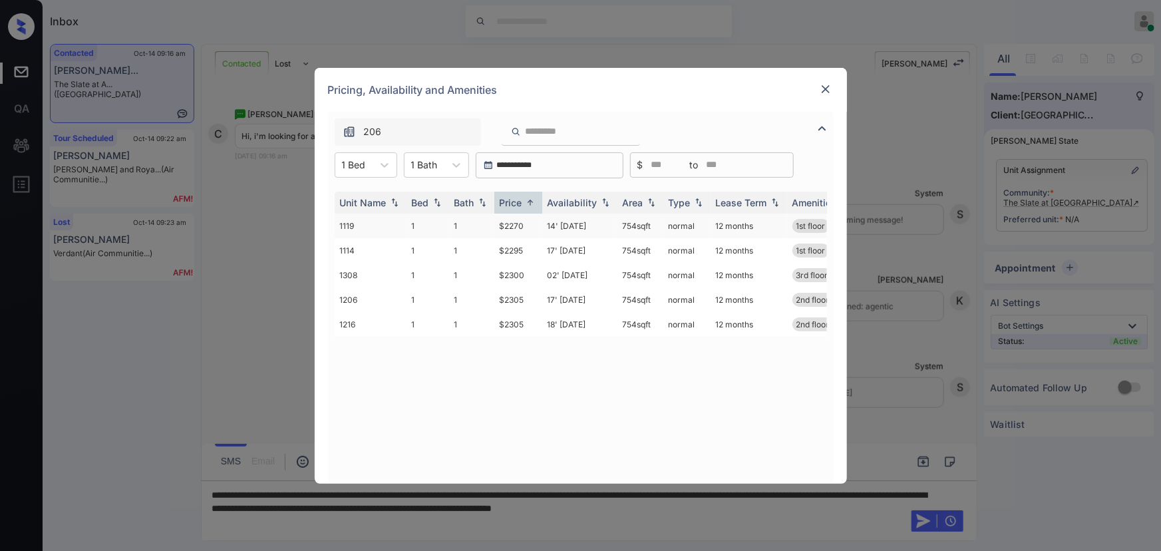
click at [523, 226] on td "$2270" at bounding box center [518, 226] width 48 height 25
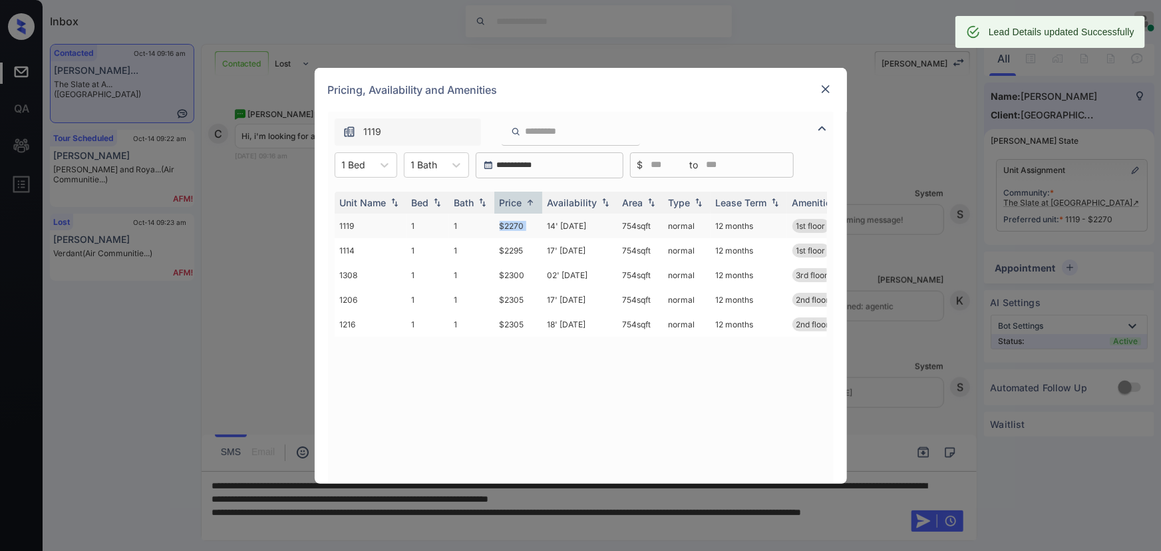
copy td "754 sqft"
drag, startPoint x: 651, startPoint y: 222, endPoint x: 620, endPoint y: 223, distance: 30.6
click at [620, 223] on td "754 sqft" at bounding box center [640, 226] width 46 height 25
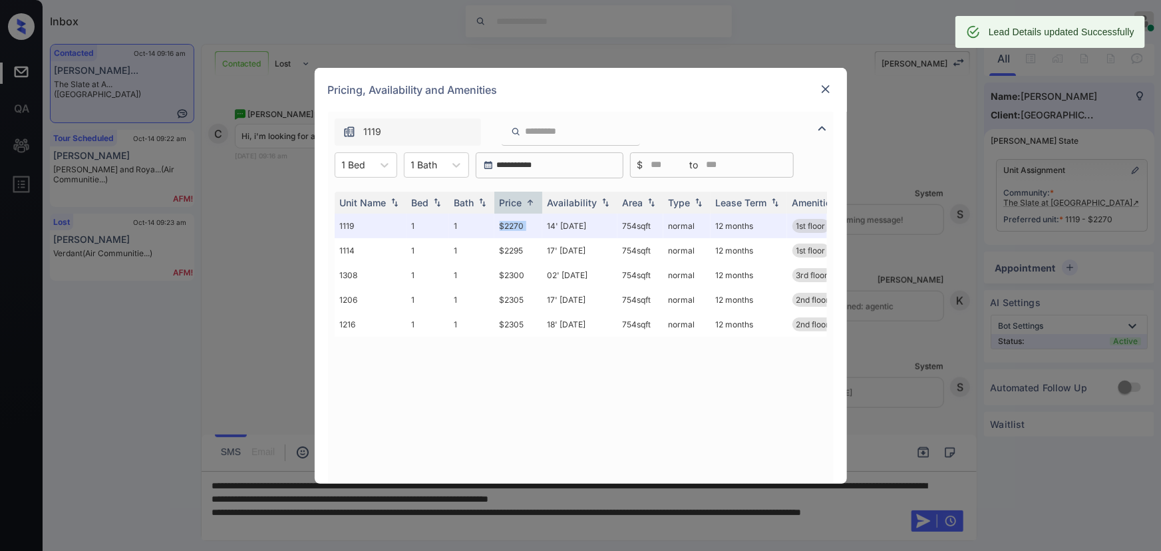
click at [825, 86] on img at bounding box center [825, 88] width 13 height 13
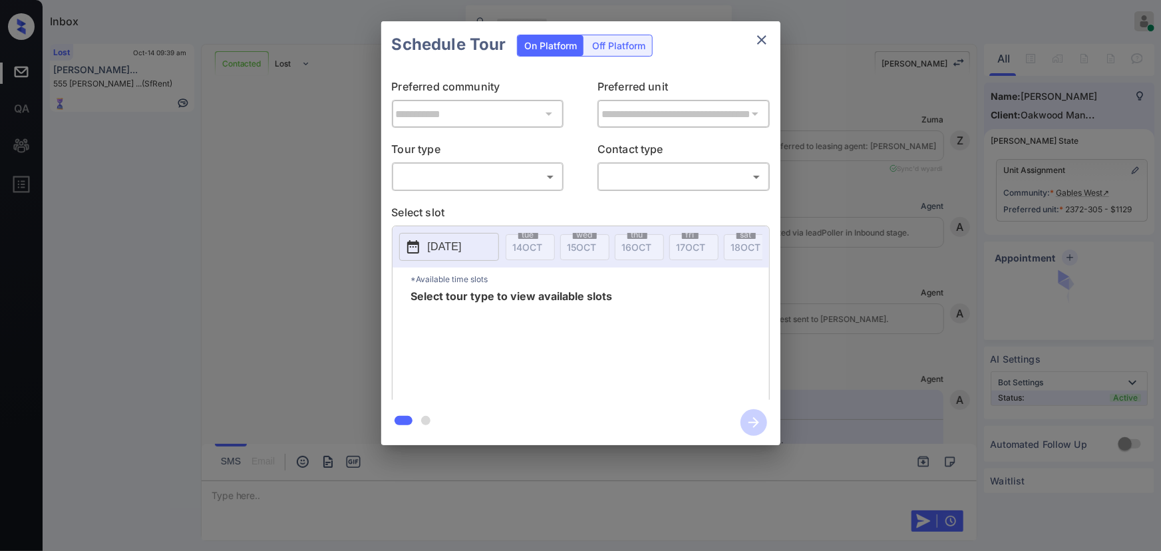
scroll to position [2435, 0]
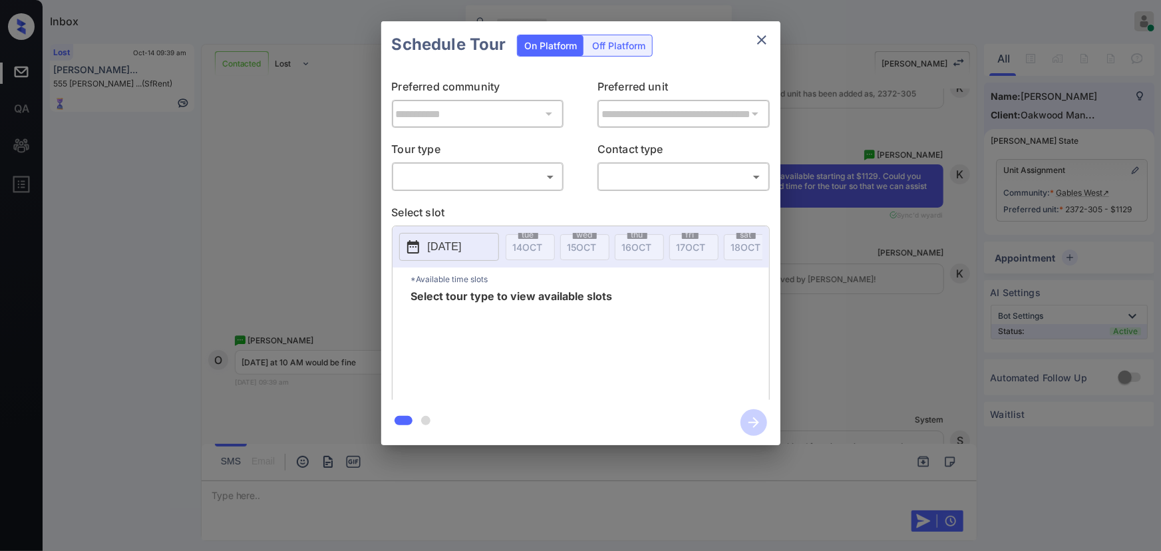
click at [466, 177] on body "Inbox [PERSON_NAME] Online Set yourself offline Set yourself on break Profile S…" at bounding box center [580, 275] width 1161 height 551
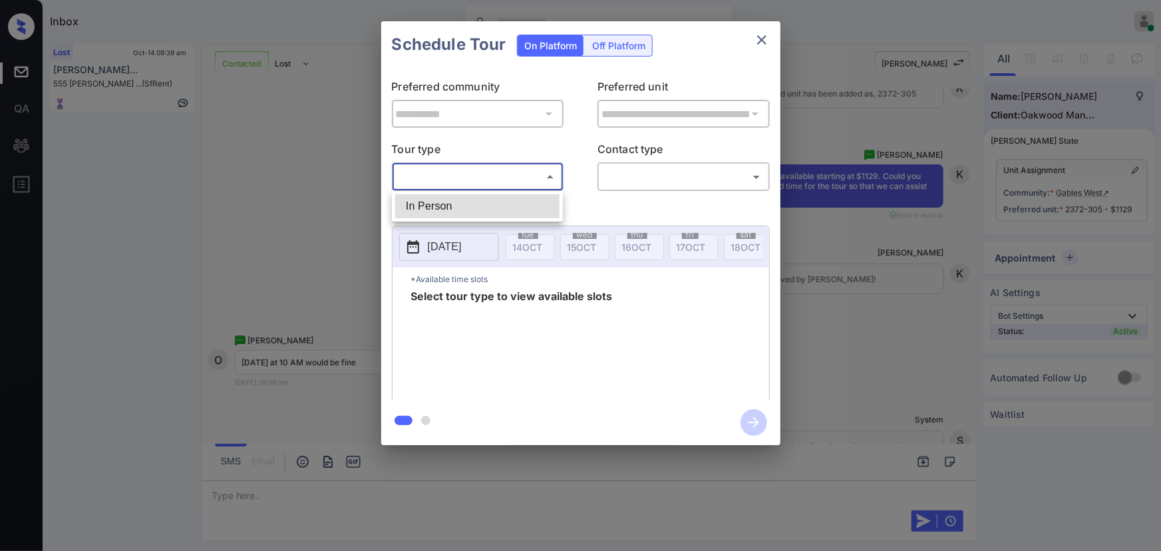
drag, startPoint x: 452, startPoint y: 206, endPoint x: 573, endPoint y: 193, distance: 121.7
click at [455, 206] on li "In Person" at bounding box center [477, 206] width 164 height 24
type input "********"
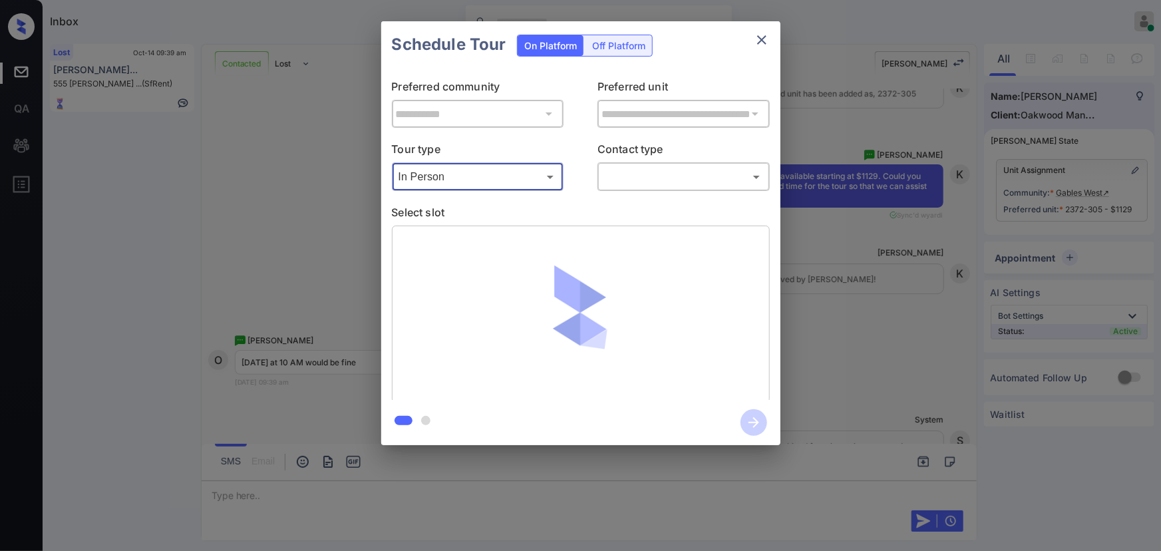
click at [657, 172] on body "Inbox Kenneth Umali Online Set yourself offline Set yourself on break Profile S…" at bounding box center [580, 275] width 1161 height 551
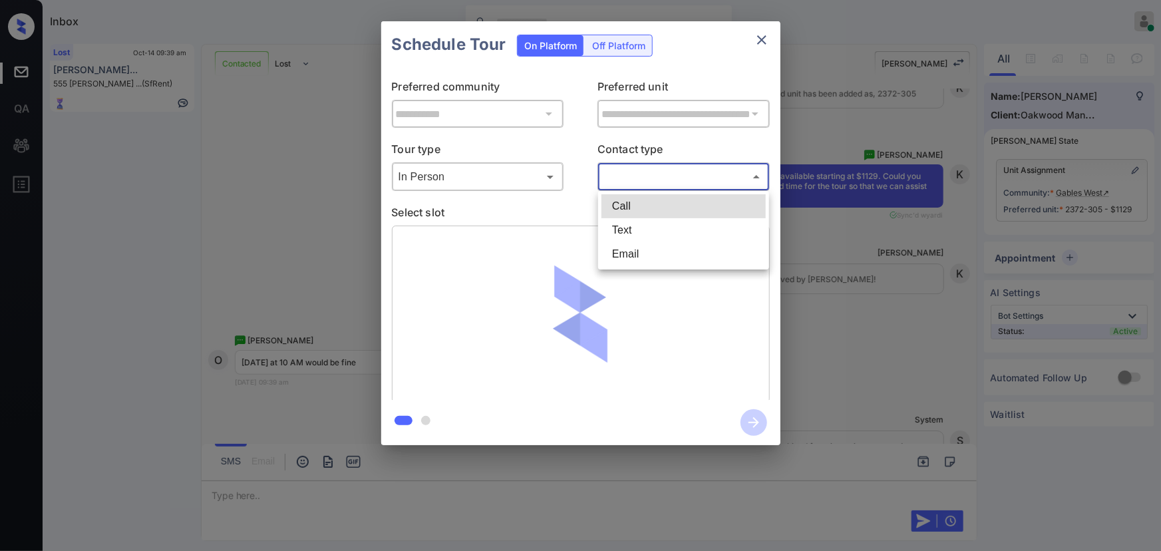
click at [623, 225] on li "Text" at bounding box center [683, 230] width 164 height 24
type input "****"
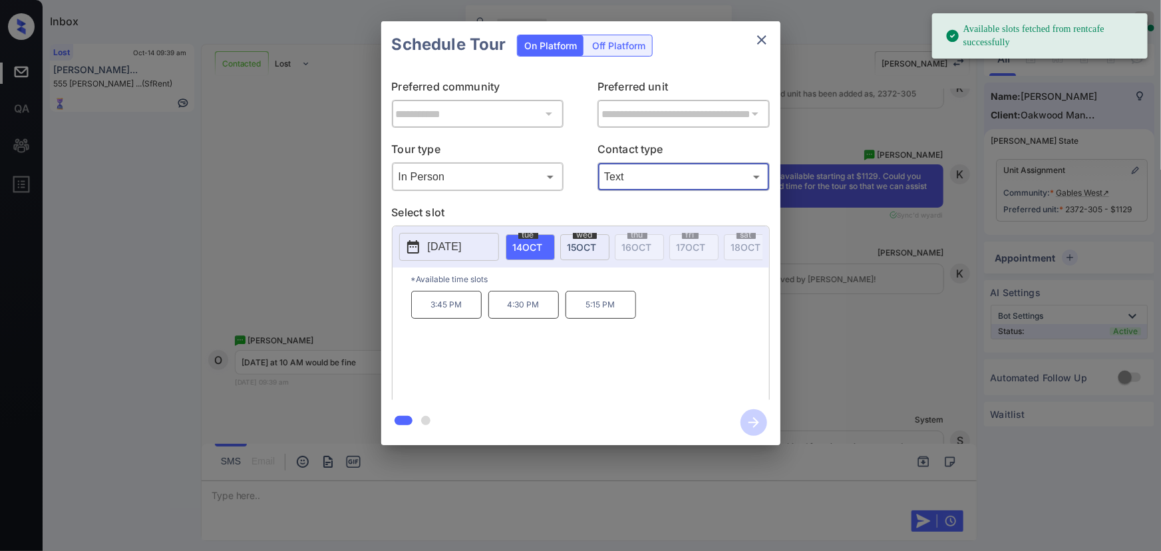
click at [580, 243] on span "15 OCT" at bounding box center [581, 246] width 29 height 11
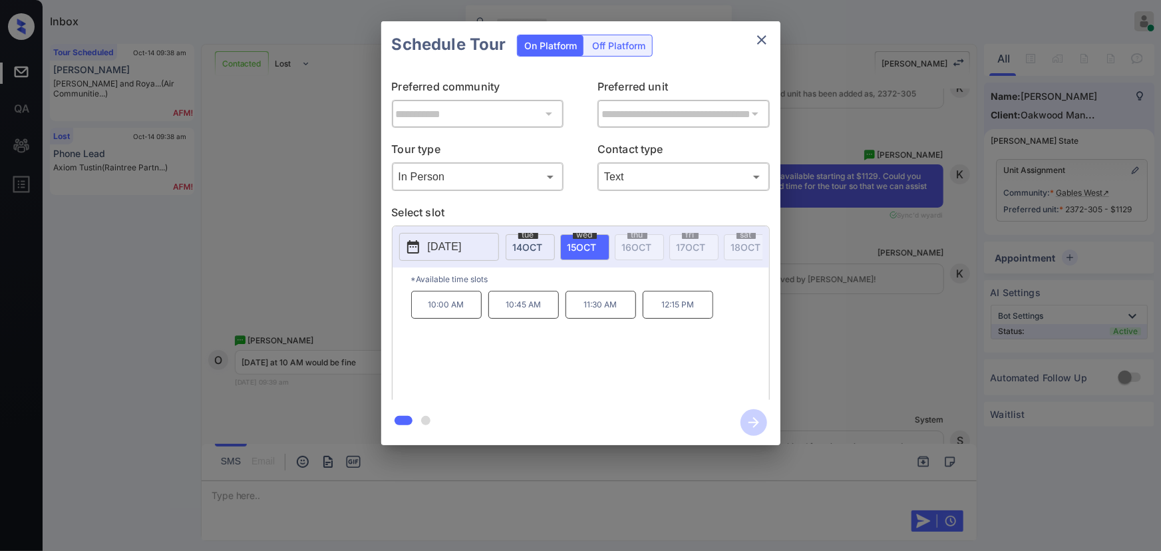
click at [461, 313] on p "10:00 AM" at bounding box center [446, 305] width 71 height 28
click at [880, 408] on div "**********" at bounding box center [580, 233] width 1161 height 466
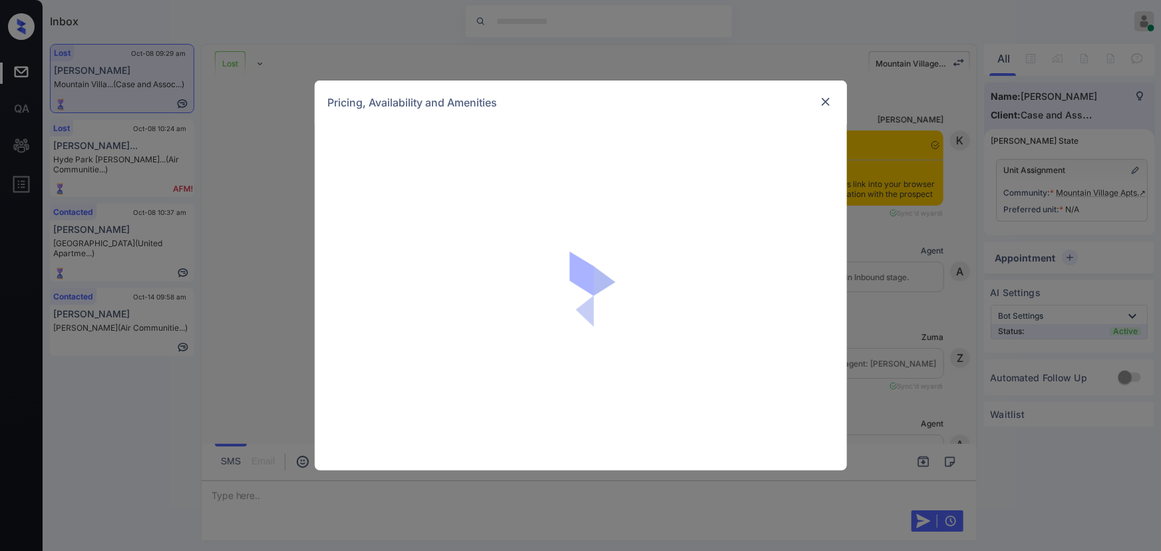
scroll to position [5909, 0]
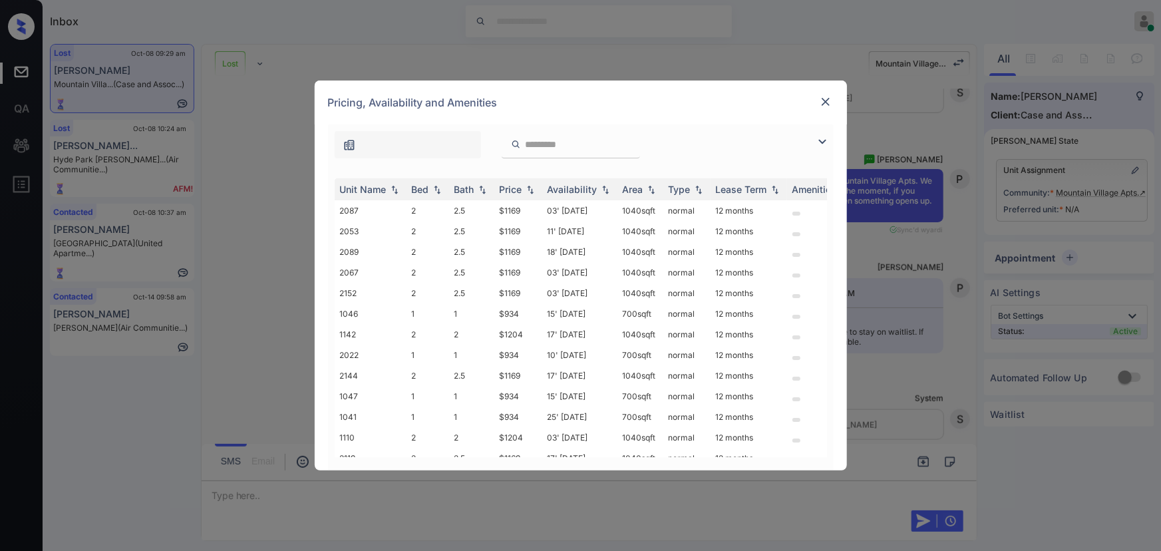
click at [823, 138] on img at bounding box center [822, 142] width 16 height 16
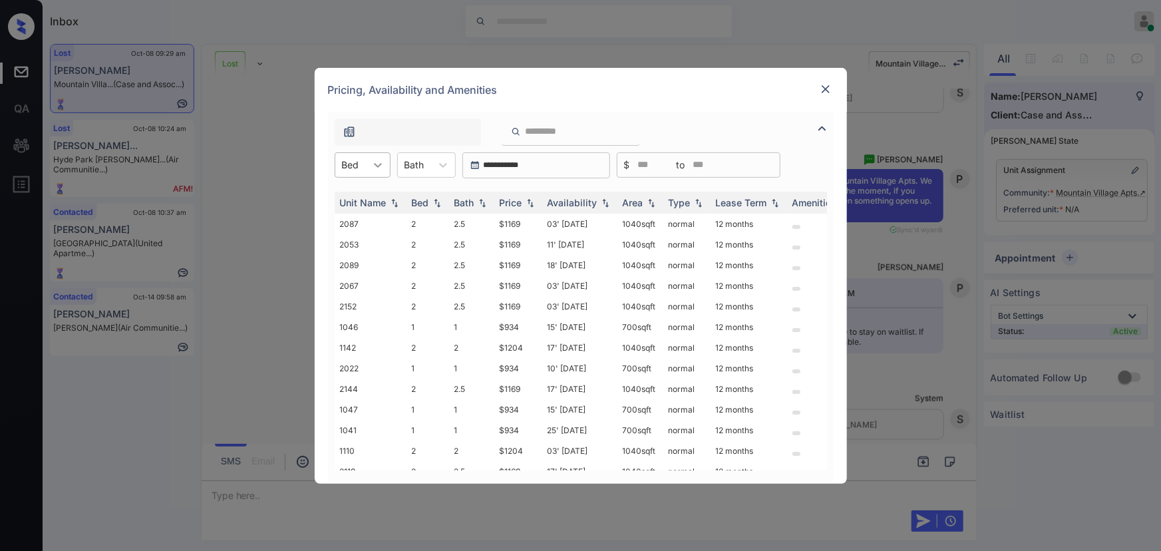
click at [372, 171] on div at bounding box center [378, 165] width 24 height 24
click at [821, 88] on img at bounding box center [825, 88] width 13 height 13
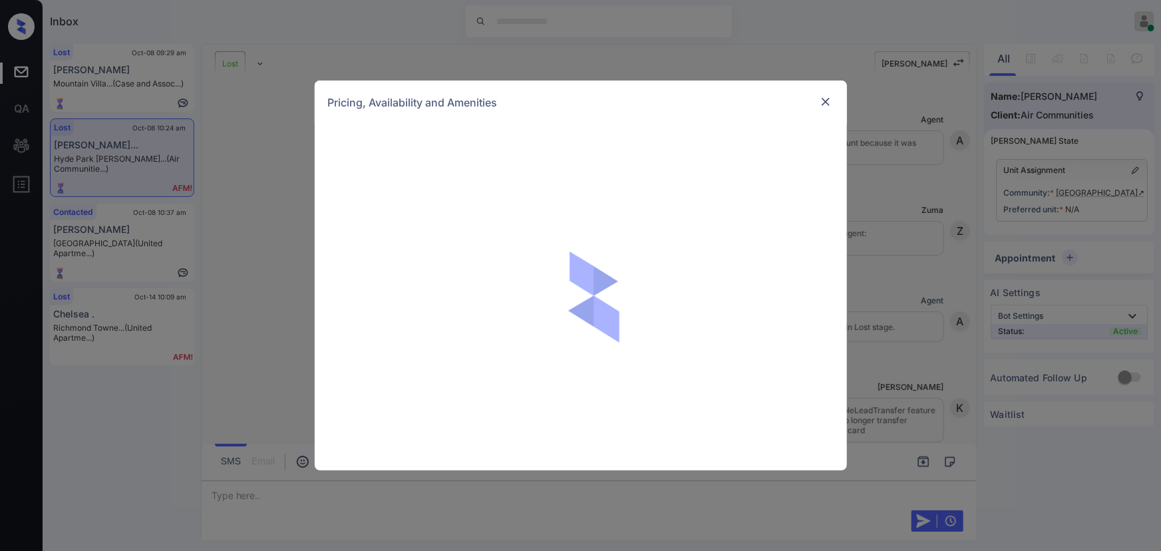
scroll to position [5351, 0]
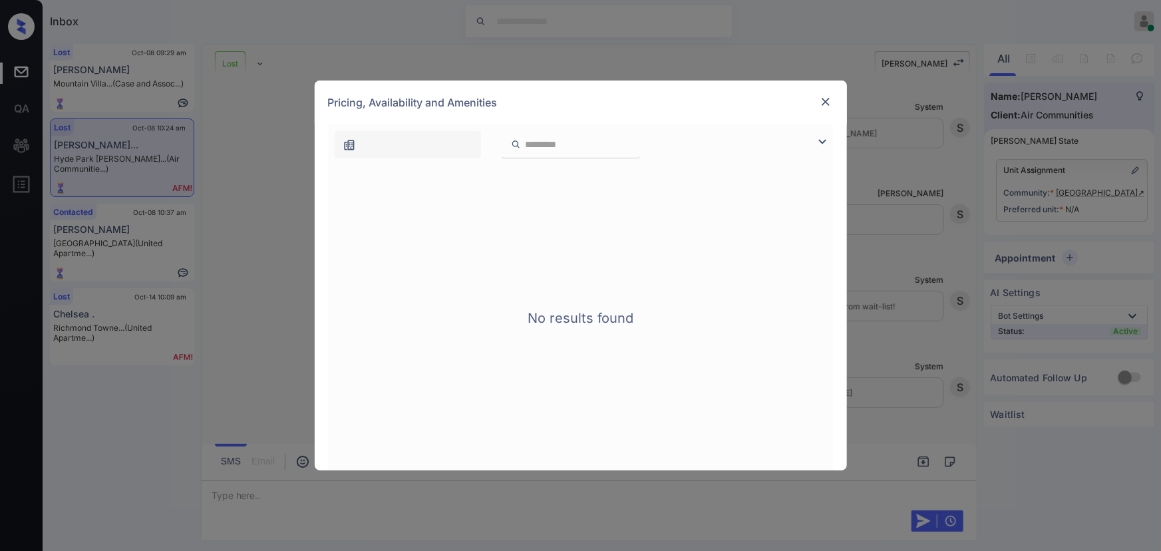
click at [818, 140] on img at bounding box center [822, 142] width 16 height 16
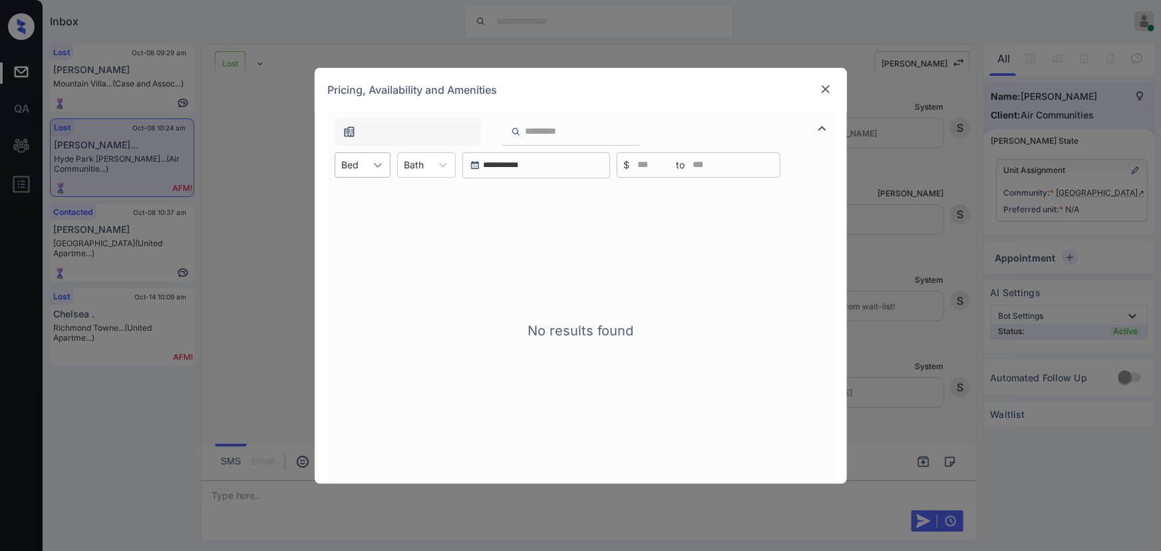
click at [389, 166] on div at bounding box center [378, 165] width 24 height 24
click at [823, 86] on img at bounding box center [825, 88] width 13 height 13
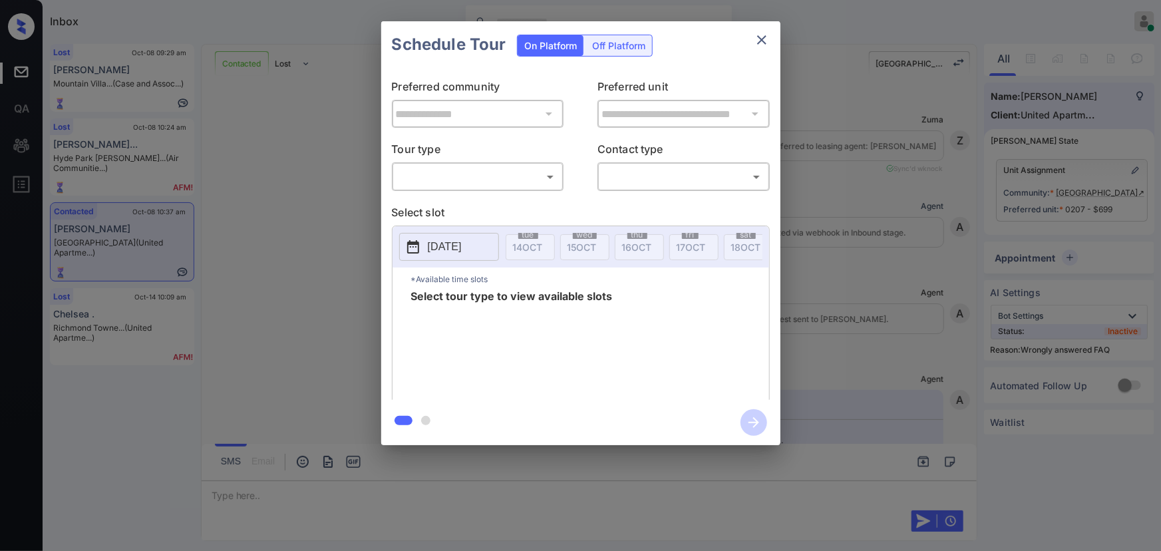
scroll to position [7870, 0]
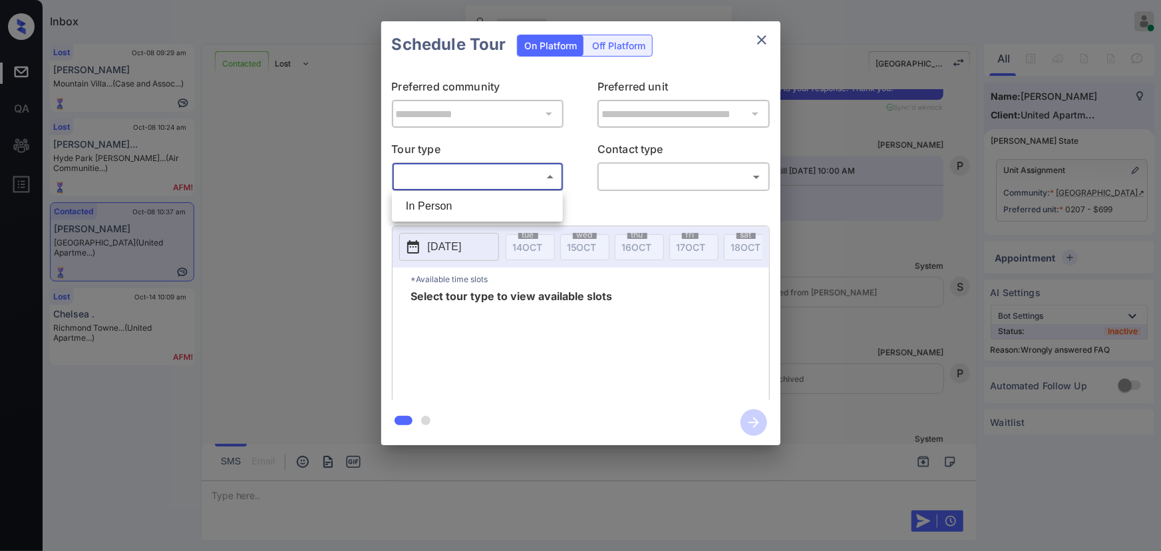
click at [497, 178] on body "Inbox Kenneth Umali Online Set yourself offline Set yourself on break Profile S…" at bounding box center [580, 275] width 1161 height 551
drag, startPoint x: 480, startPoint y: 207, endPoint x: 621, endPoint y: 198, distance: 142.0
click at [494, 206] on li "In Person" at bounding box center [477, 206] width 164 height 24
type input "********"
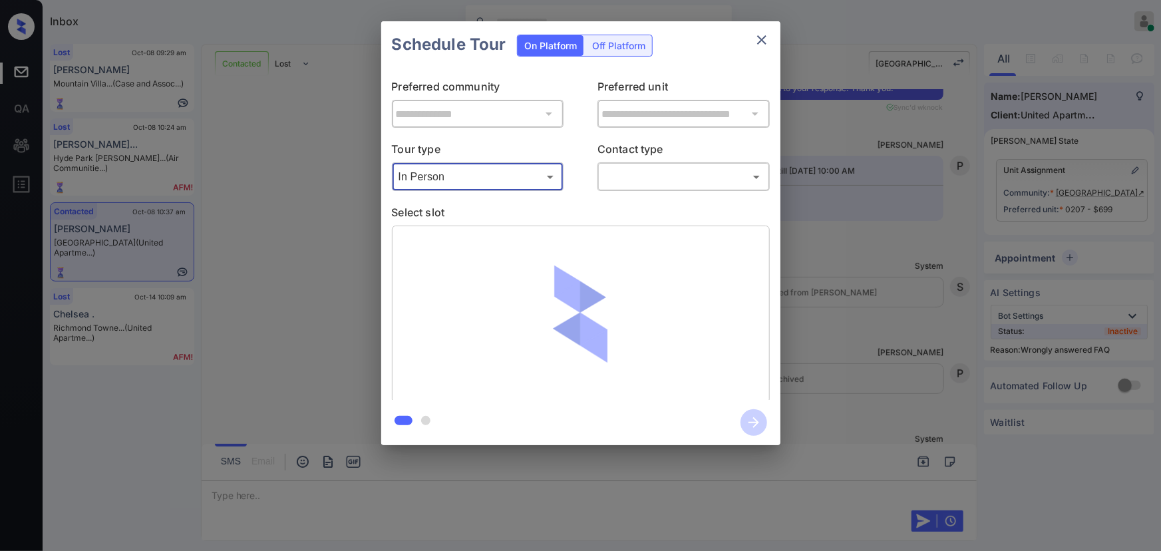
click at [665, 173] on body "Inbox Kenneth Umali Online Set yourself offline Set yourself on break Profile S…" at bounding box center [580, 275] width 1161 height 551
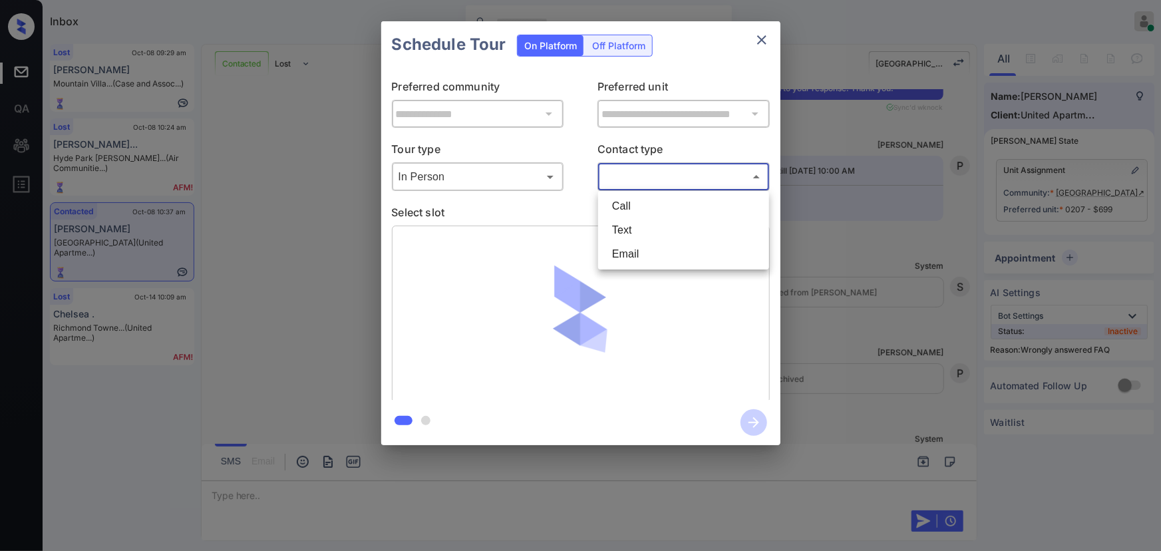
click at [639, 227] on li "Text" at bounding box center [683, 230] width 164 height 24
type input "****"
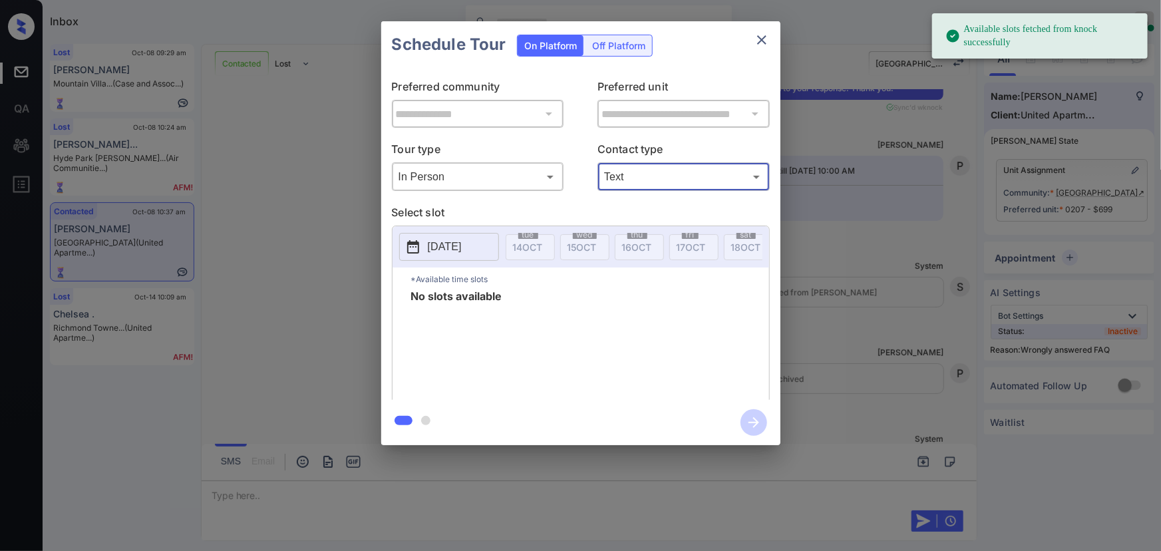
click at [458, 247] on p "2025-10-14" at bounding box center [445, 247] width 34 height 16
click at [764, 37] on icon "close" at bounding box center [761, 39] width 9 height 9
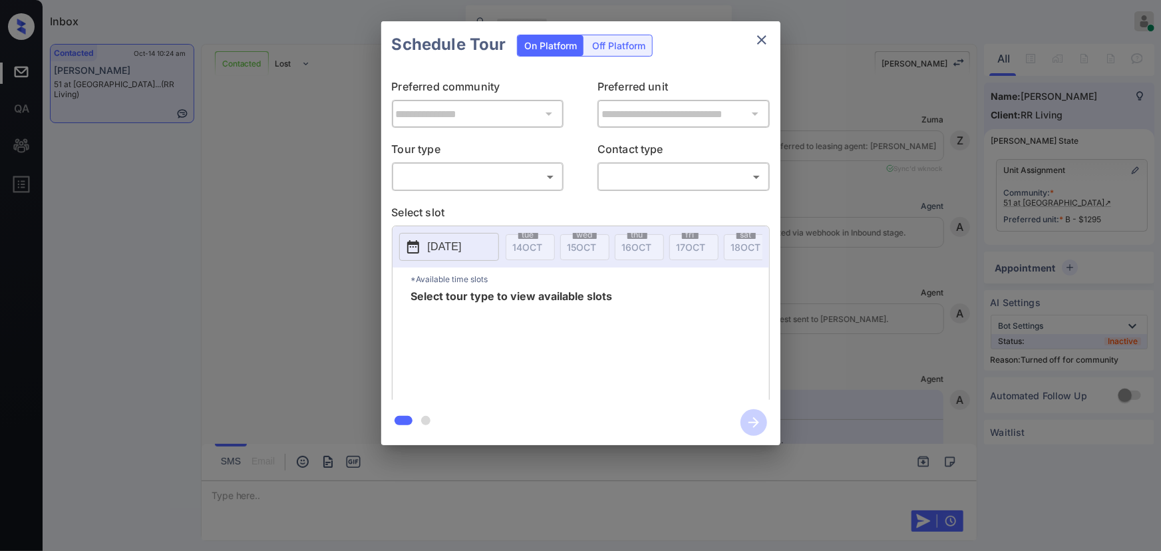
scroll to position [2776, 0]
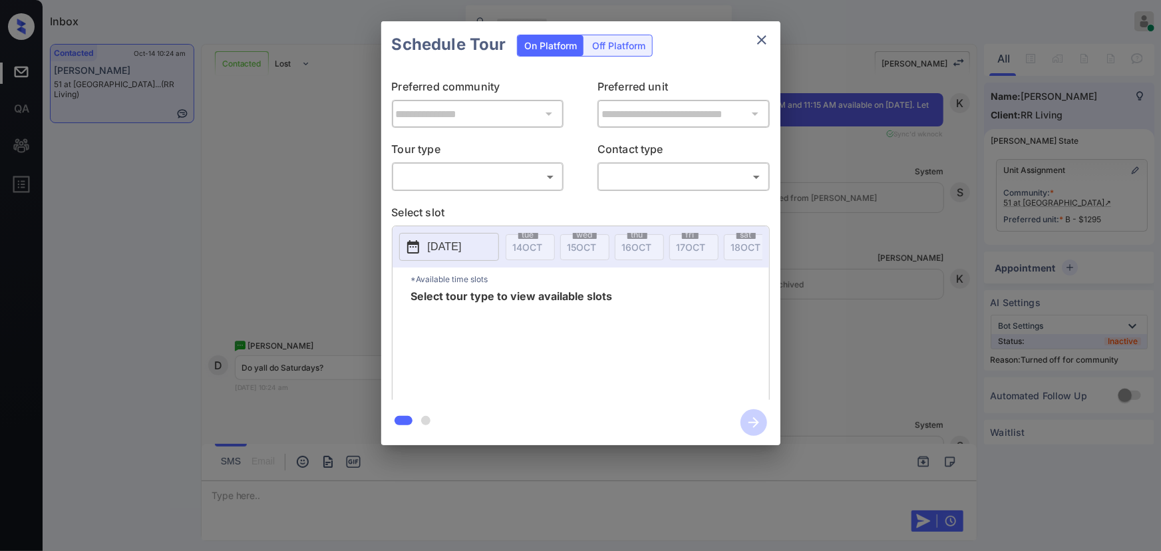
click at [446, 177] on body "Inbox [PERSON_NAME] Online Set yourself offline Set yourself on break Profile S…" at bounding box center [580, 275] width 1161 height 551
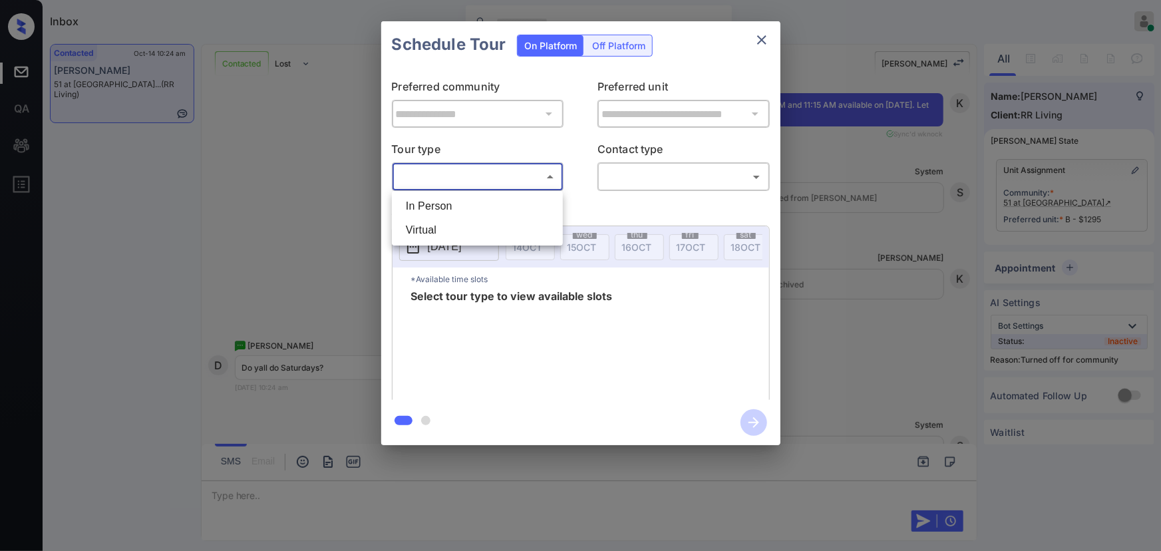
drag, startPoint x: 440, startPoint y: 200, endPoint x: 464, endPoint y: 203, distance: 23.4
click at [440, 201] on li "In Person" at bounding box center [477, 206] width 164 height 24
type input "********"
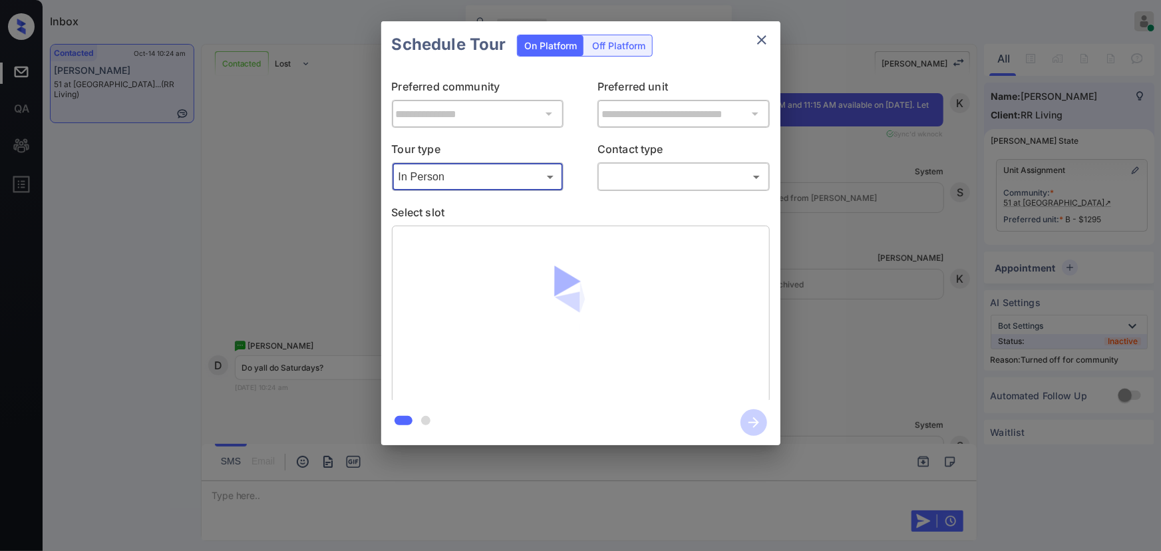
click at [657, 181] on body "Inbox [PERSON_NAME] Online Set yourself offline Set yourself on break Profile S…" at bounding box center [580, 275] width 1161 height 551
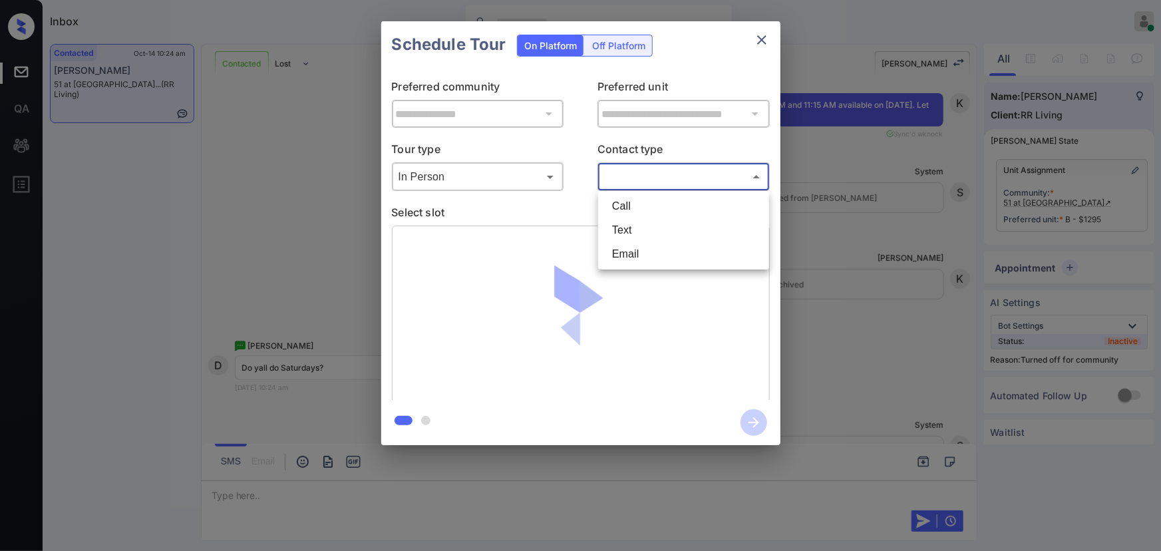
click at [623, 233] on li "Text" at bounding box center [683, 230] width 164 height 24
type input "****"
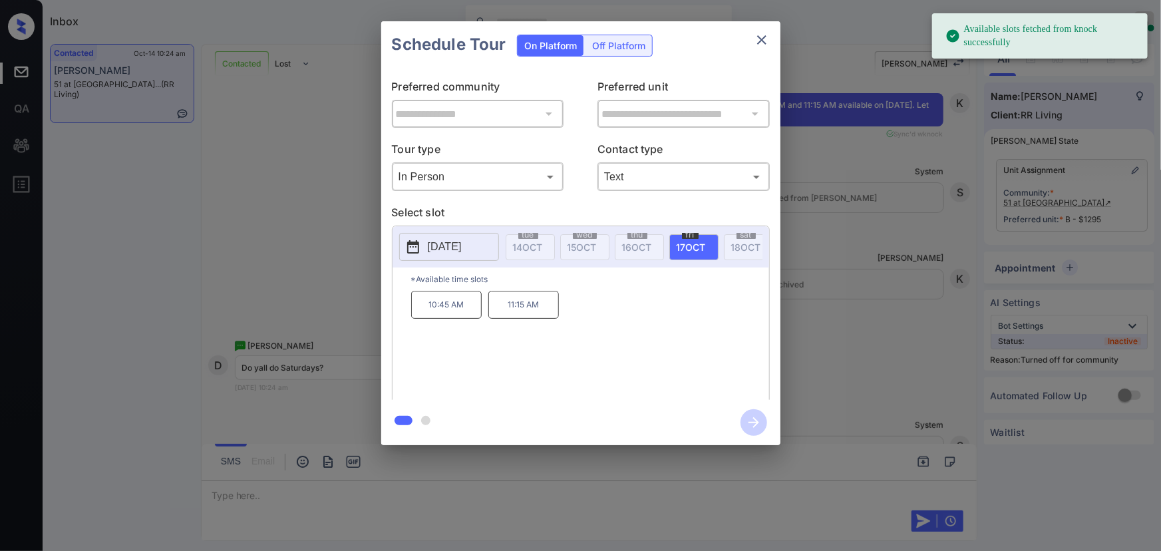
click at [446, 244] on p "[DATE]" at bounding box center [445, 247] width 34 height 16
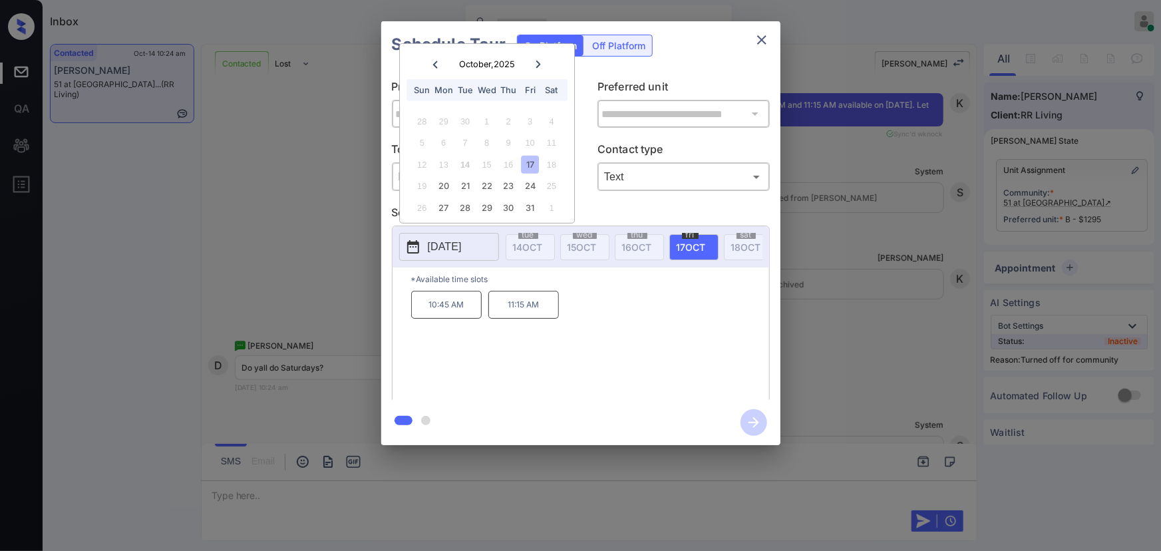
click at [690, 241] on span "17 OCT" at bounding box center [690, 246] width 29 height 11
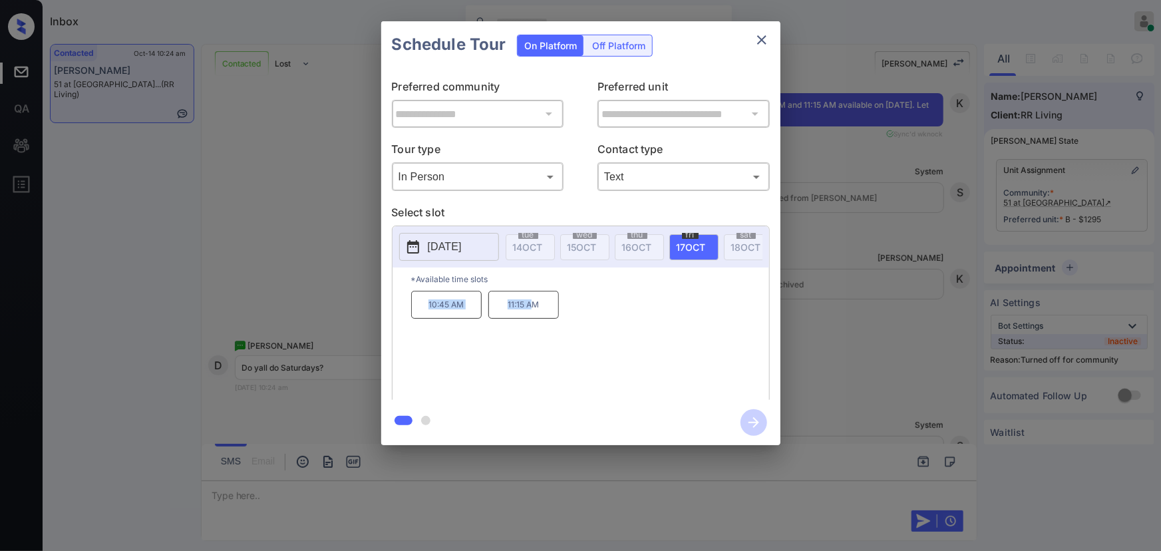
drag, startPoint x: 532, startPoint y: 311, endPoint x: 419, endPoint y: 311, distance: 113.1
click at [419, 311] on div "10:45 AM 11:15 AM" at bounding box center [590, 344] width 358 height 106
click at [548, 309] on p "11:15 AM" at bounding box center [523, 305] width 71 height 28
copy div "10:45 AM 11:15 AM"
drag, startPoint x: 473, startPoint y: 308, endPoint x: 462, endPoint y: 276, distance: 33.9
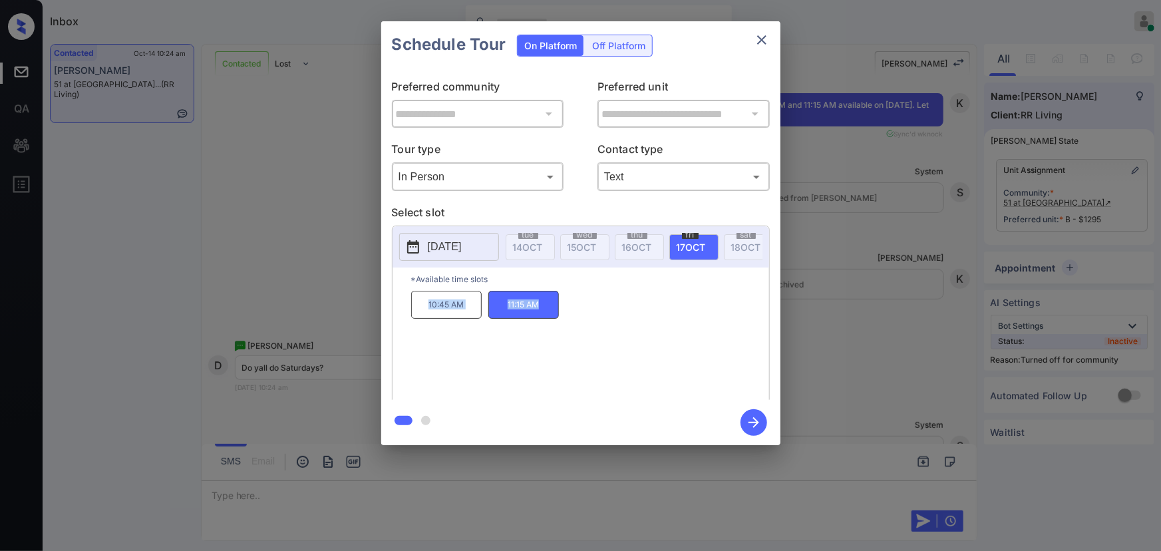
click at [421, 307] on div "10:45 AM 11:15 AM" at bounding box center [590, 344] width 358 height 106
click at [462, 248] on p "[DATE]" at bounding box center [445, 247] width 34 height 16
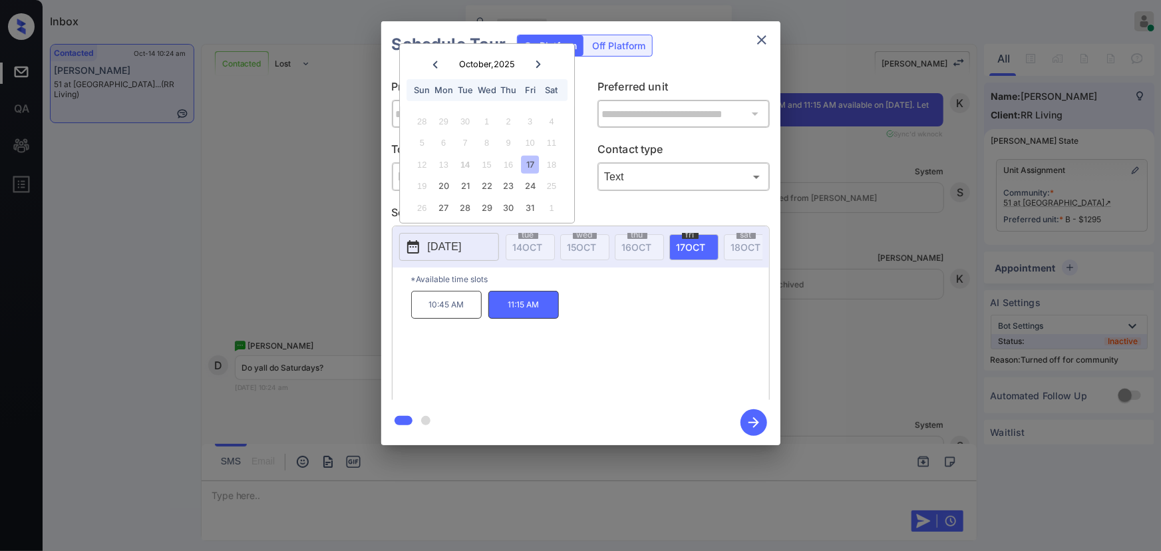
click at [538, 62] on icon at bounding box center [538, 65] width 8 height 8
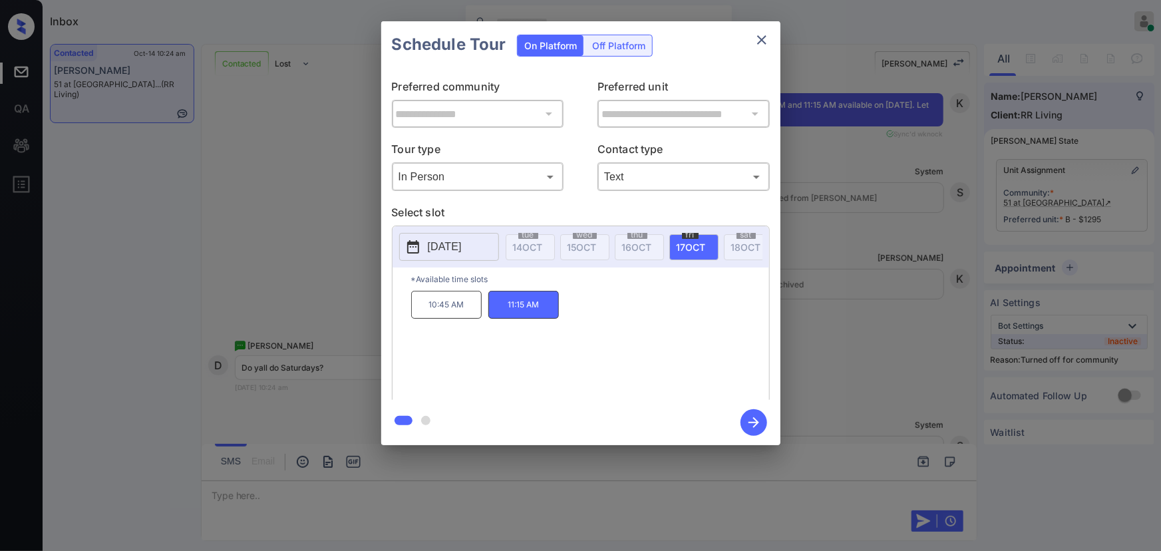
click at [870, 392] on div "**********" at bounding box center [580, 233] width 1161 height 466
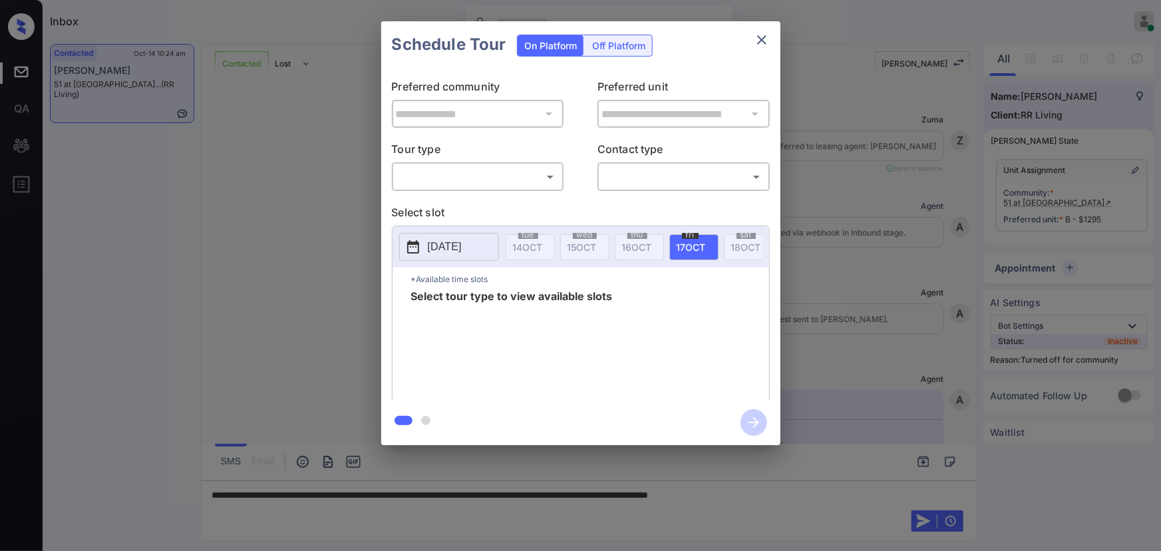
scroll to position [2938, 0]
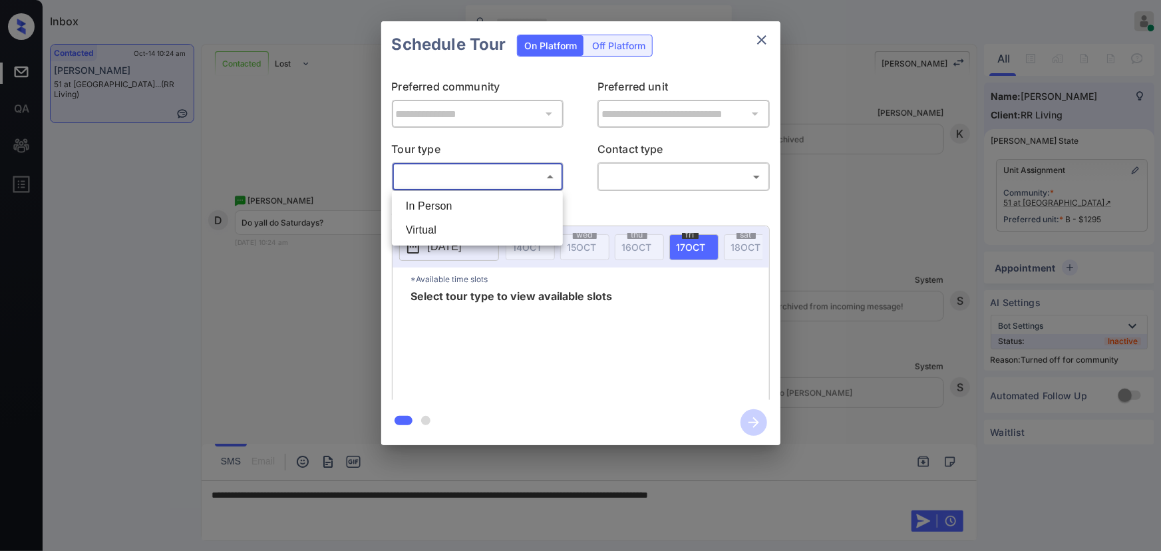
click at [459, 179] on body "Inbox [PERSON_NAME] Online Set yourself offline Set yourself on break Profile S…" at bounding box center [580, 275] width 1161 height 551
click at [453, 203] on li "In Person" at bounding box center [477, 206] width 164 height 24
type input "********"
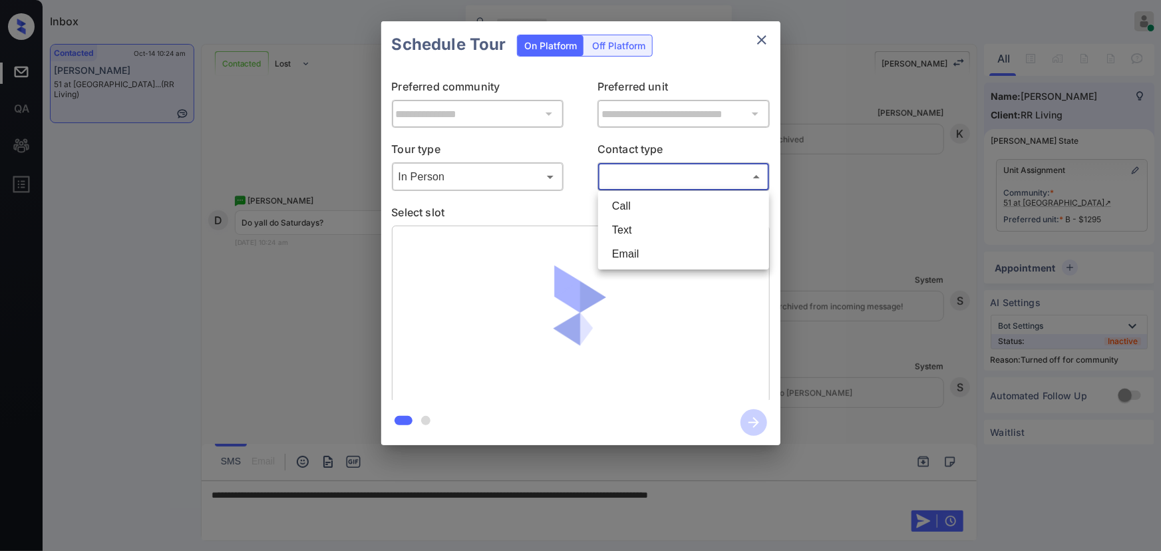
click at [638, 171] on body "Inbox [PERSON_NAME] Online Set yourself offline Set yourself on break Profile S…" at bounding box center [580, 275] width 1161 height 551
click at [620, 225] on li "Text" at bounding box center [683, 230] width 164 height 24
type input "****"
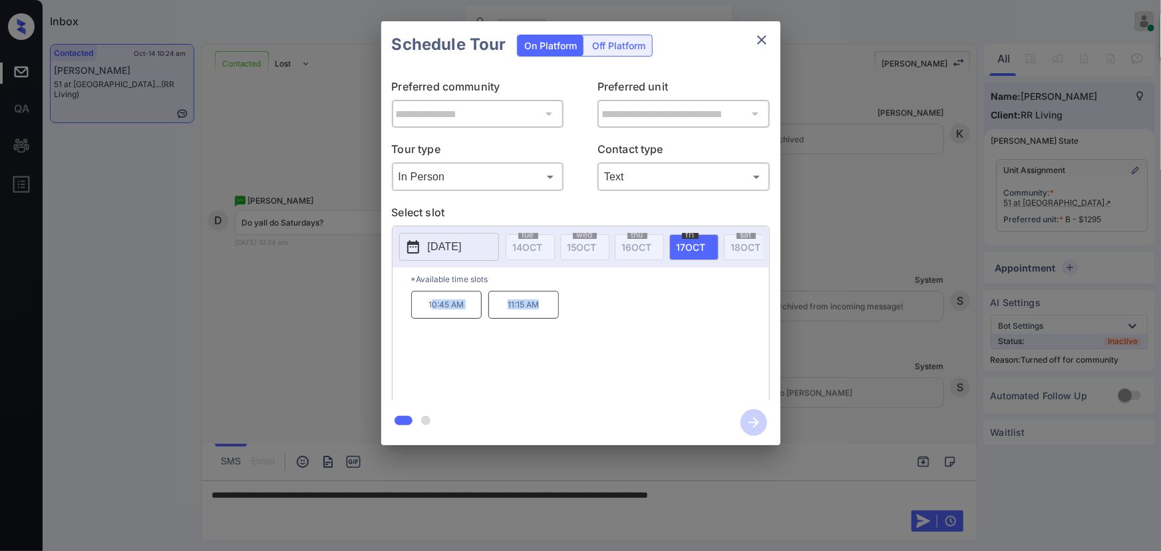
copy div "0:45 AM 11:15 AM"
drag, startPoint x: 546, startPoint y: 307, endPoint x: 454, endPoint y: 351, distance: 102.4
click at [427, 308] on div "10:45 AM 11:15 AM" at bounding box center [590, 344] width 358 height 106
click at [827, 490] on div at bounding box center [580, 275] width 1161 height 551
